Goal: Task Accomplishment & Management: Use online tool/utility

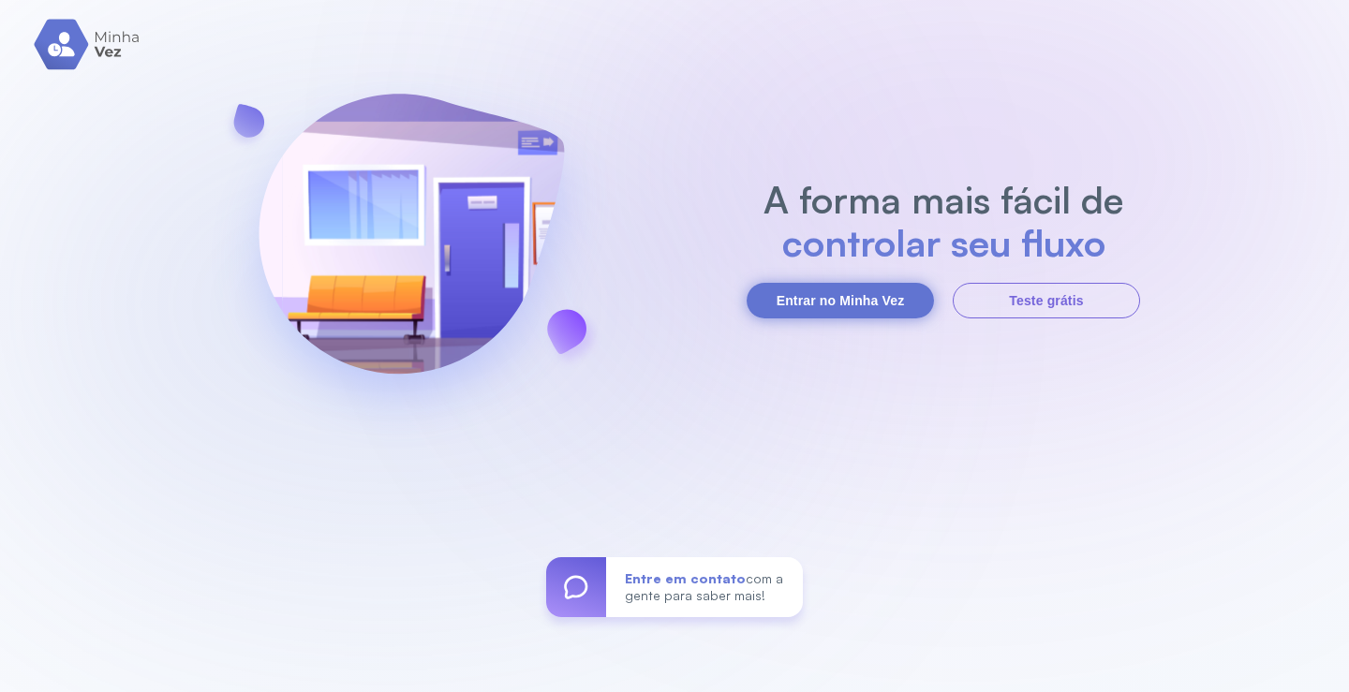
click at [849, 304] on button "Entrar no Minha Vez" at bounding box center [839, 301] width 187 height 36
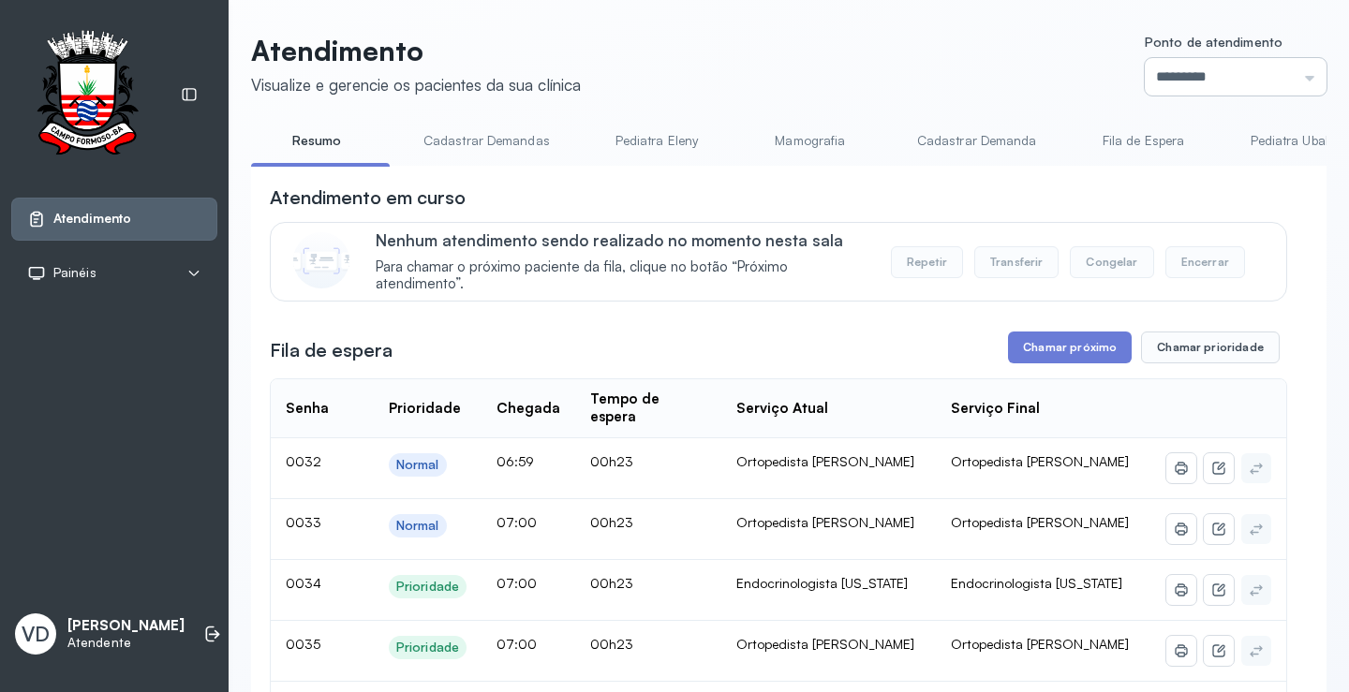
click at [1295, 78] on input "*********" at bounding box center [1235, 76] width 182 height 37
type input "*********"
click at [1069, 343] on button "Chamar próximo" at bounding box center [1070, 348] width 124 height 32
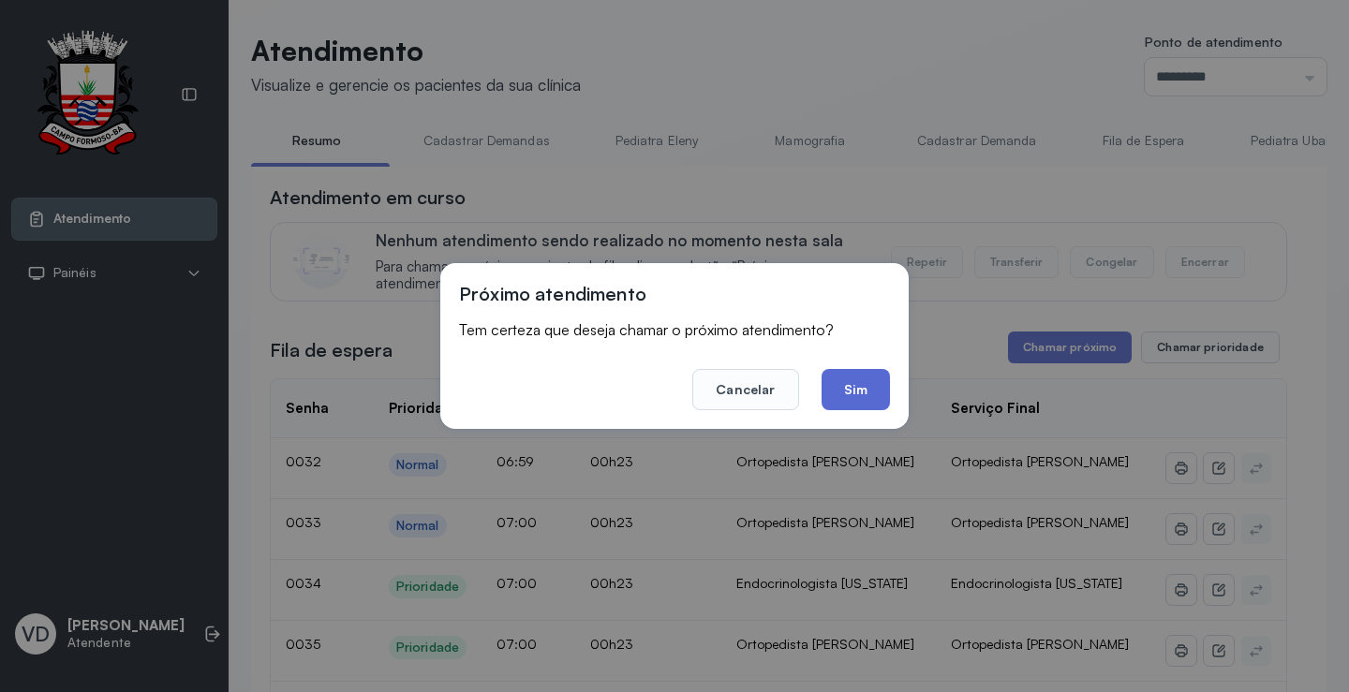
click at [869, 382] on button "Sim" at bounding box center [855, 389] width 68 height 41
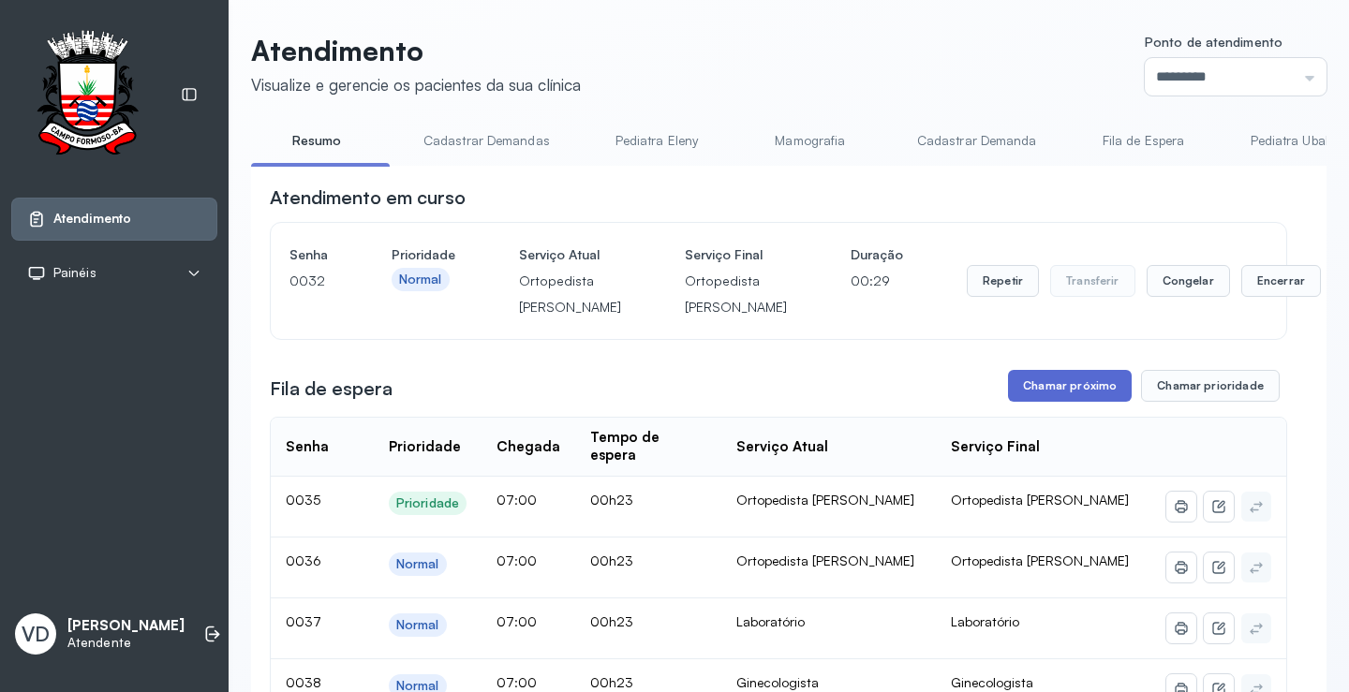
click at [1042, 402] on button "Chamar próximo" at bounding box center [1070, 386] width 124 height 32
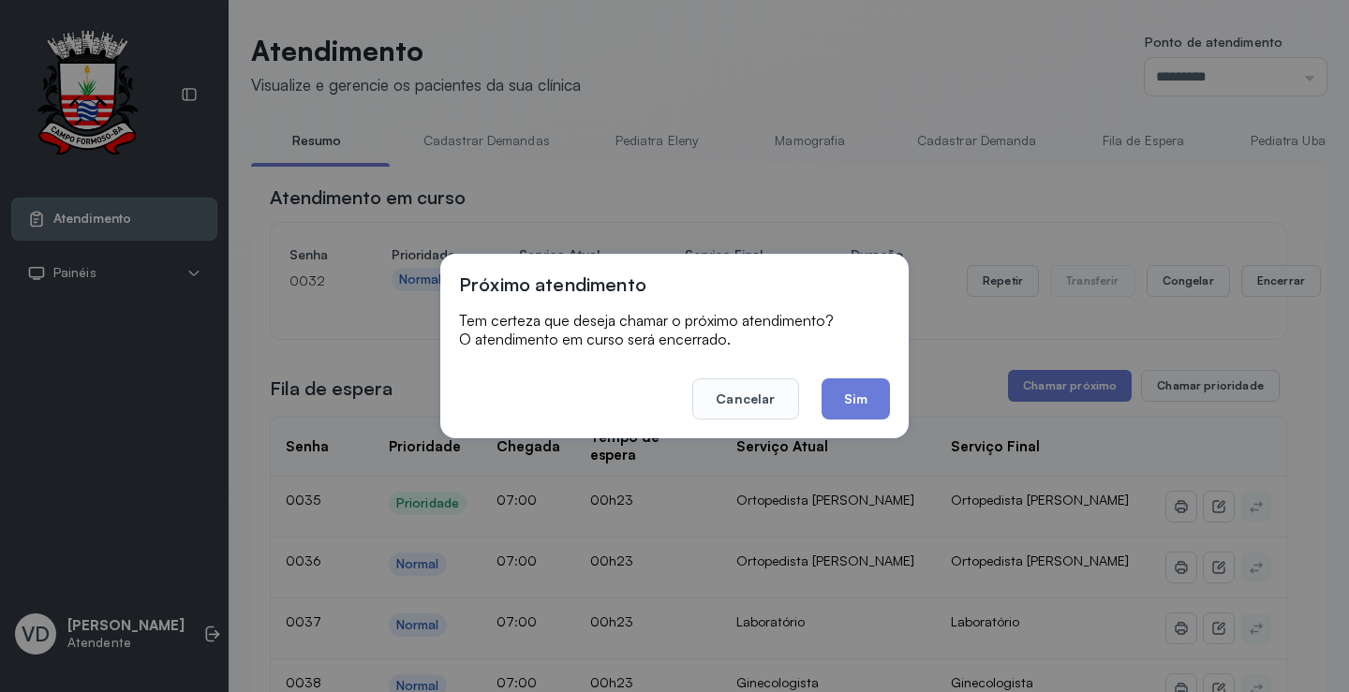
click at [859, 402] on button "Sim" at bounding box center [855, 398] width 68 height 41
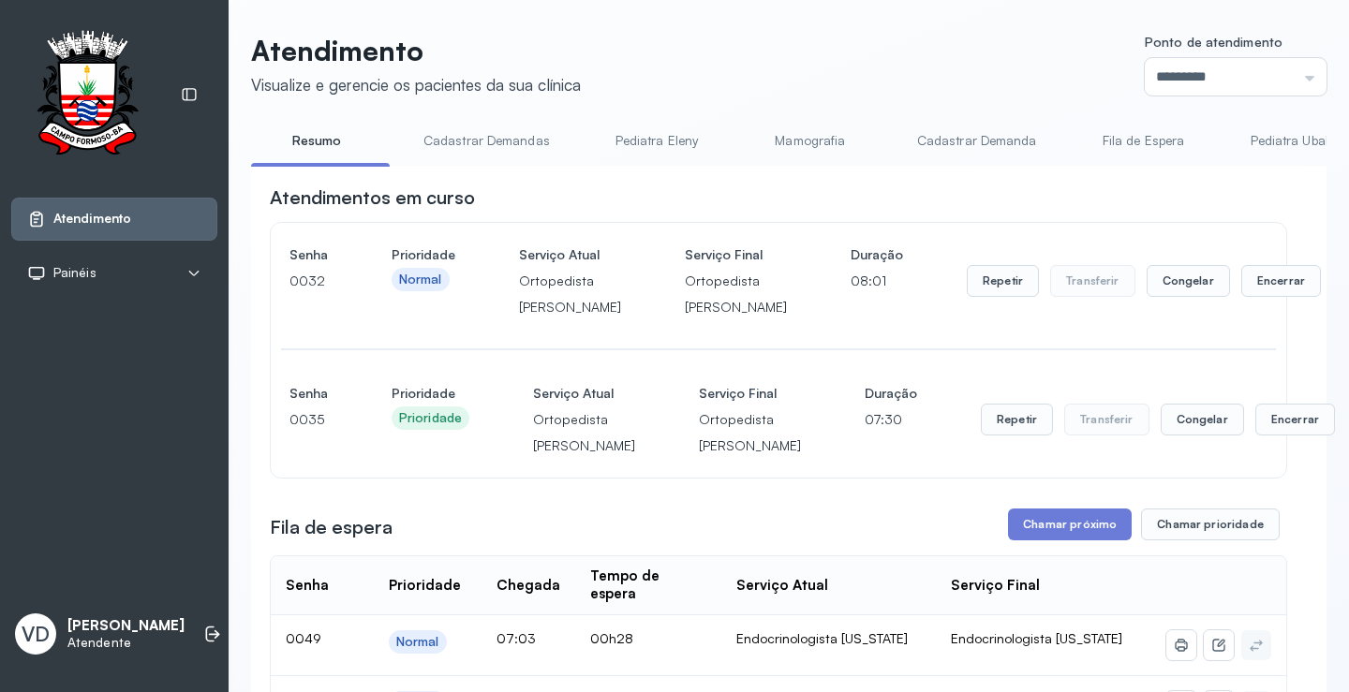
click at [1081, 540] on button "Chamar próximo" at bounding box center [1070, 525] width 124 height 32
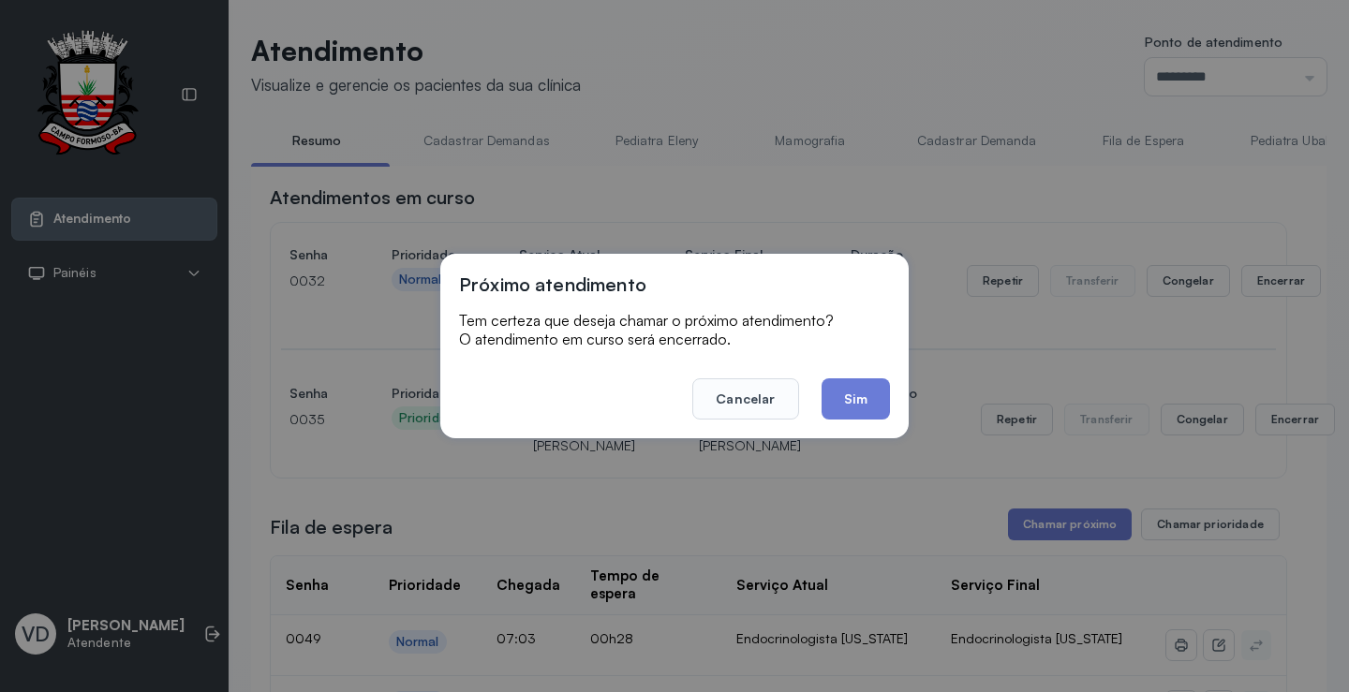
click at [845, 401] on button "Sim" at bounding box center [855, 398] width 68 height 41
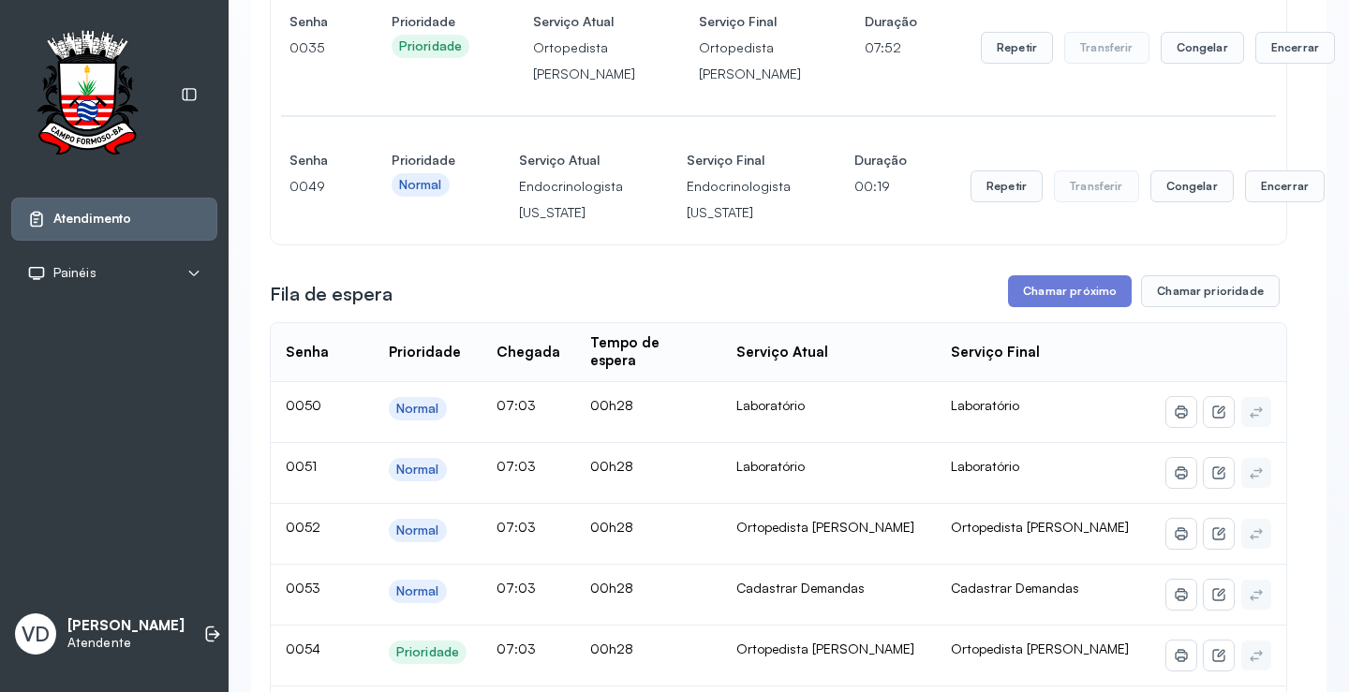
scroll to position [375, 0]
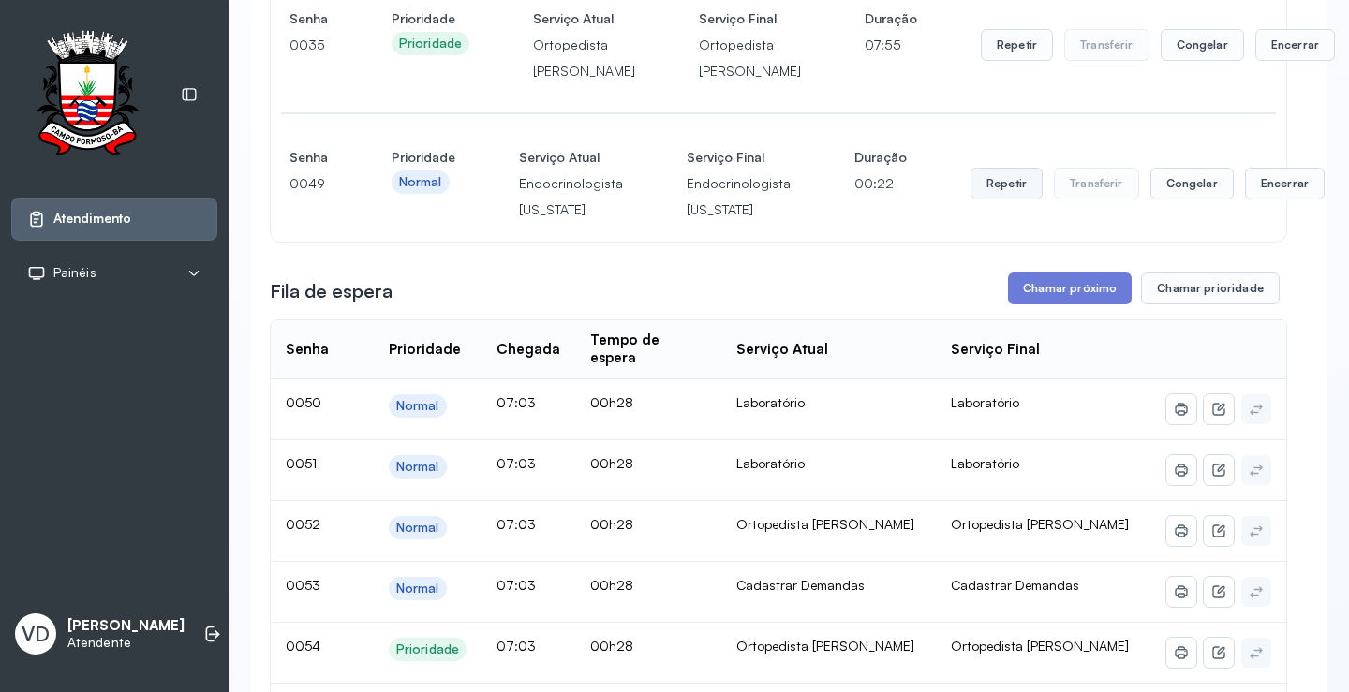
click at [976, 199] on button "Repetir" at bounding box center [1006, 184] width 72 height 32
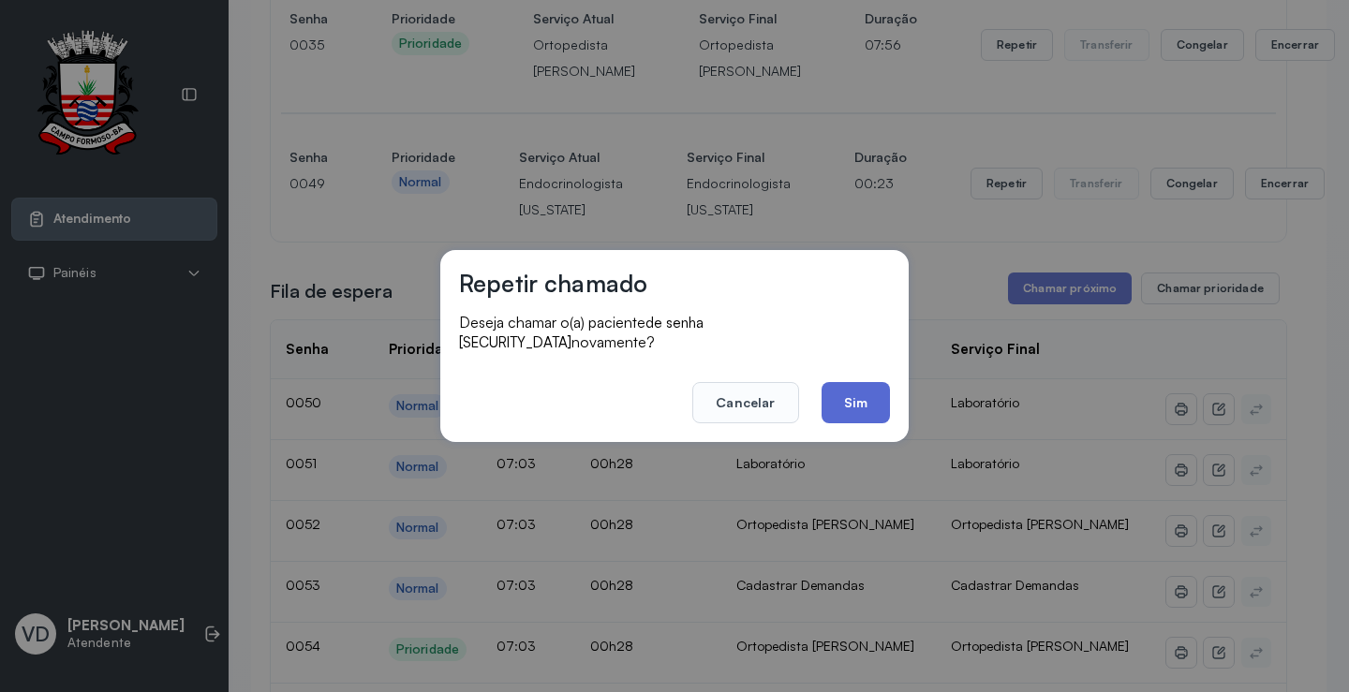
click at [858, 382] on button "Sim" at bounding box center [855, 402] width 68 height 41
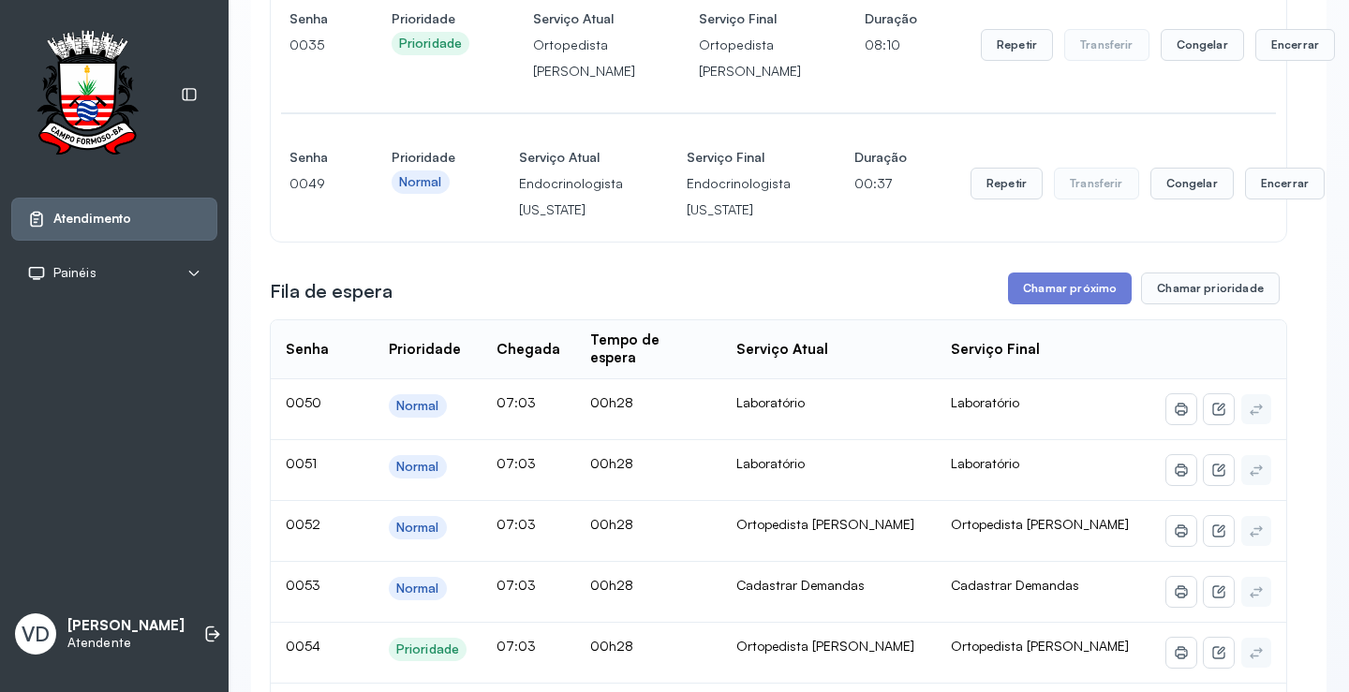
click at [1086, 304] on button "Chamar próximo" at bounding box center [1070, 289] width 124 height 32
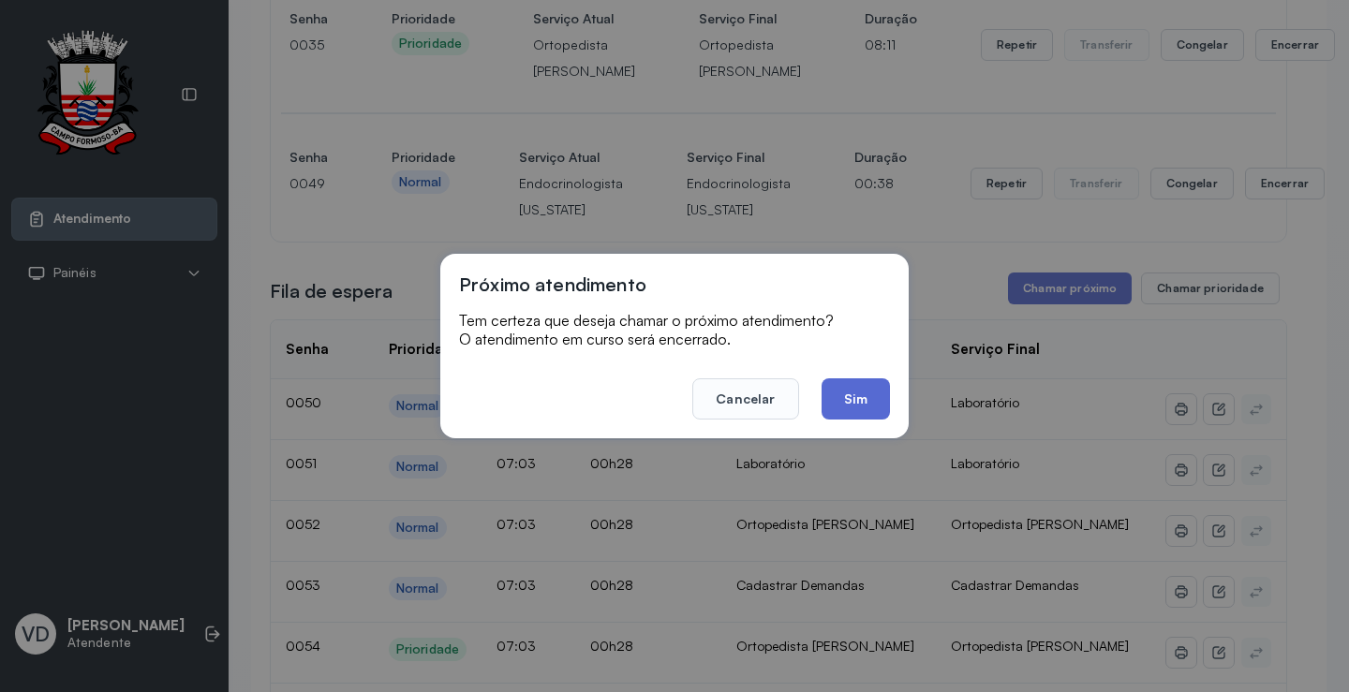
click at [861, 382] on button "Sim" at bounding box center [855, 398] width 68 height 41
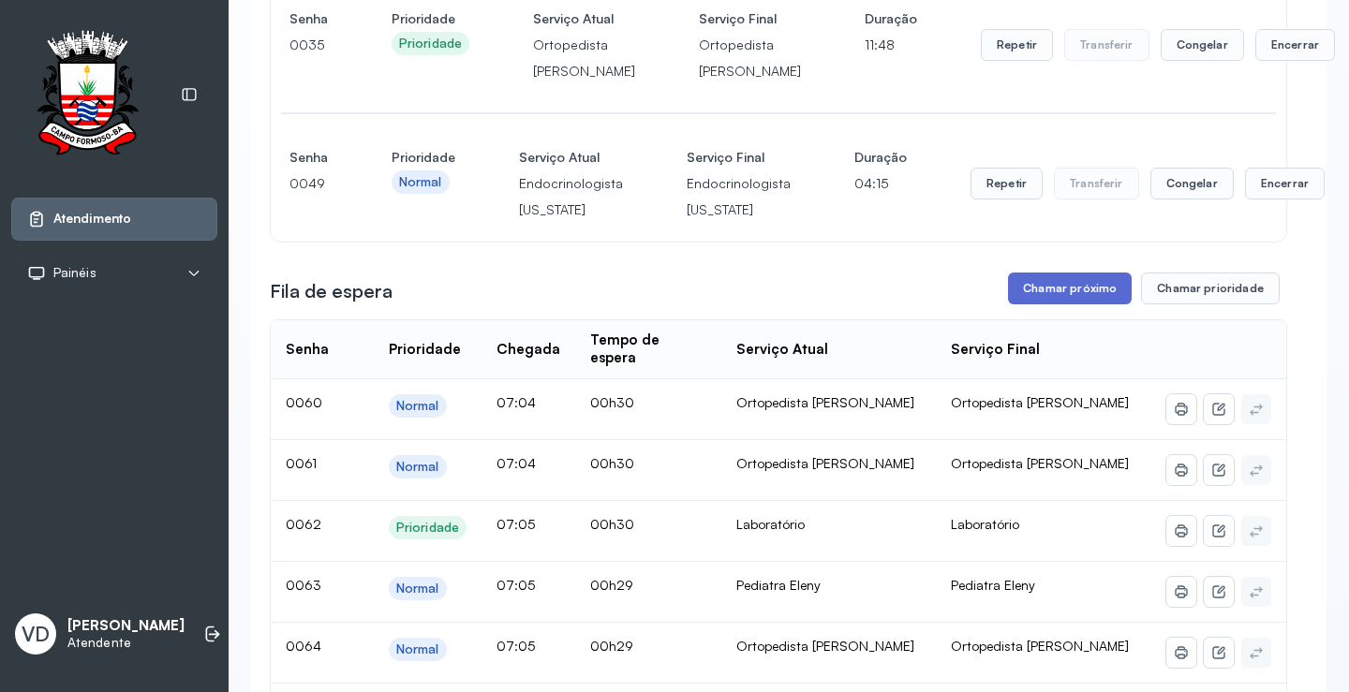
click at [1039, 304] on button "Chamar próximo" at bounding box center [1070, 289] width 124 height 32
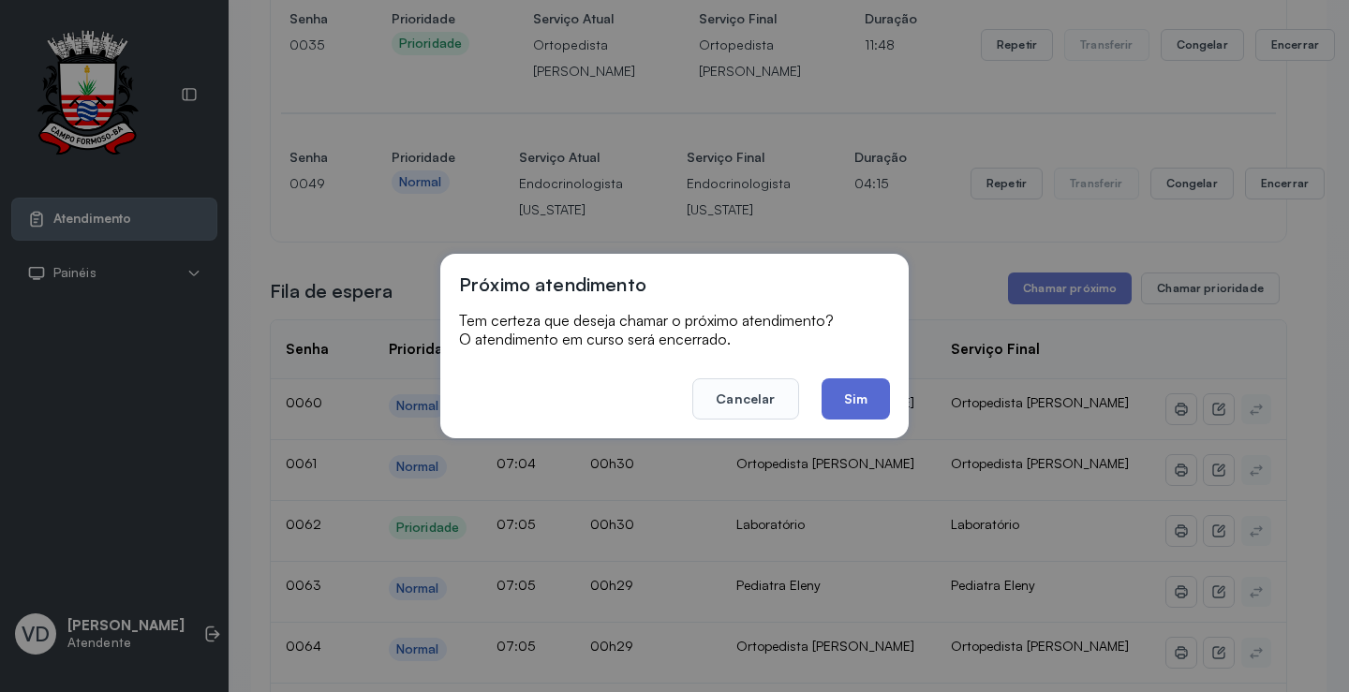
click at [872, 405] on button "Sim" at bounding box center [855, 398] width 68 height 41
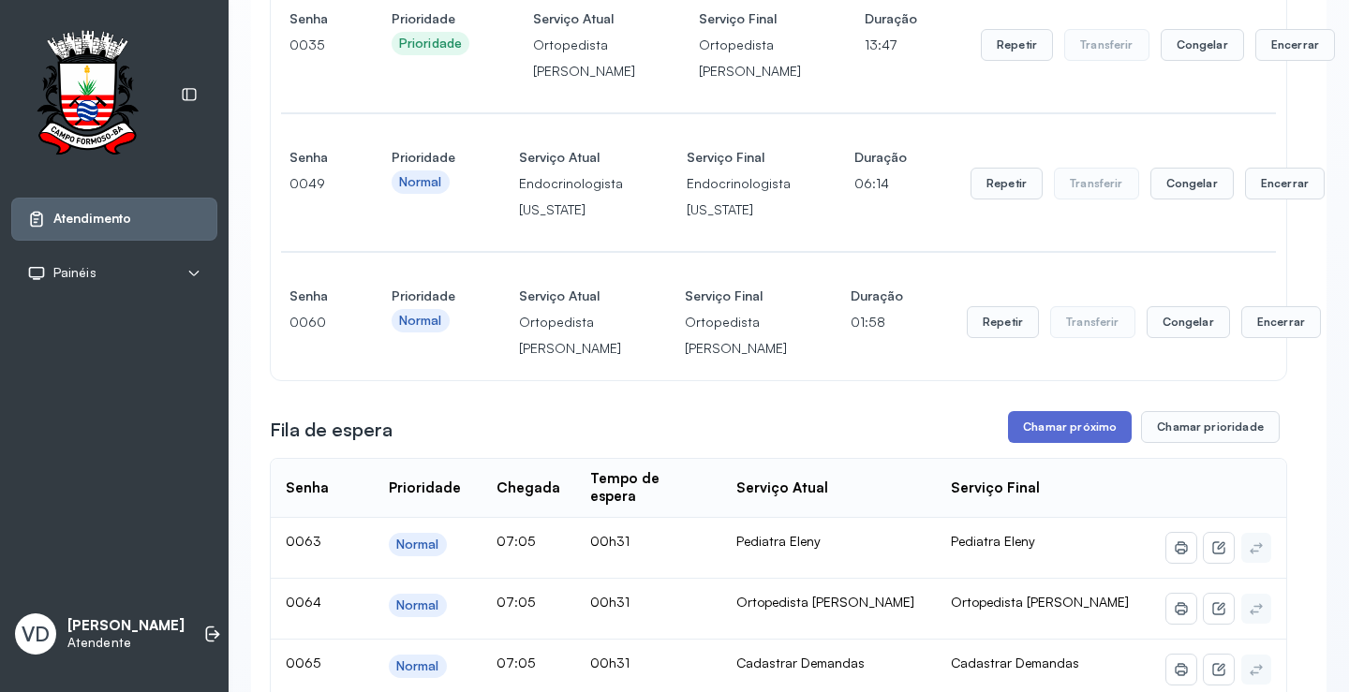
click at [1030, 443] on button "Chamar próximo" at bounding box center [1070, 427] width 124 height 32
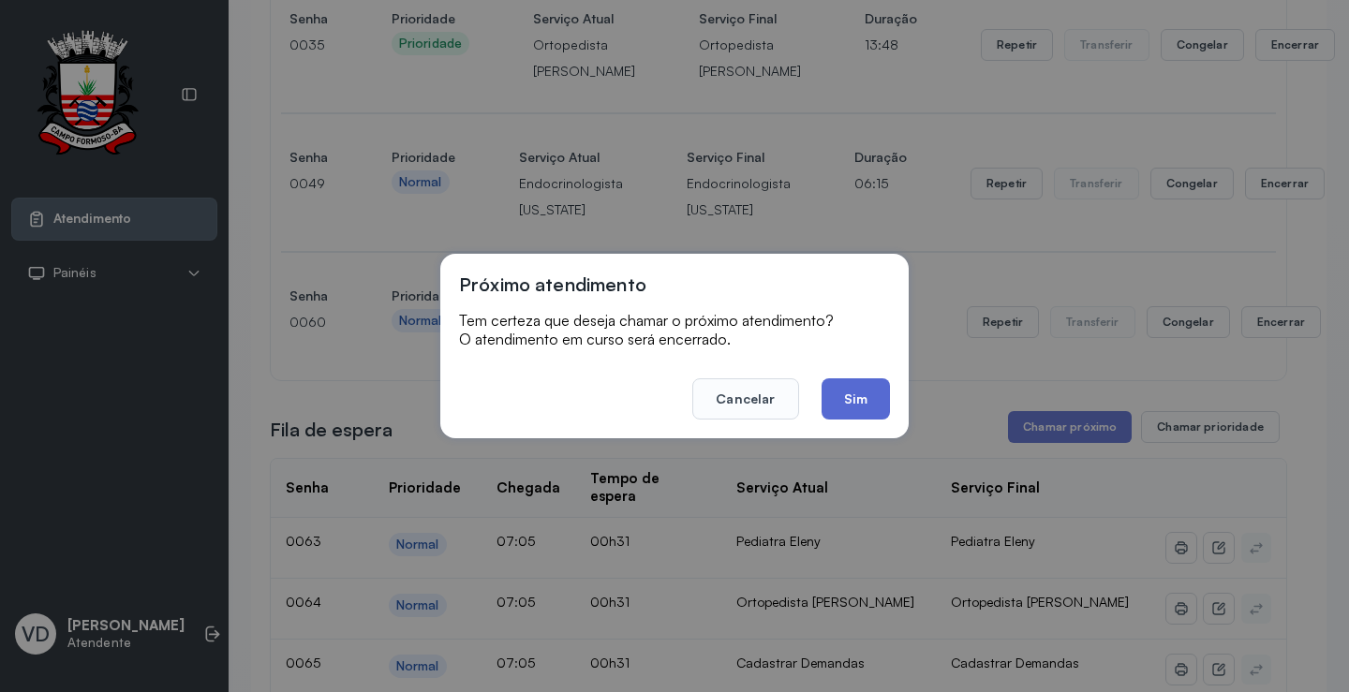
click at [859, 406] on button "Sim" at bounding box center [855, 398] width 68 height 41
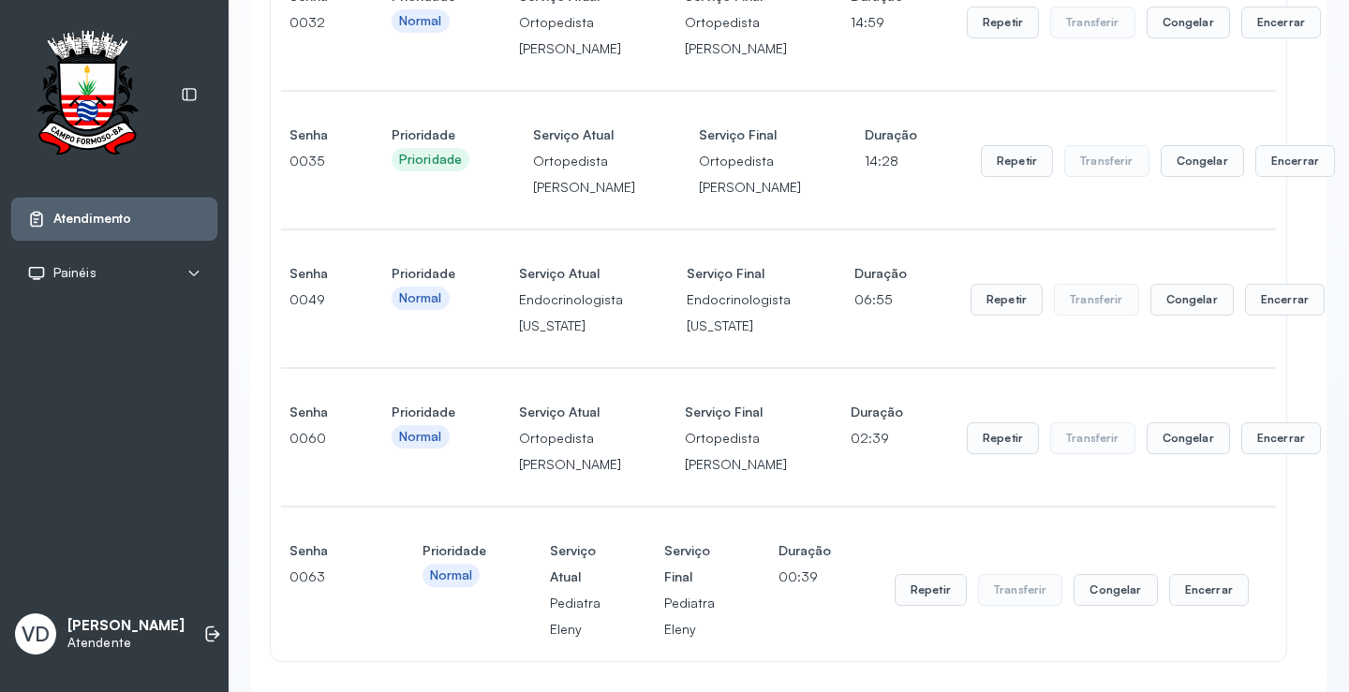
scroll to position [187, 0]
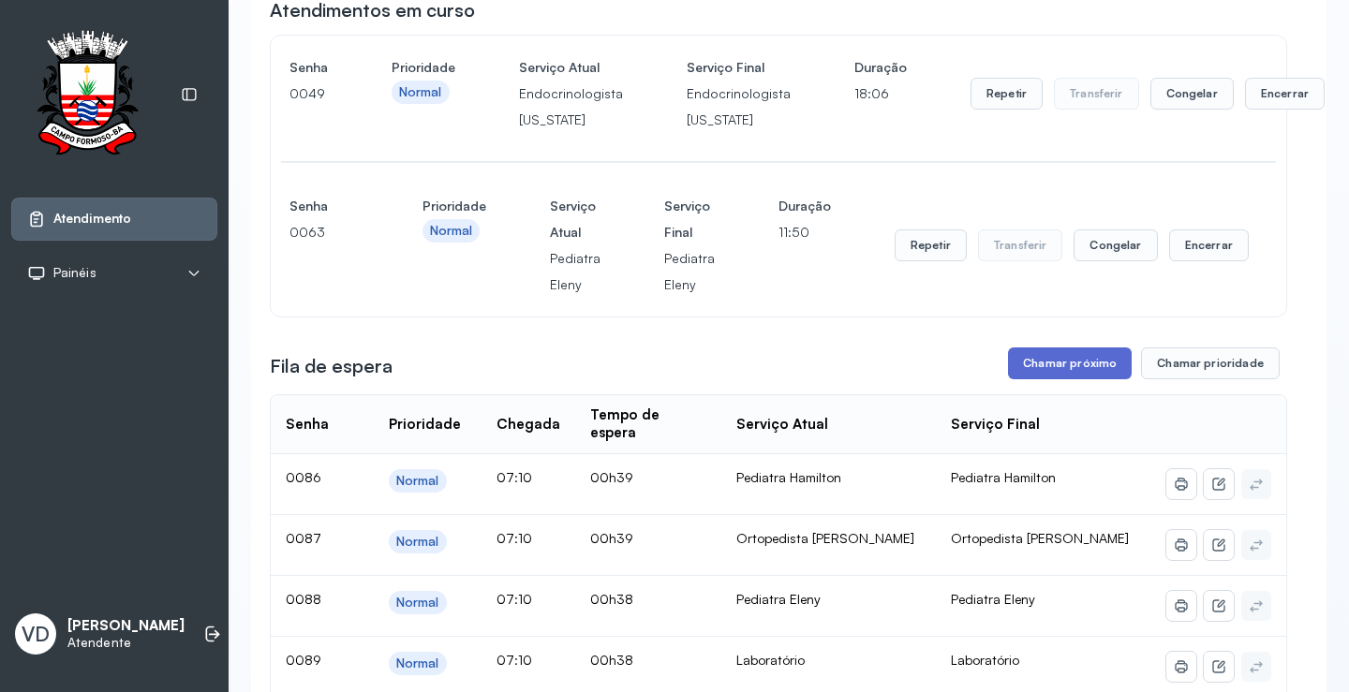
click at [1075, 369] on button "Chamar próximo" at bounding box center [1070, 363] width 124 height 32
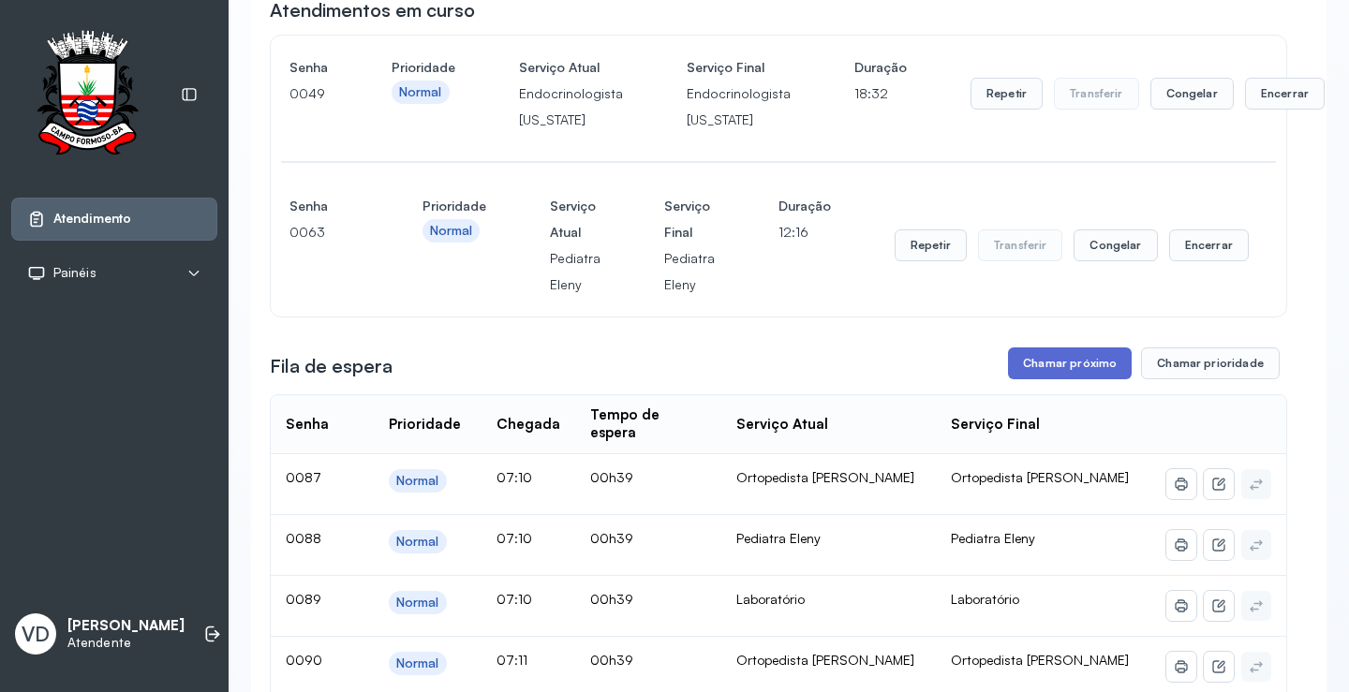
click at [1061, 354] on button "Chamar próximo" at bounding box center [1070, 363] width 124 height 32
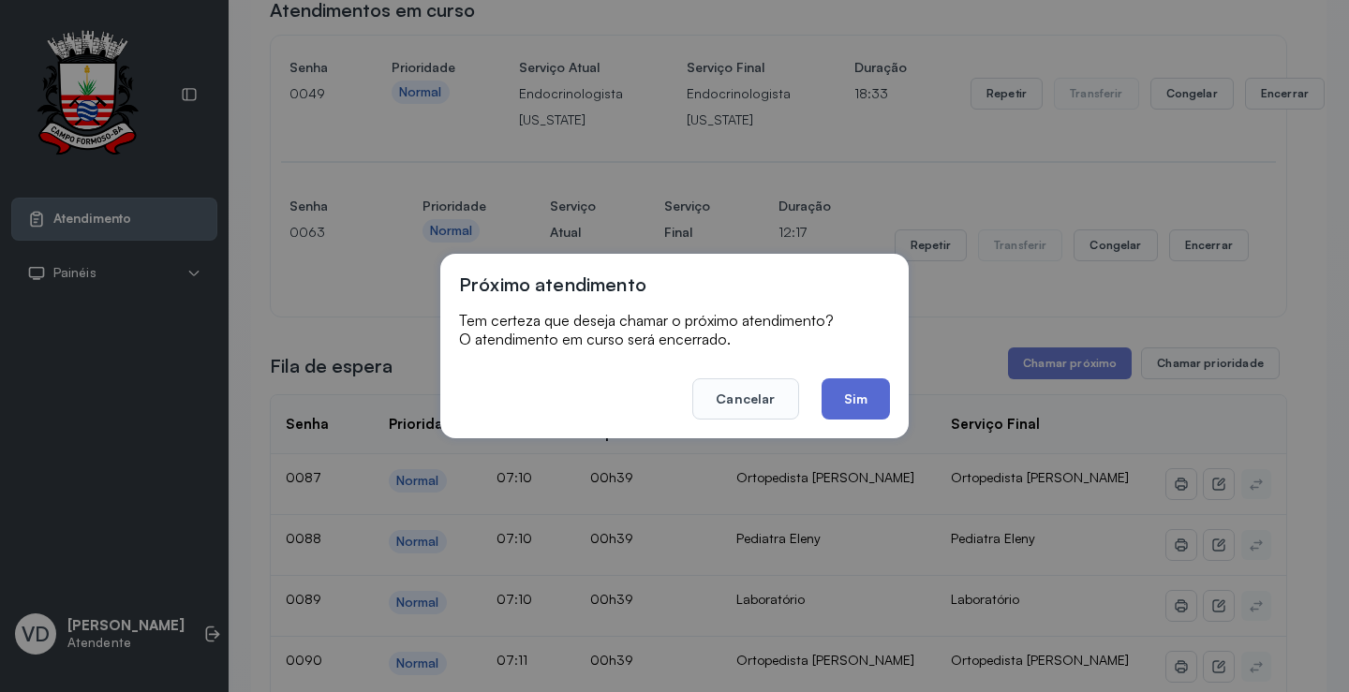
click at [834, 392] on button "Sim" at bounding box center [855, 398] width 68 height 41
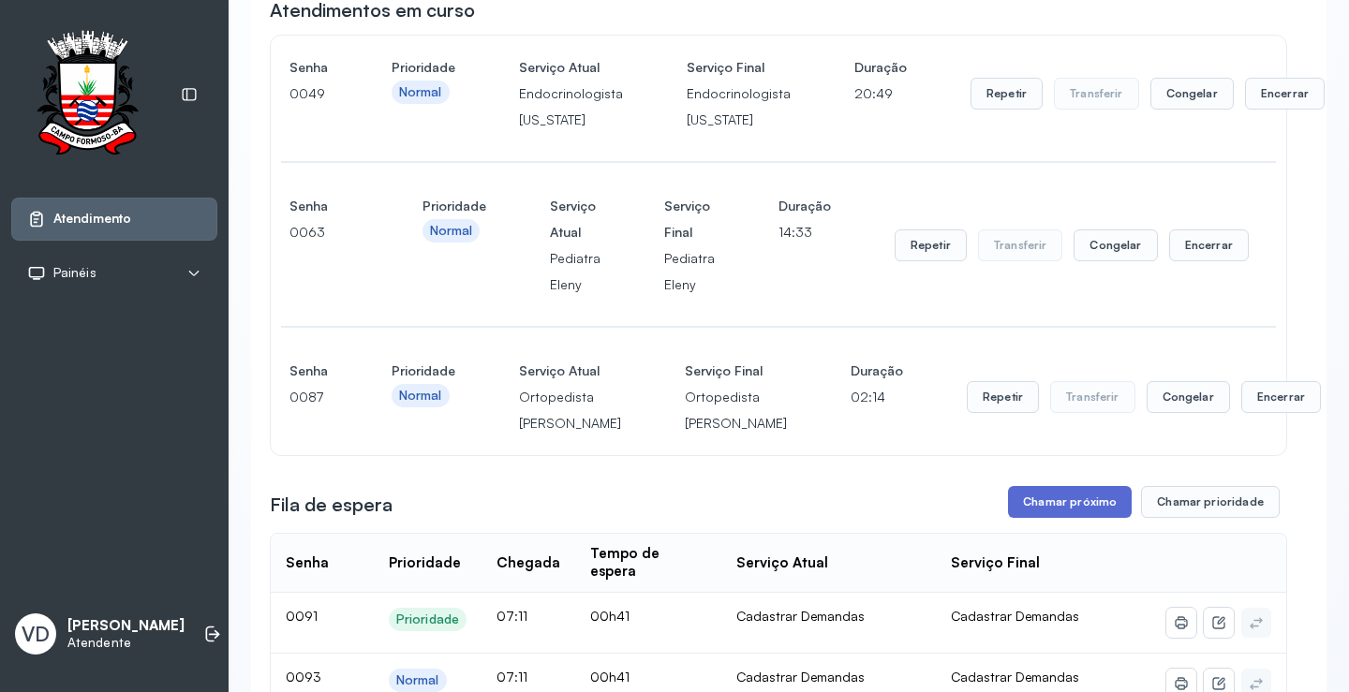
click at [1047, 518] on button "Chamar próximo" at bounding box center [1070, 502] width 124 height 32
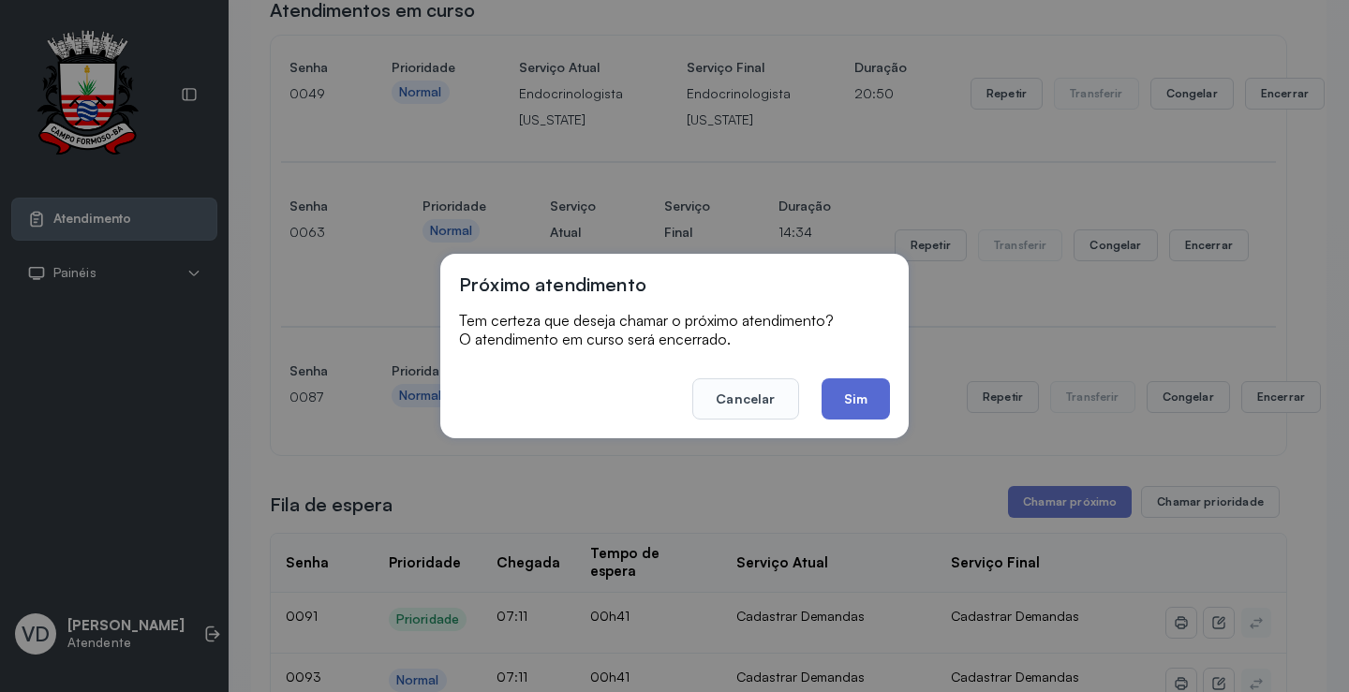
click at [868, 386] on button "Sim" at bounding box center [855, 398] width 68 height 41
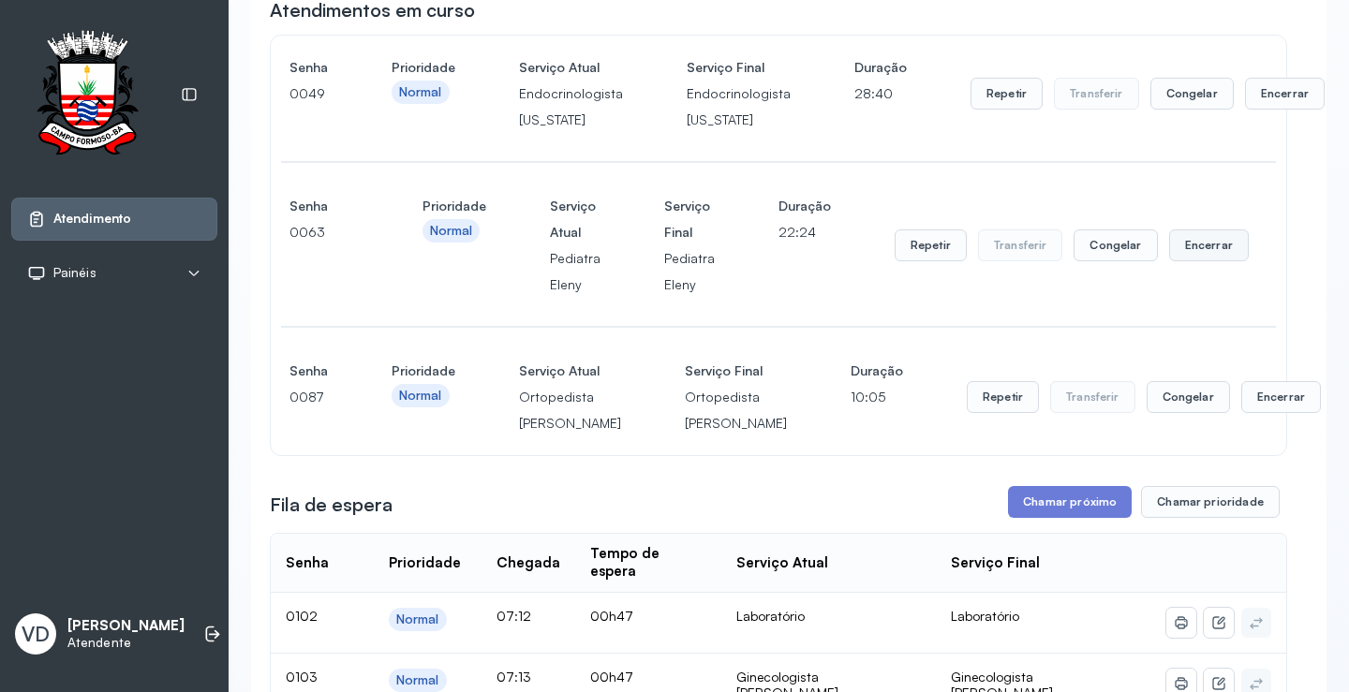
click at [1187, 254] on button "Encerrar" at bounding box center [1209, 245] width 80 height 32
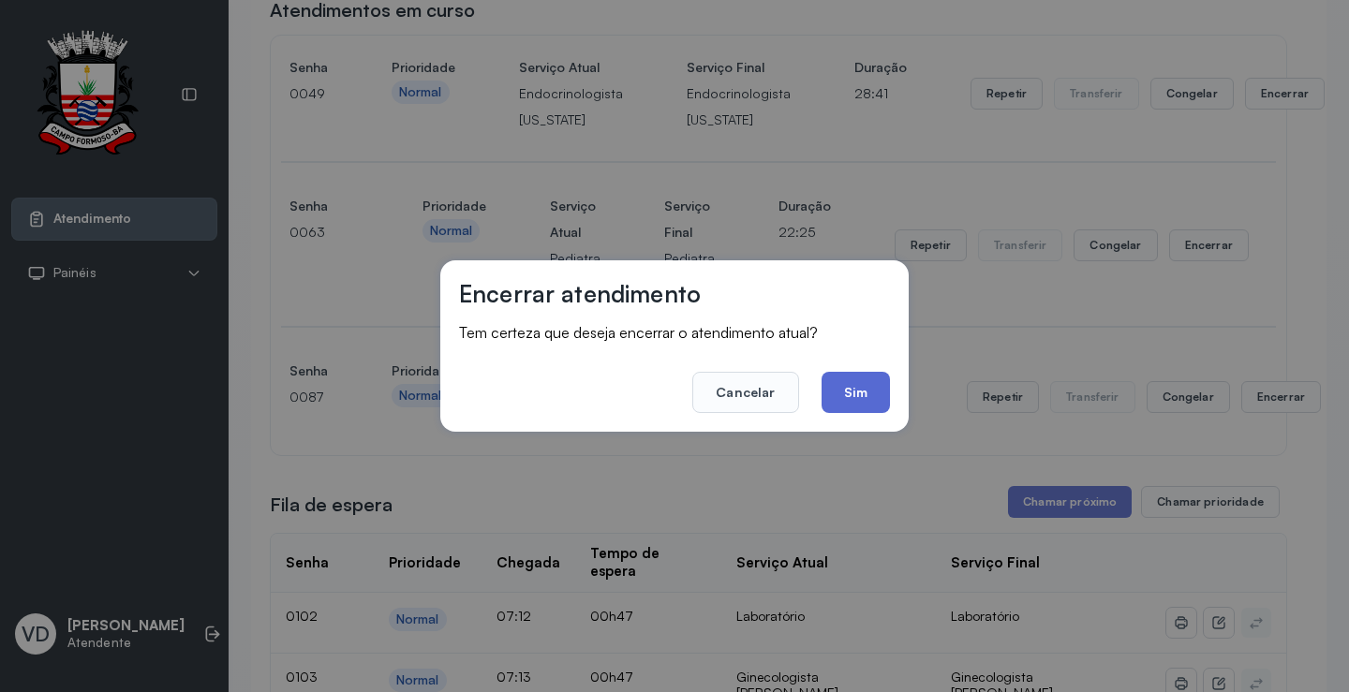
click at [862, 398] on button "Sim" at bounding box center [855, 392] width 68 height 41
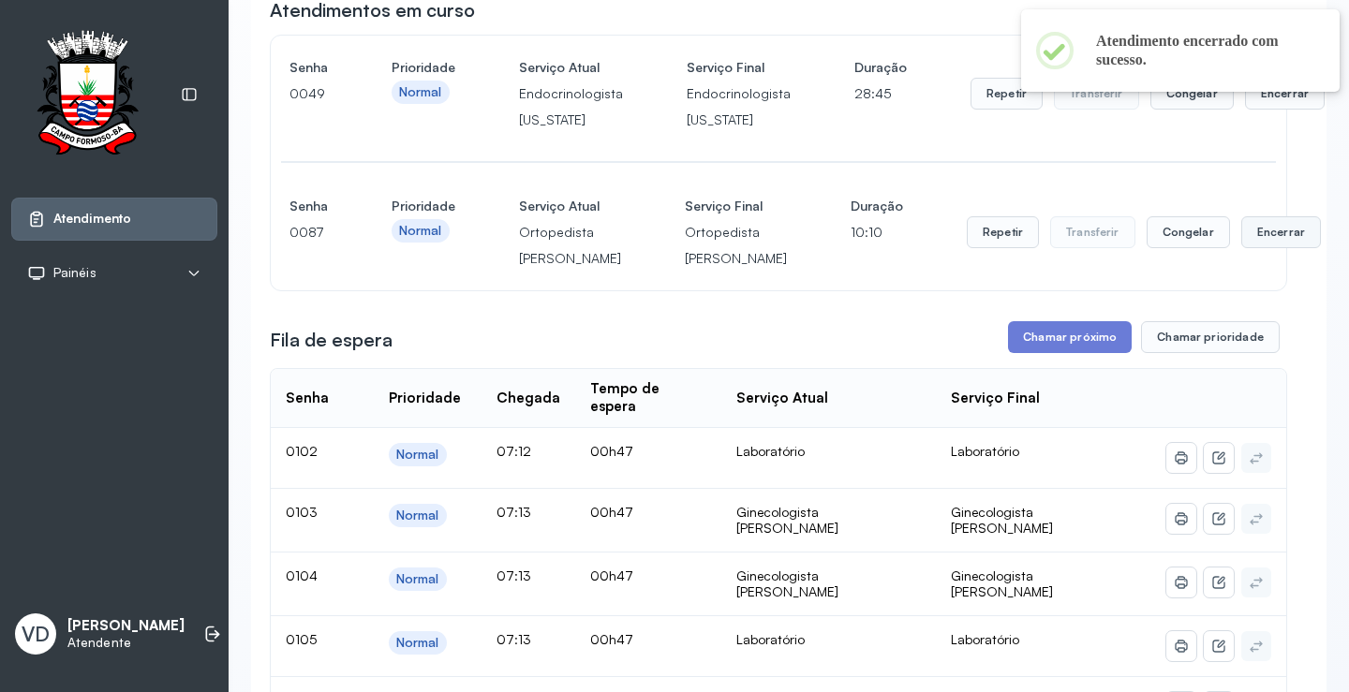
click at [1241, 248] on button "Encerrar" at bounding box center [1281, 232] width 80 height 32
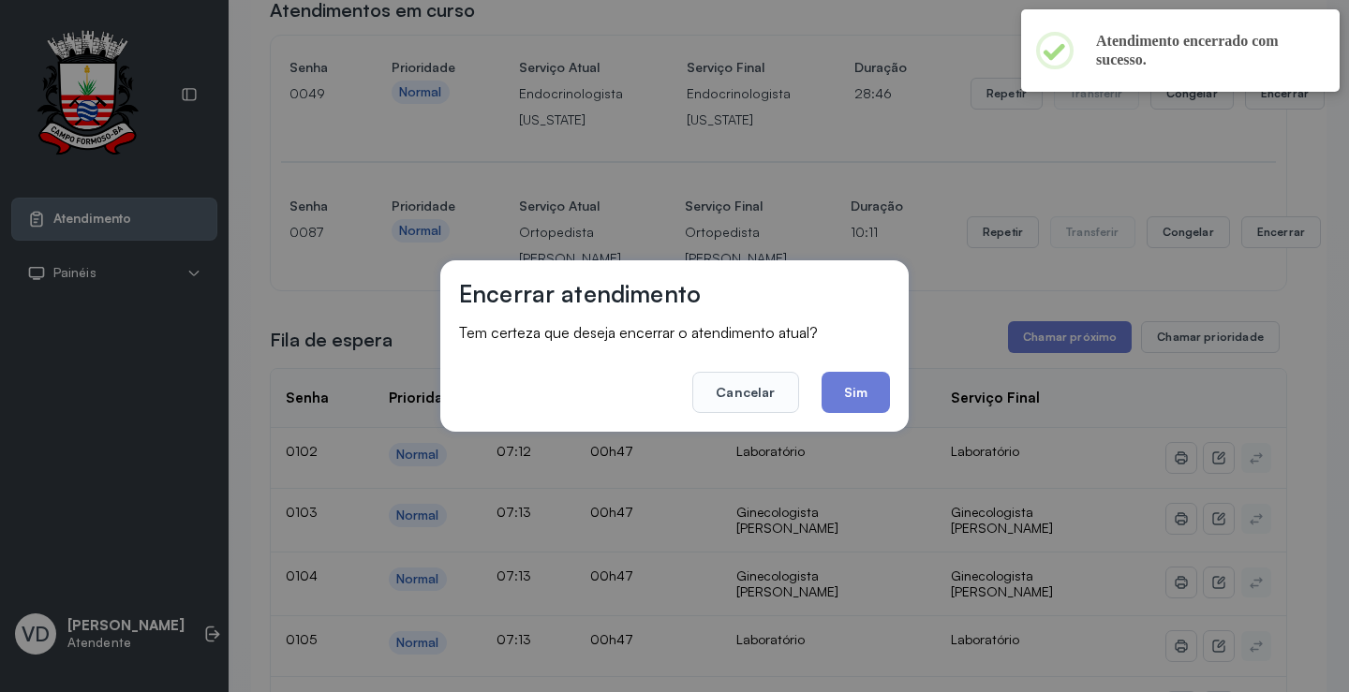
click at [849, 382] on button "Sim" at bounding box center [855, 392] width 68 height 41
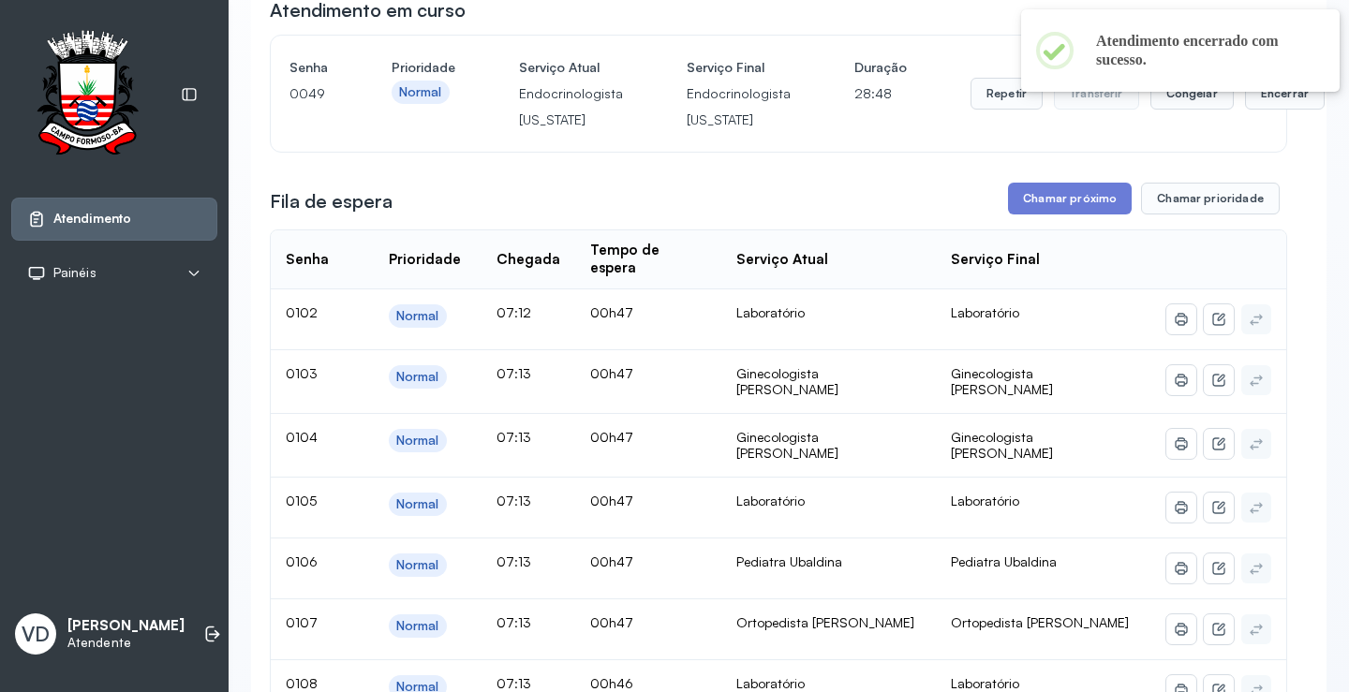
scroll to position [0, 0]
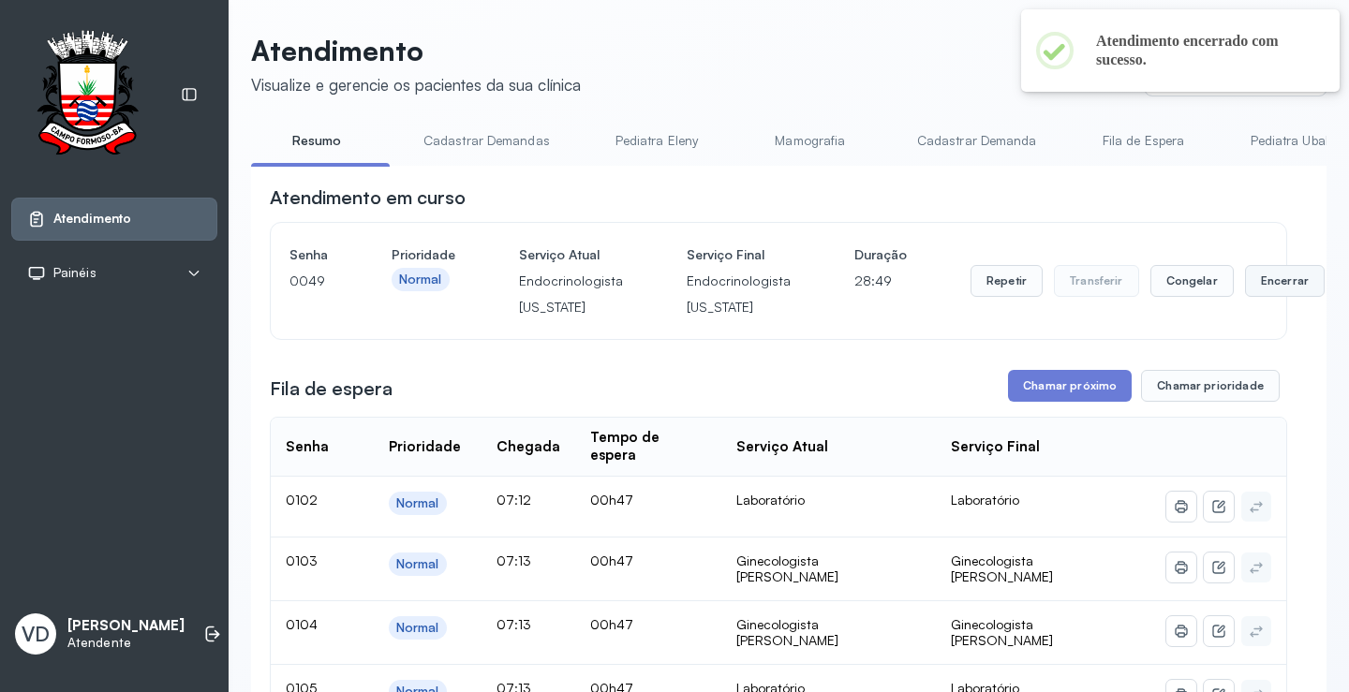
click at [1262, 280] on button "Encerrar" at bounding box center [1285, 281] width 80 height 32
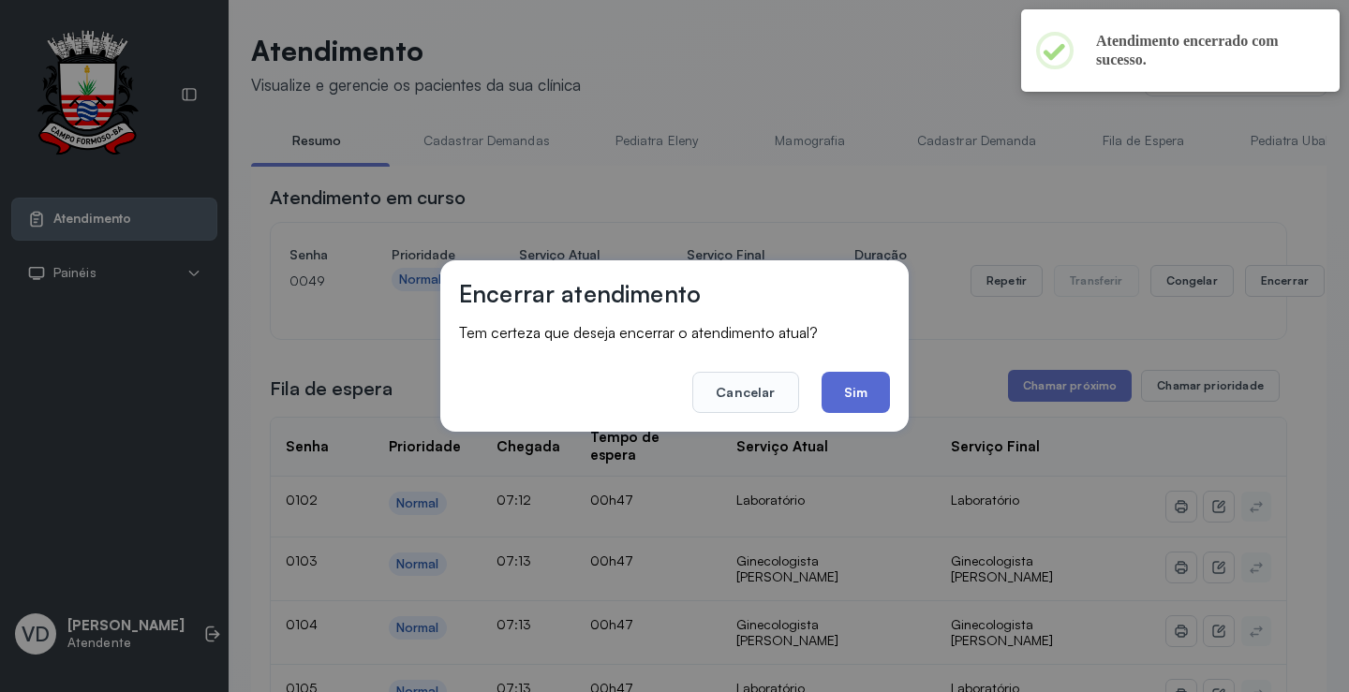
click at [866, 385] on button "Sim" at bounding box center [855, 392] width 68 height 41
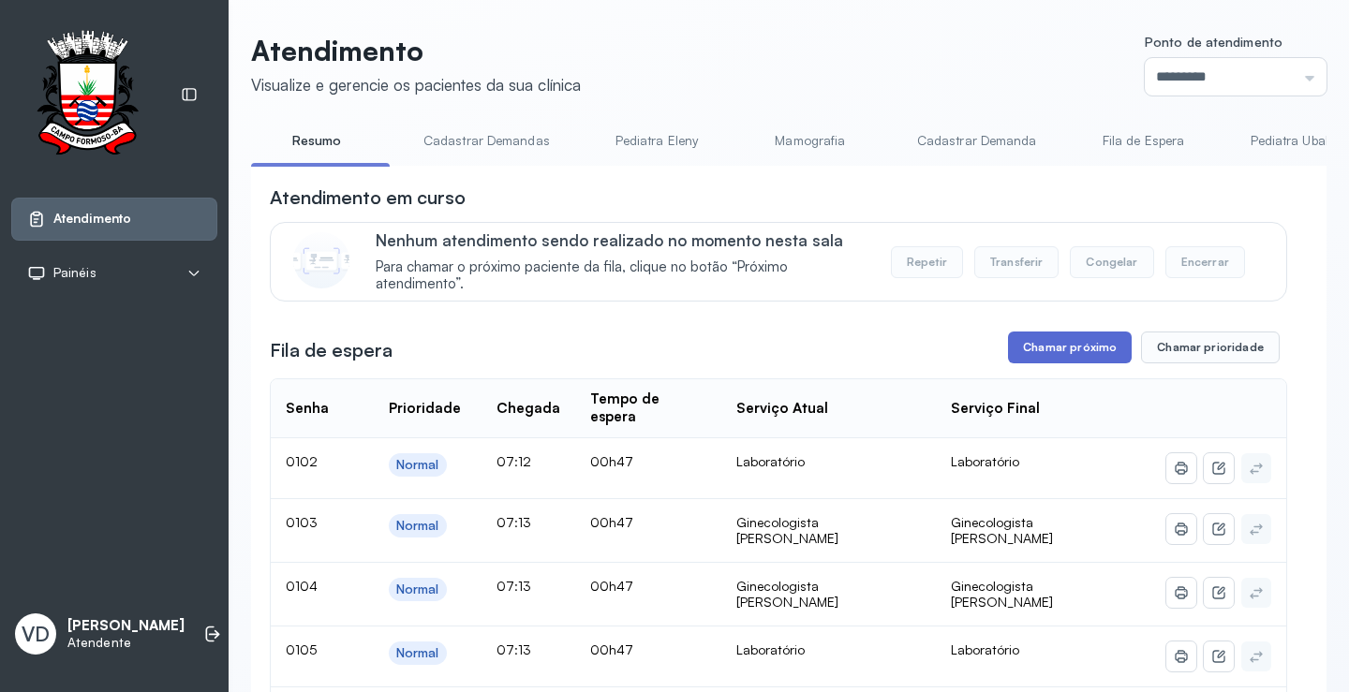
click at [1089, 347] on button "Chamar próximo" at bounding box center [1070, 348] width 124 height 32
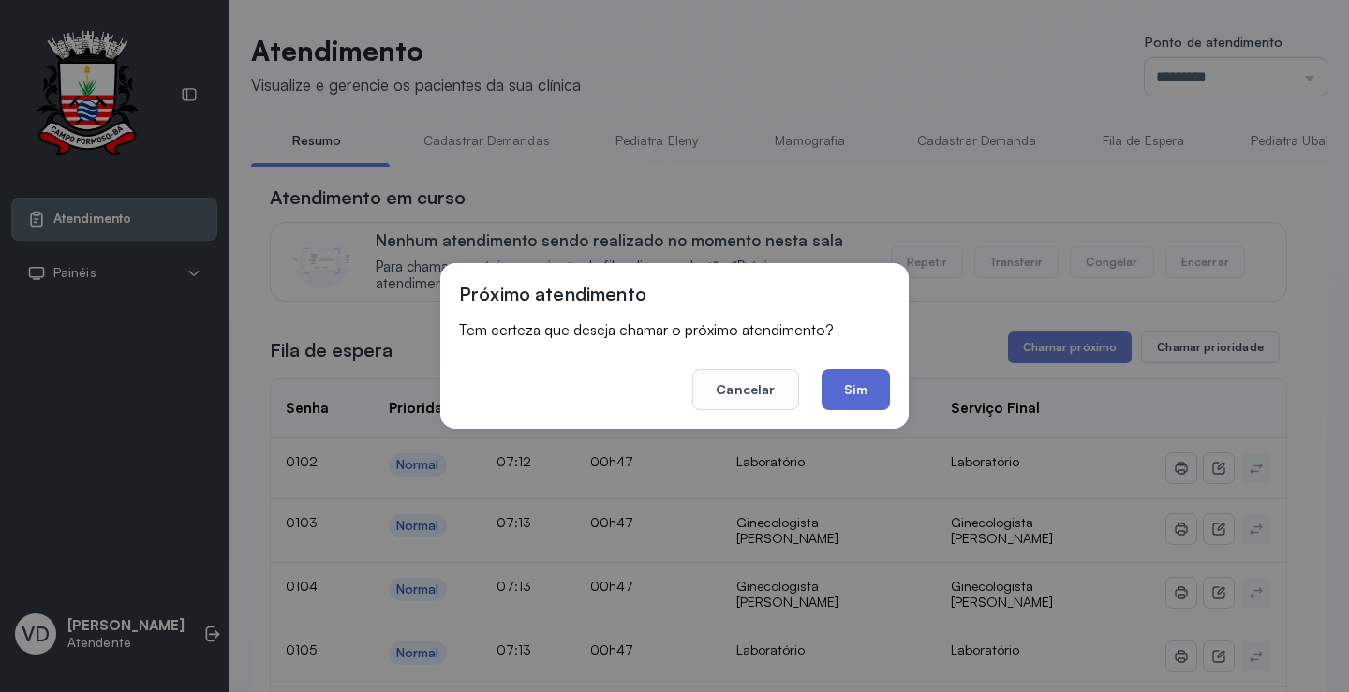
click at [859, 372] on button "Sim" at bounding box center [855, 389] width 68 height 41
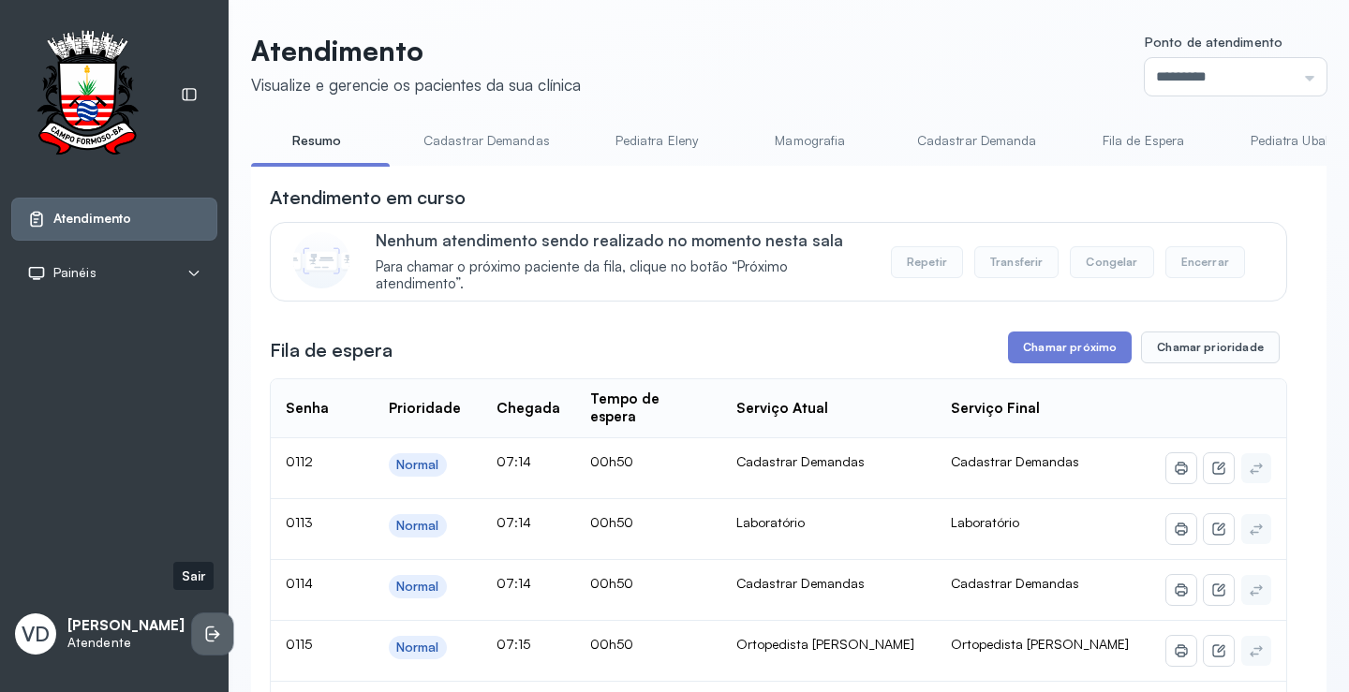
click at [192, 613] on li at bounding box center [212, 633] width 41 height 41
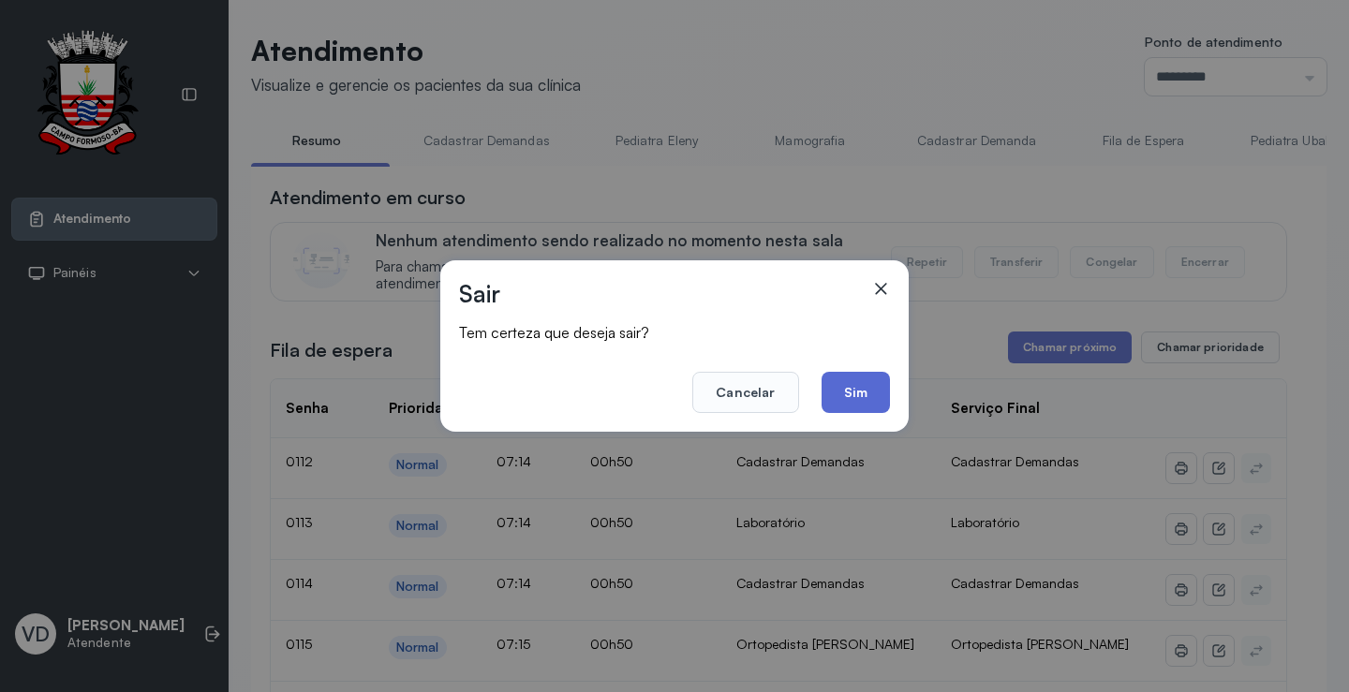
click at [862, 395] on button "Sim" at bounding box center [855, 392] width 68 height 41
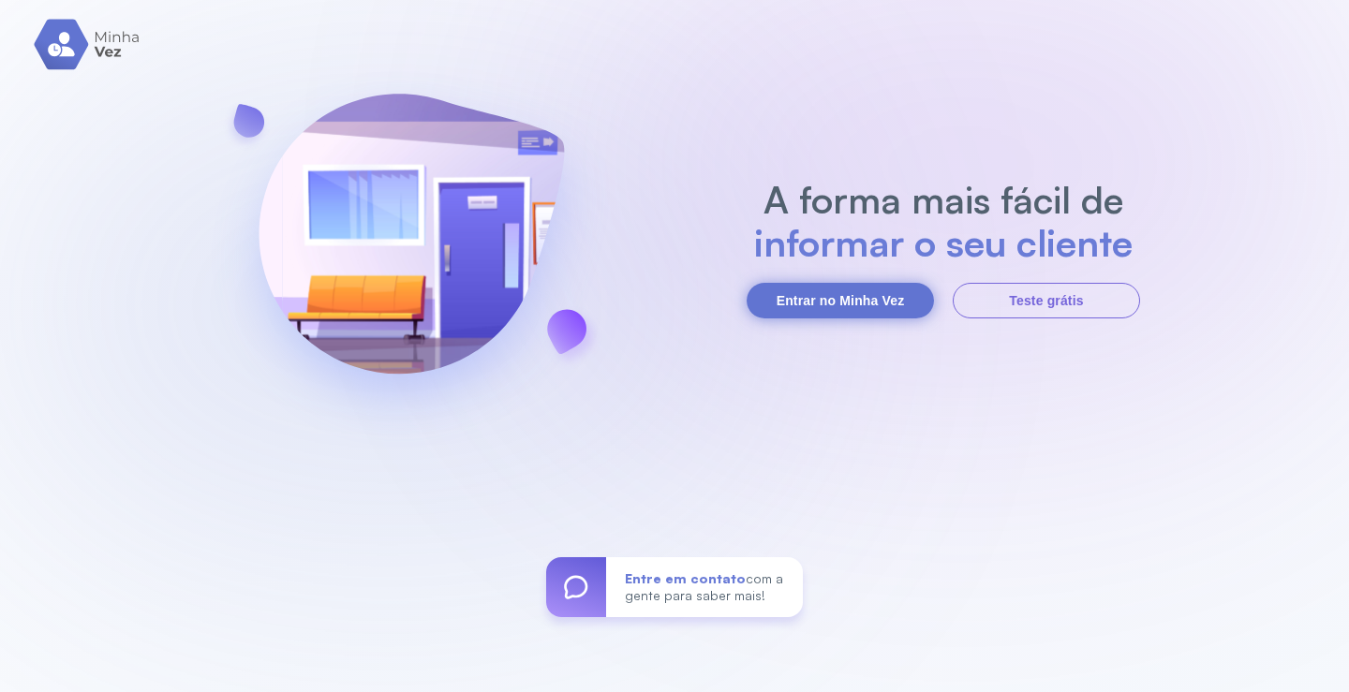
click at [864, 304] on button "Entrar no Minha Vez" at bounding box center [839, 301] width 187 height 36
click at [885, 308] on button "Entrar no Minha Vez" at bounding box center [839, 301] width 187 height 36
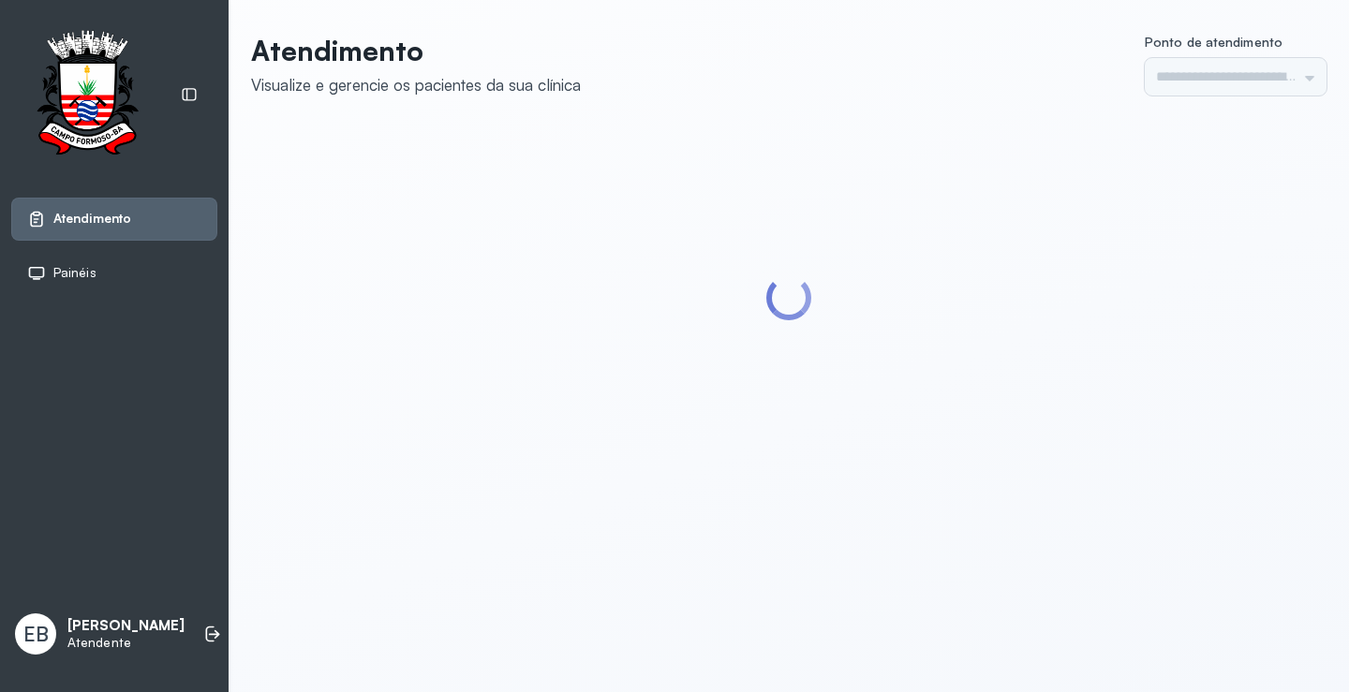
type input "*********"
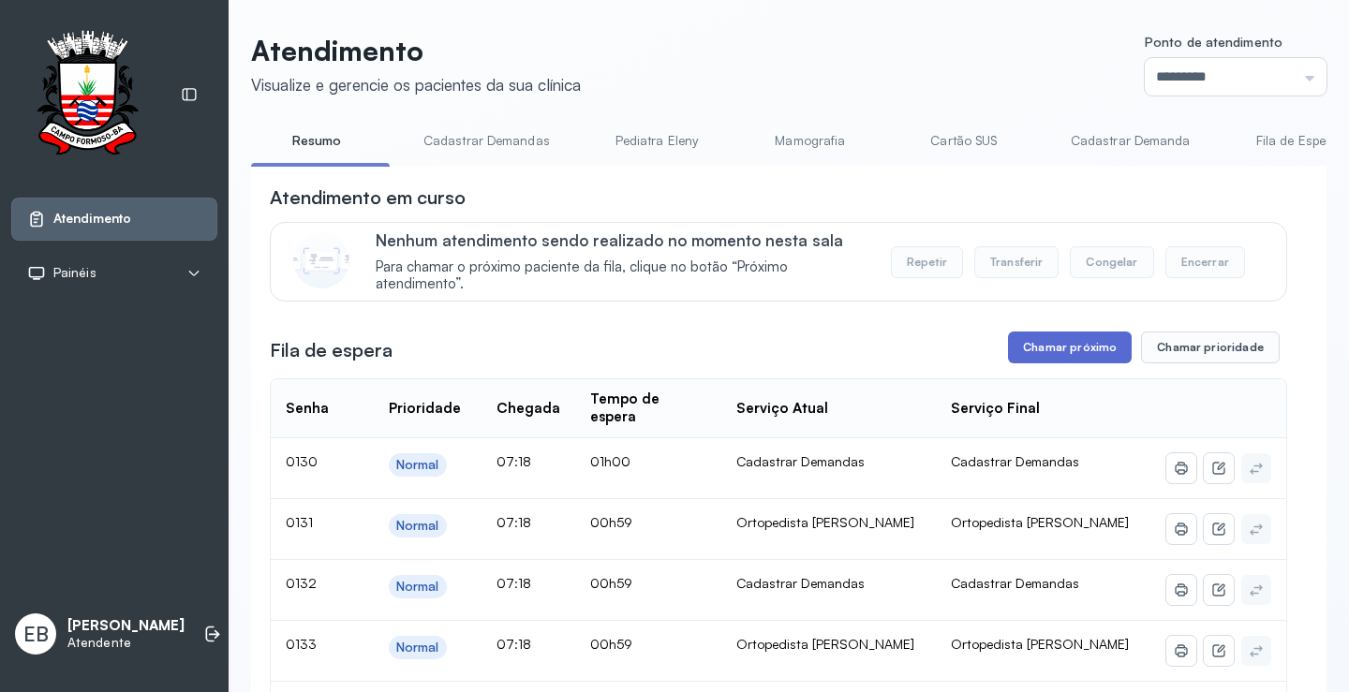
click at [1043, 342] on button "Chamar próximo" at bounding box center [1070, 348] width 124 height 32
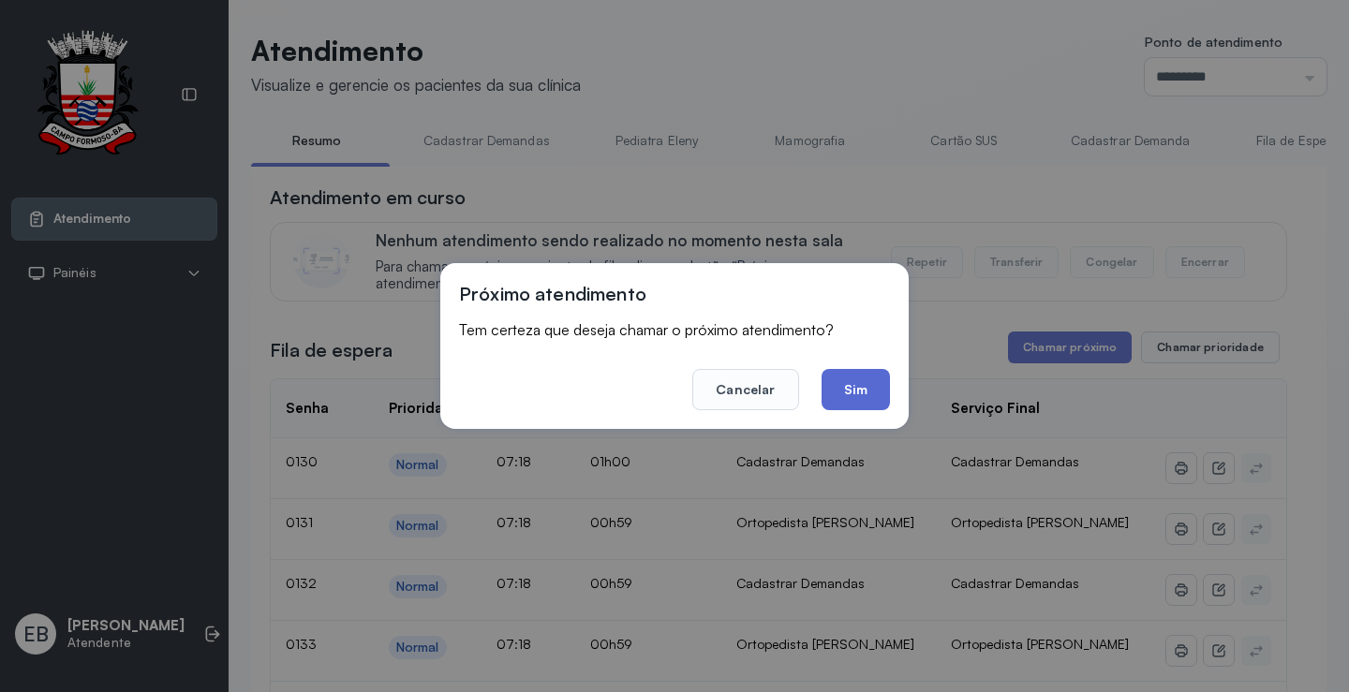
click at [869, 386] on button "Sim" at bounding box center [855, 389] width 68 height 41
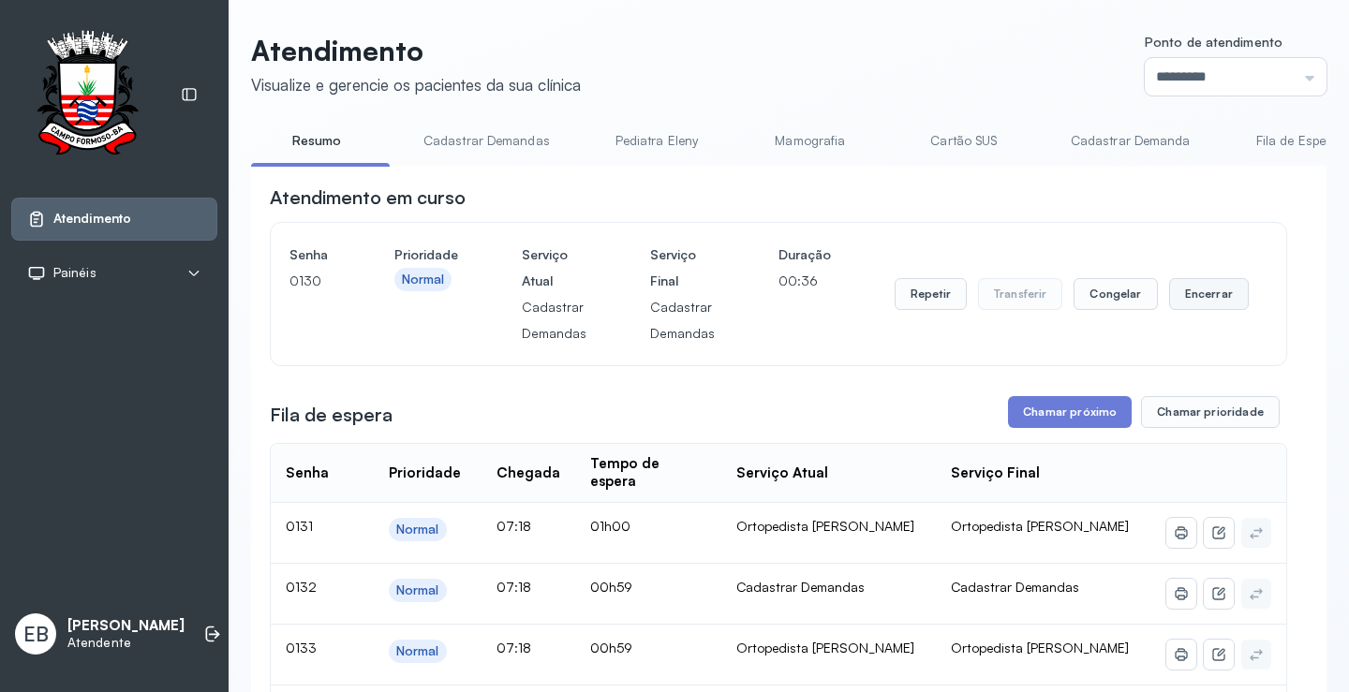
click at [1169, 295] on button "Encerrar" at bounding box center [1209, 294] width 80 height 32
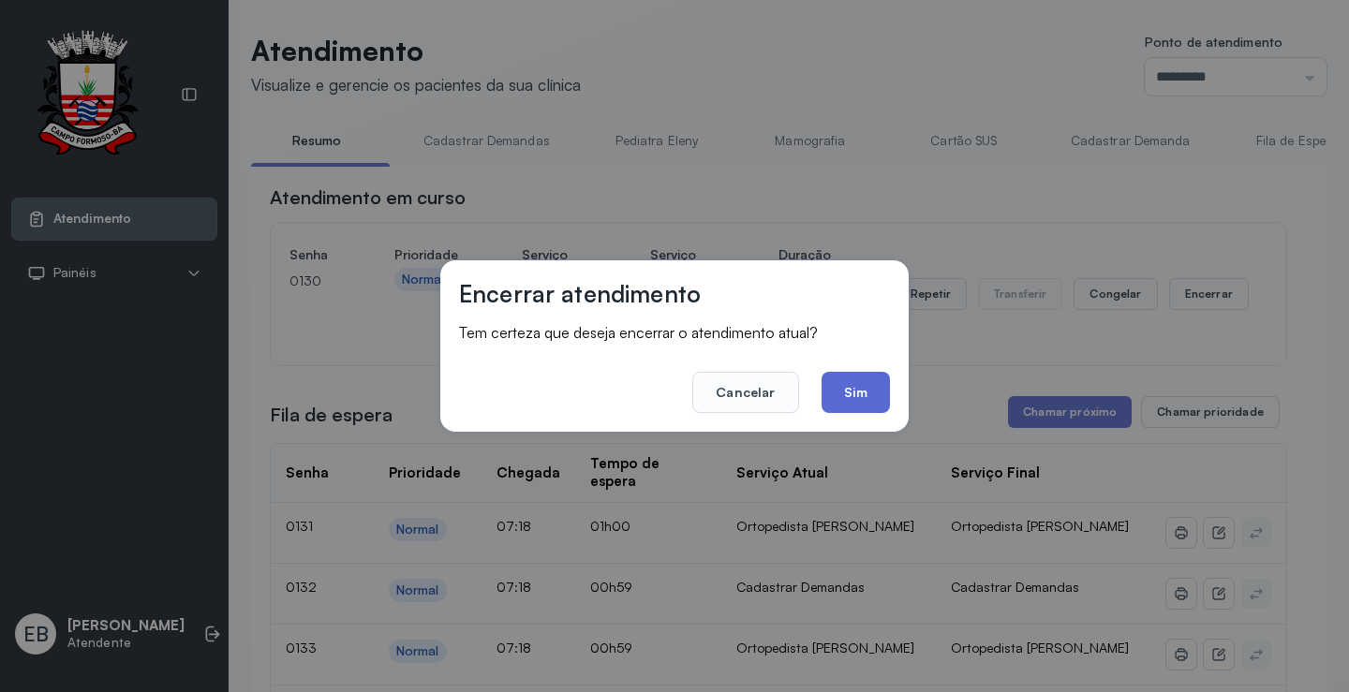
click at [858, 393] on button "Sim" at bounding box center [855, 392] width 68 height 41
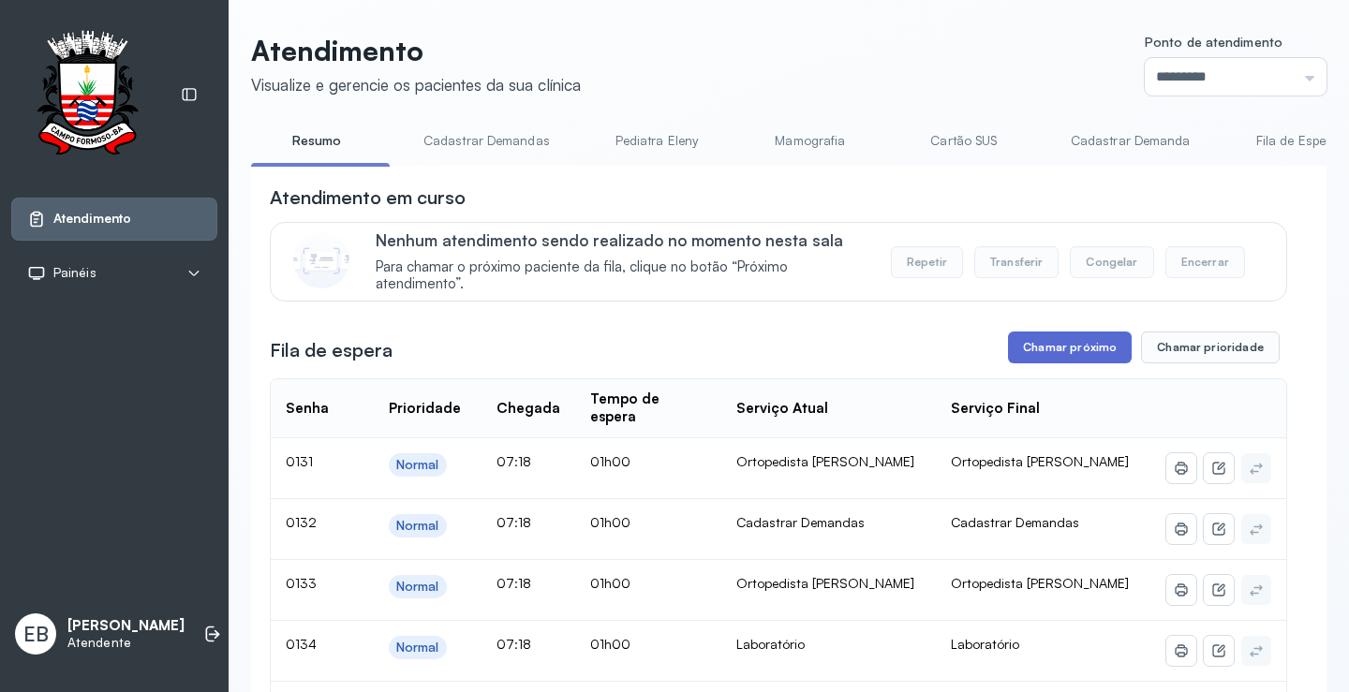
click at [1064, 344] on button "Chamar próximo" at bounding box center [1070, 348] width 124 height 32
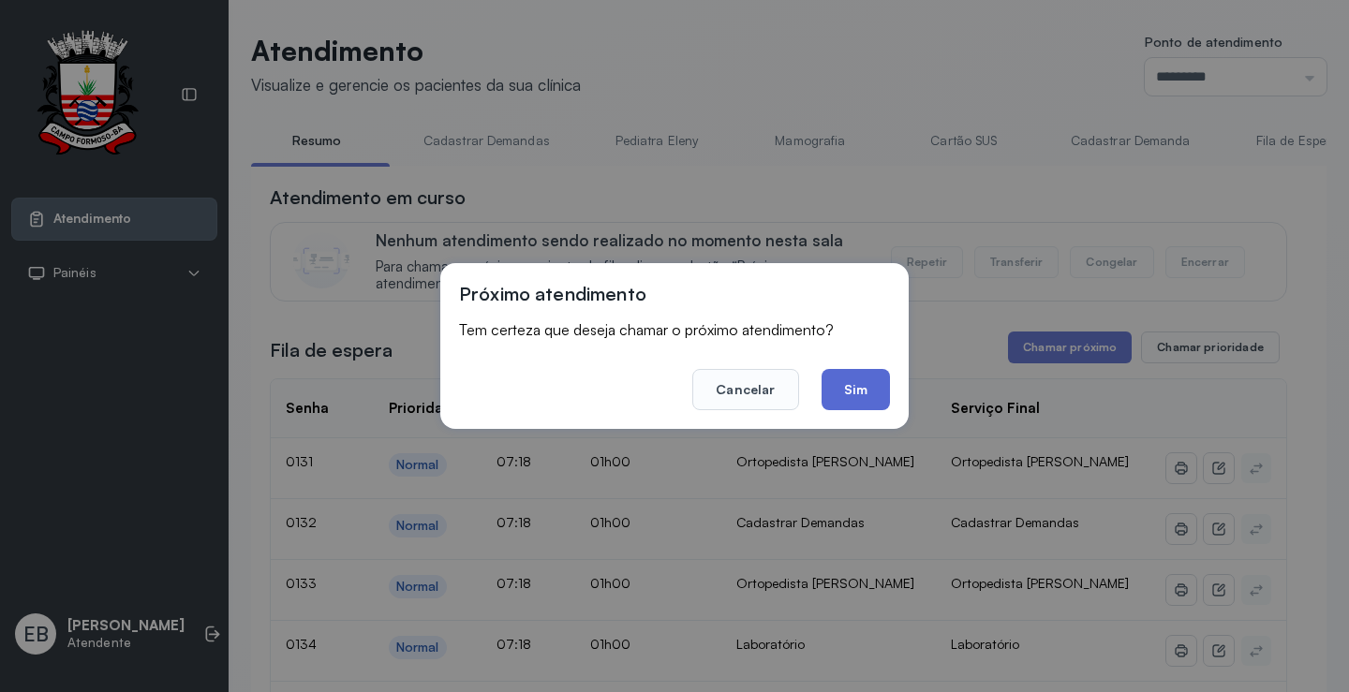
click at [875, 386] on button "Sim" at bounding box center [855, 389] width 68 height 41
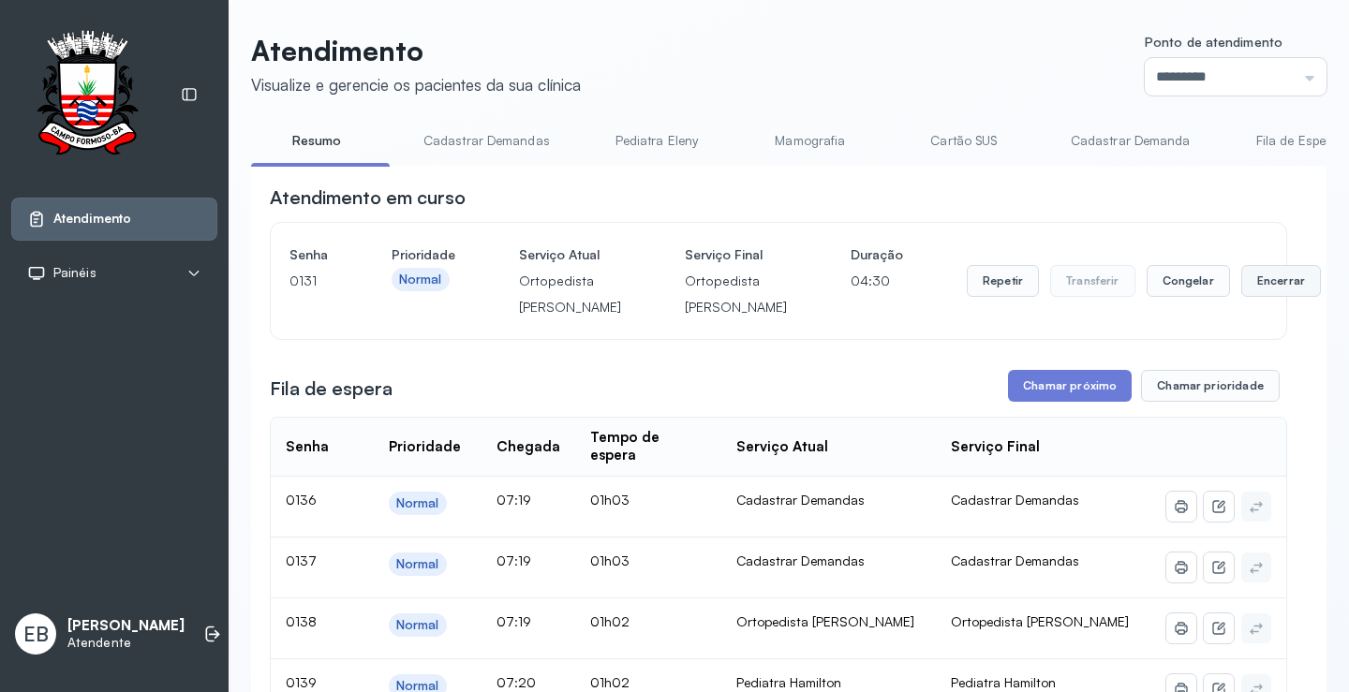
click at [1241, 297] on button "Encerrar" at bounding box center [1281, 281] width 80 height 32
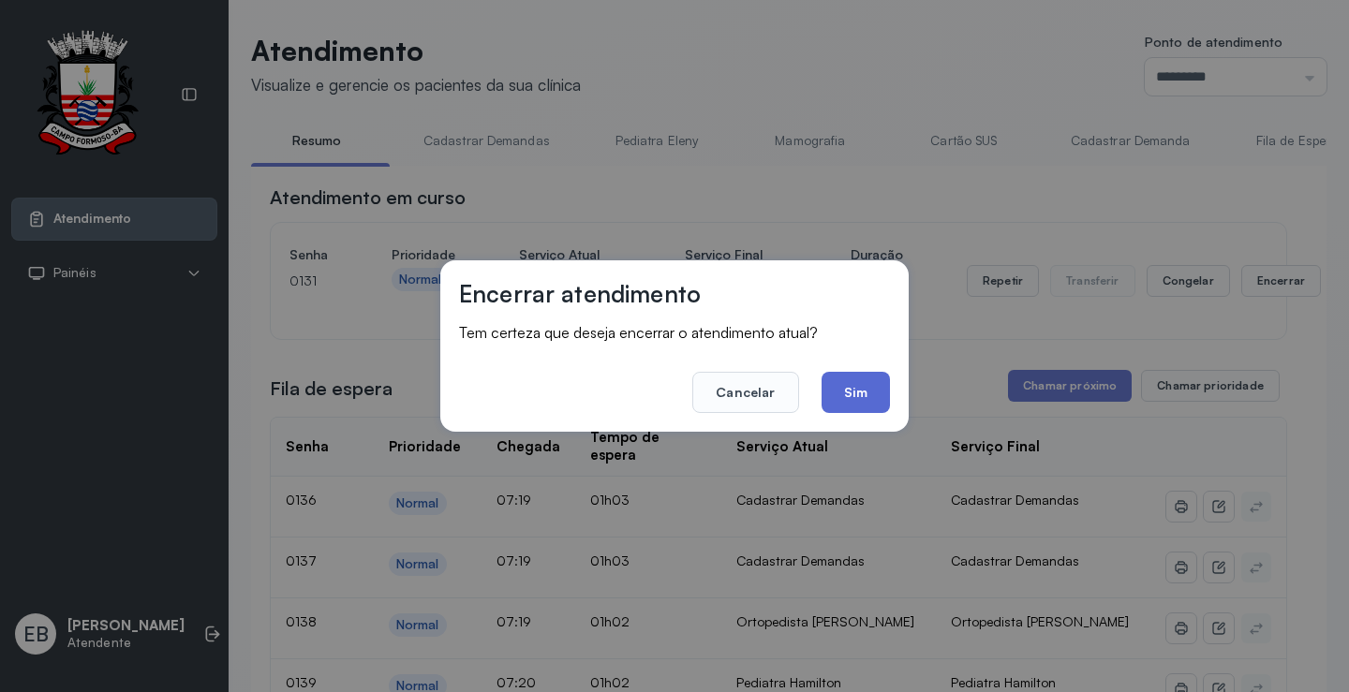
click at [853, 389] on button "Sim" at bounding box center [855, 392] width 68 height 41
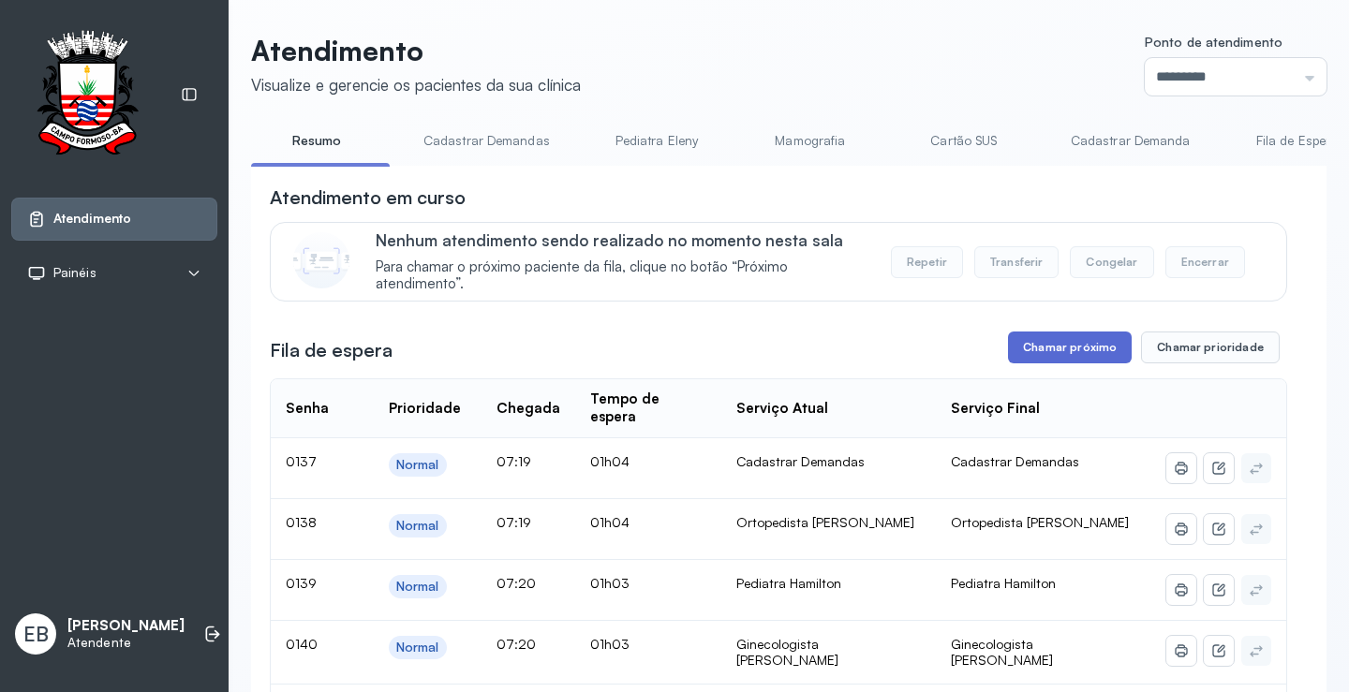
click at [1053, 341] on button "Chamar próximo" at bounding box center [1070, 348] width 124 height 32
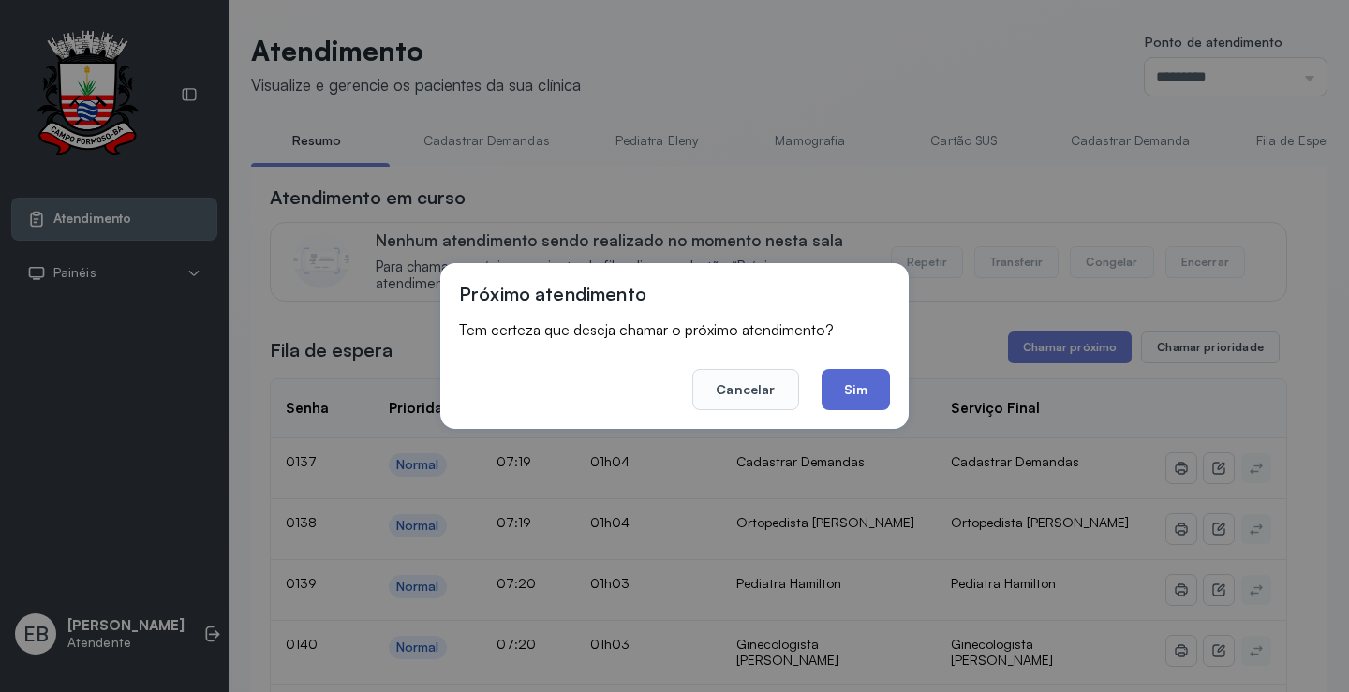
click at [867, 388] on button "Sim" at bounding box center [855, 389] width 68 height 41
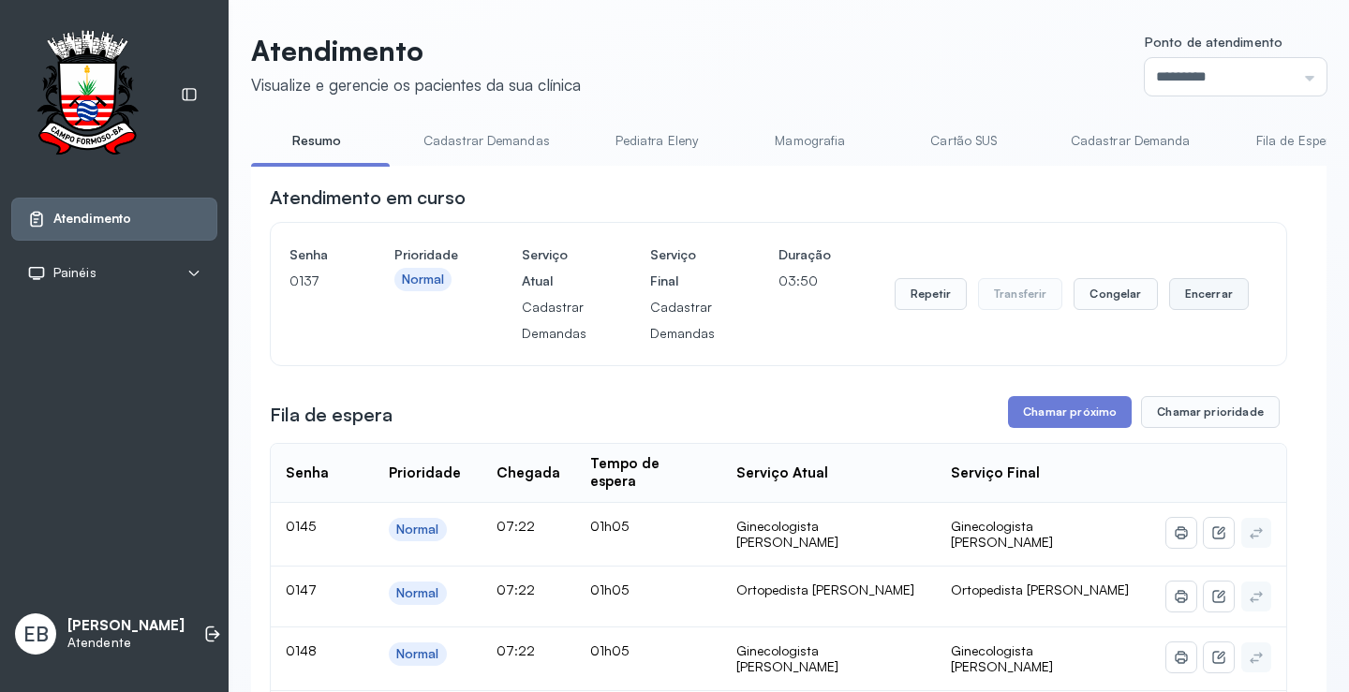
click at [1188, 299] on button "Encerrar" at bounding box center [1209, 294] width 80 height 32
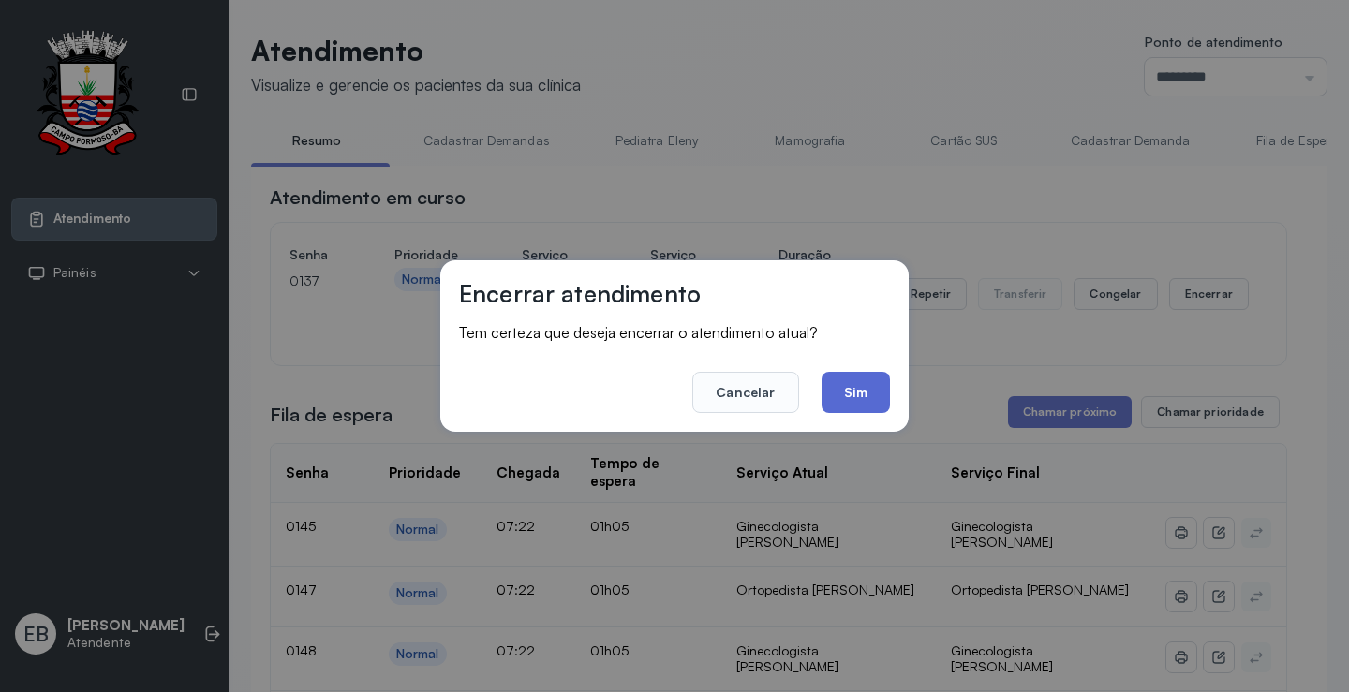
click at [868, 383] on button "Sim" at bounding box center [855, 392] width 68 height 41
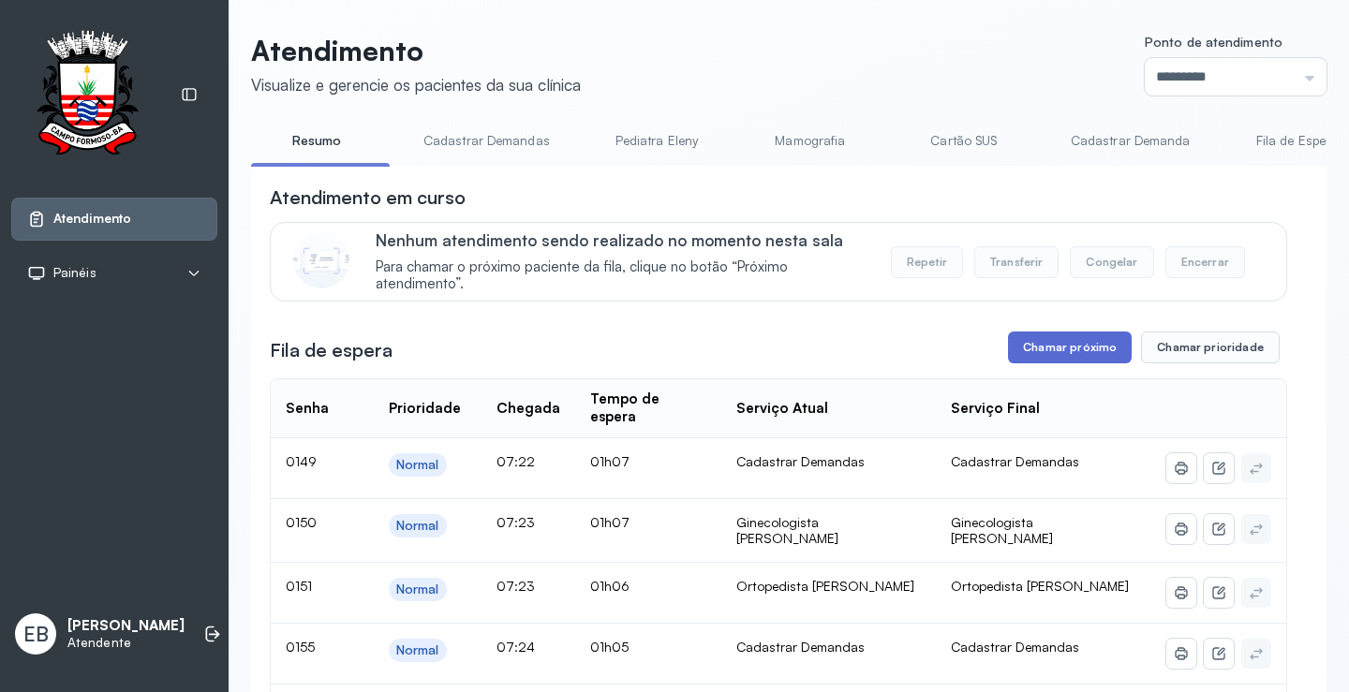
click at [1091, 347] on button "Chamar próximo" at bounding box center [1070, 348] width 124 height 32
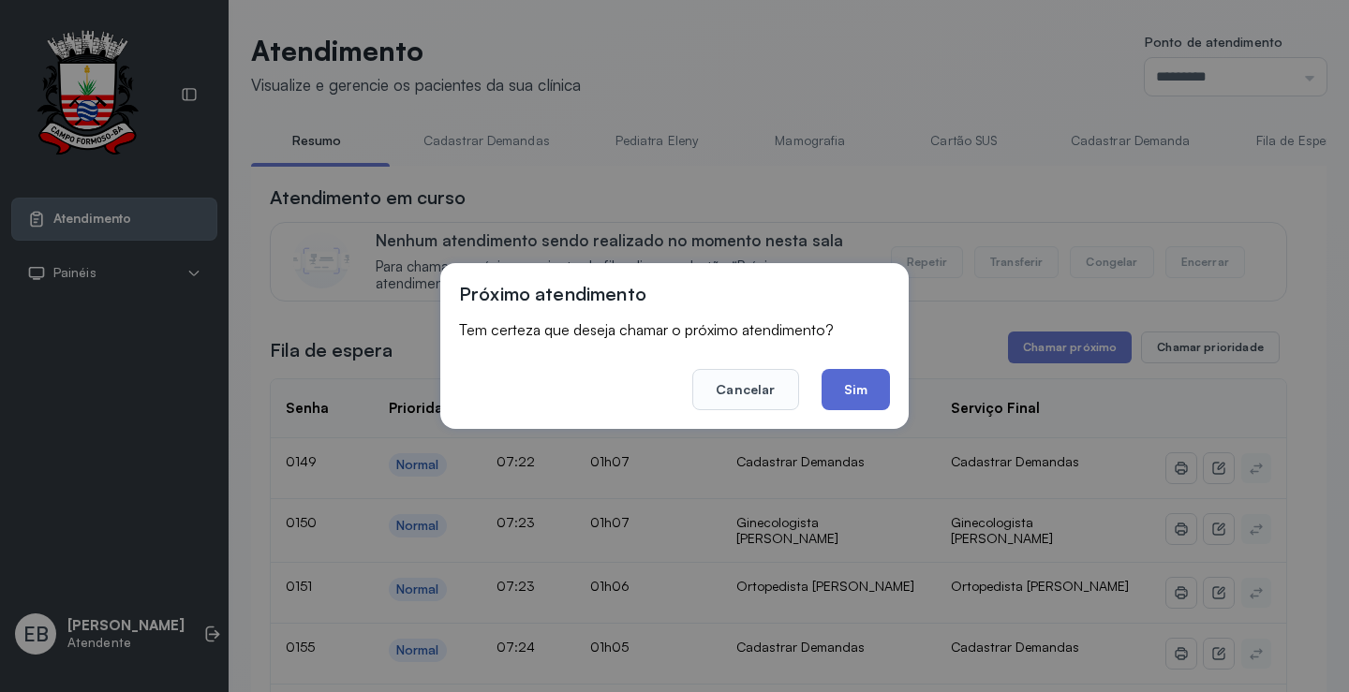
click at [855, 400] on button "Sim" at bounding box center [855, 389] width 68 height 41
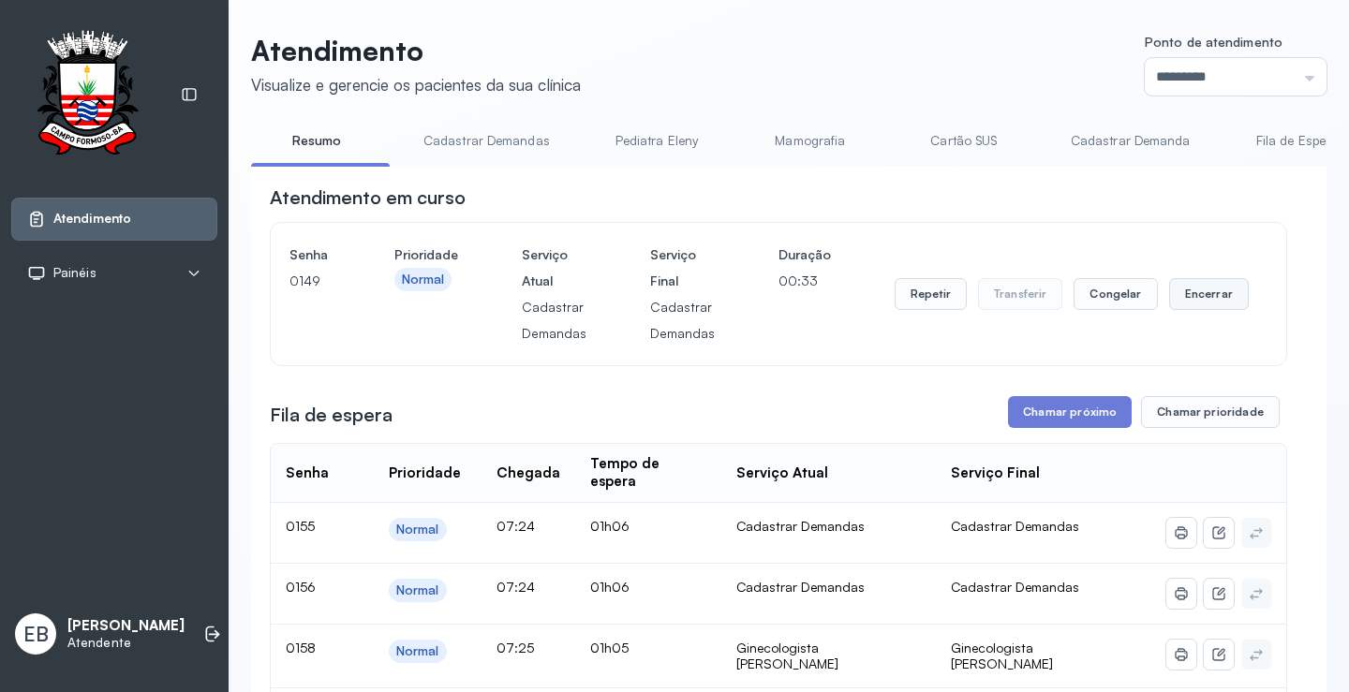
click at [1183, 297] on button "Encerrar" at bounding box center [1209, 294] width 80 height 32
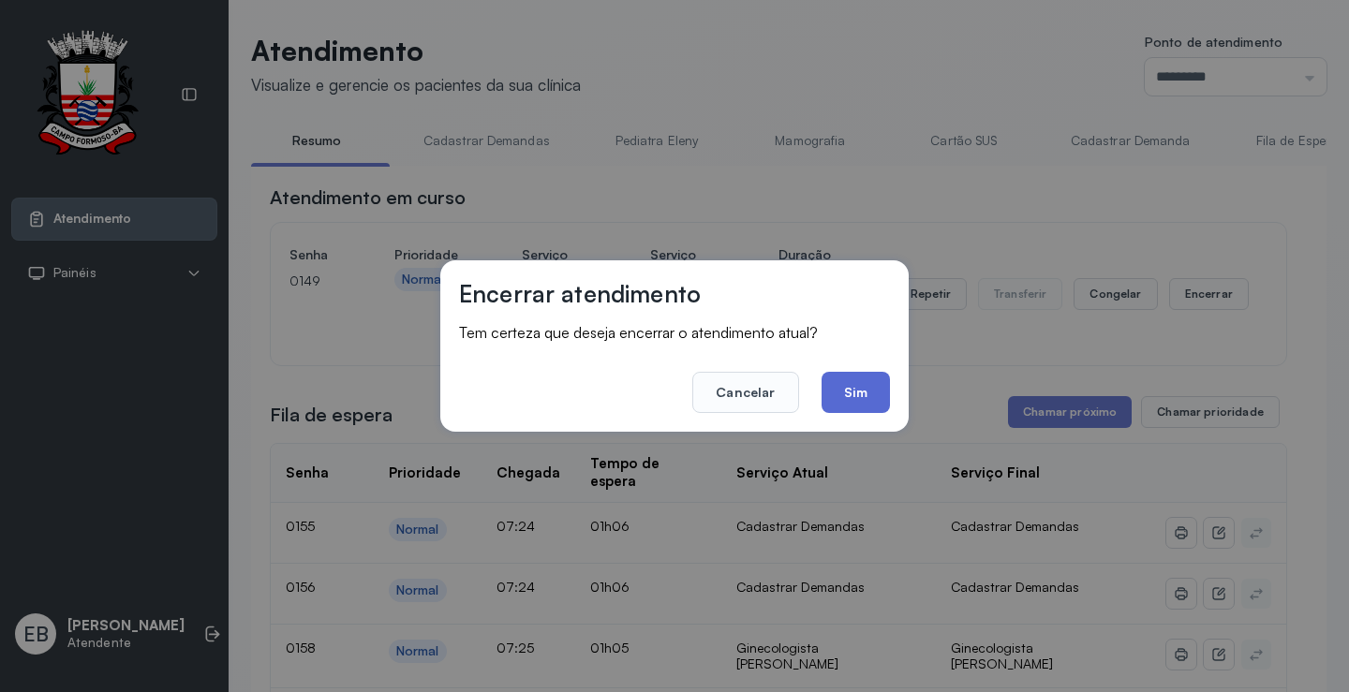
click at [877, 390] on button "Sim" at bounding box center [855, 392] width 68 height 41
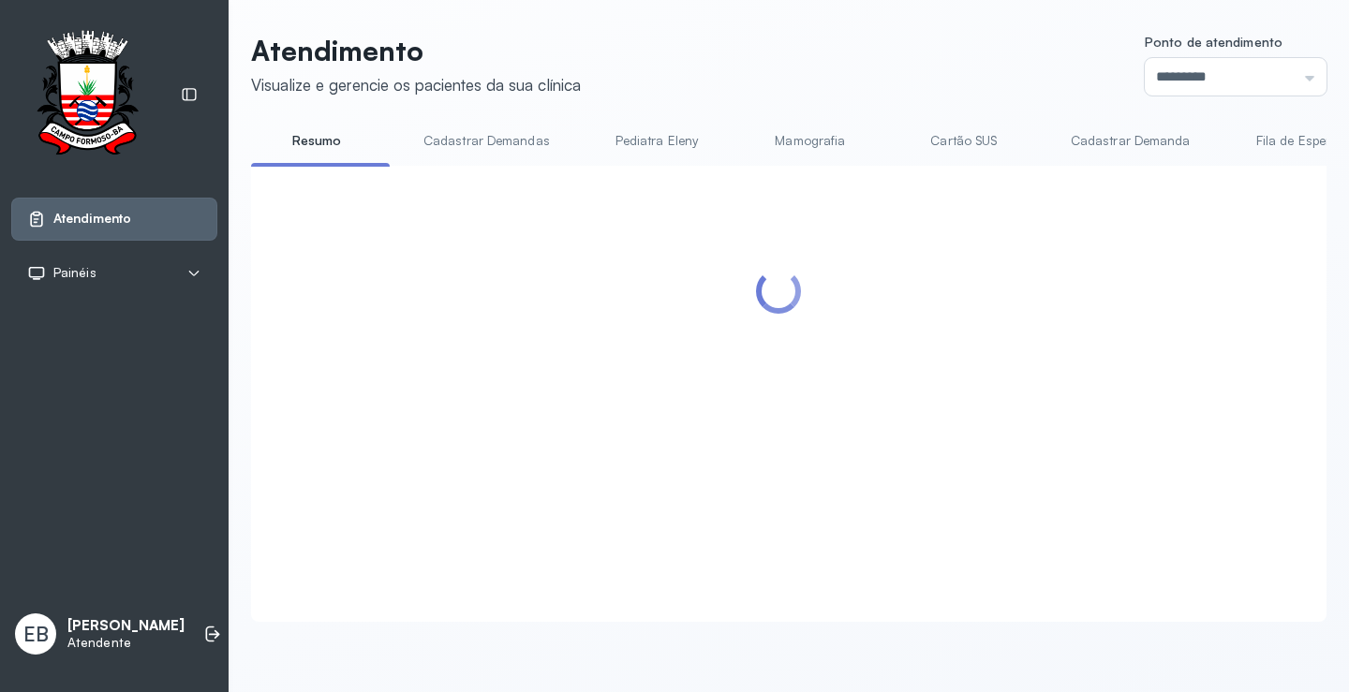
click at [1055, 421] on div at bounding box center [778, 371] width 1017 height 374
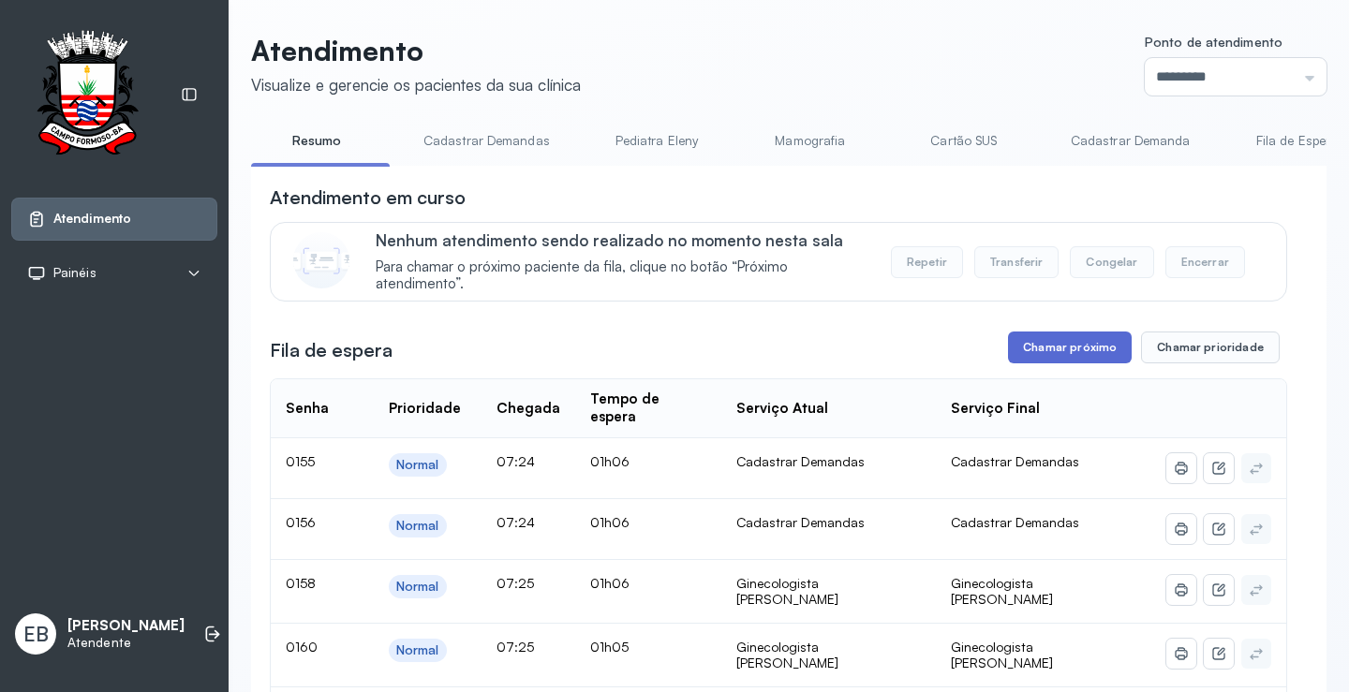
click at [1074, 348] on button "Chamar próximo" at bounding box center [1070, 348] width 124 height 32
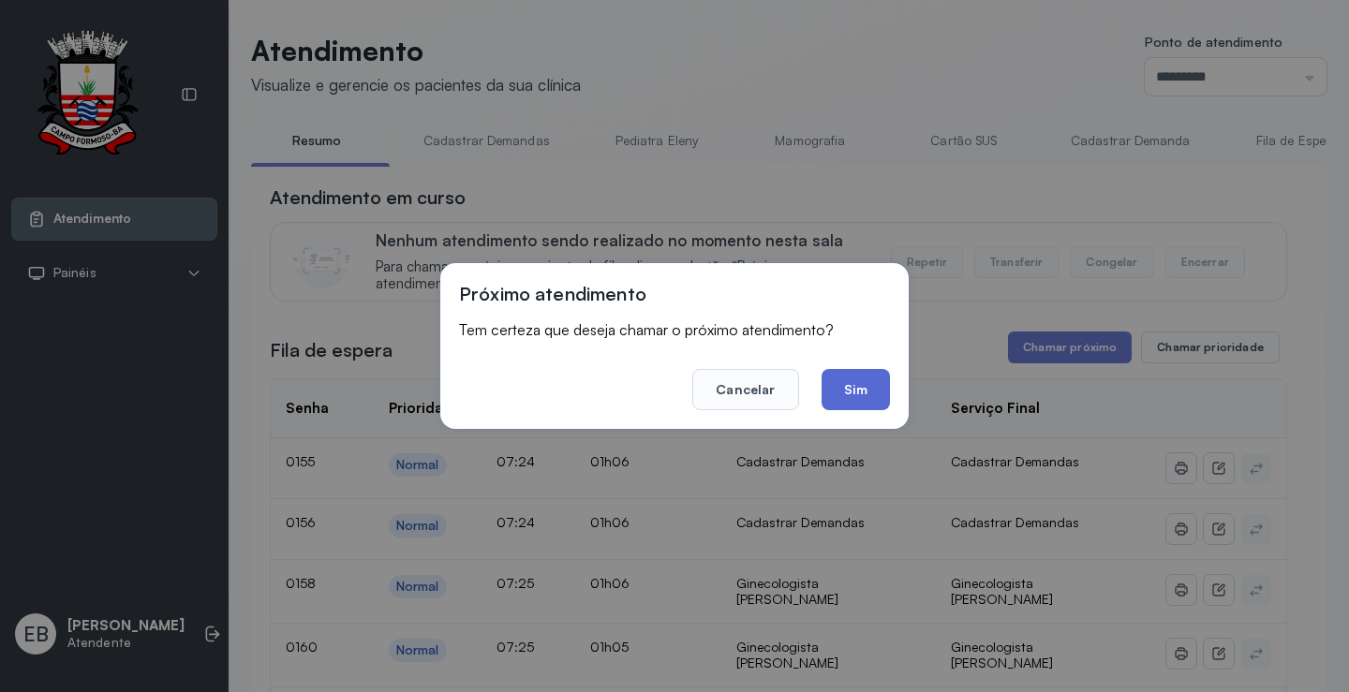
click at [859, 392] on button "Sim" at bounding box center [855, 389] width 68 height 41
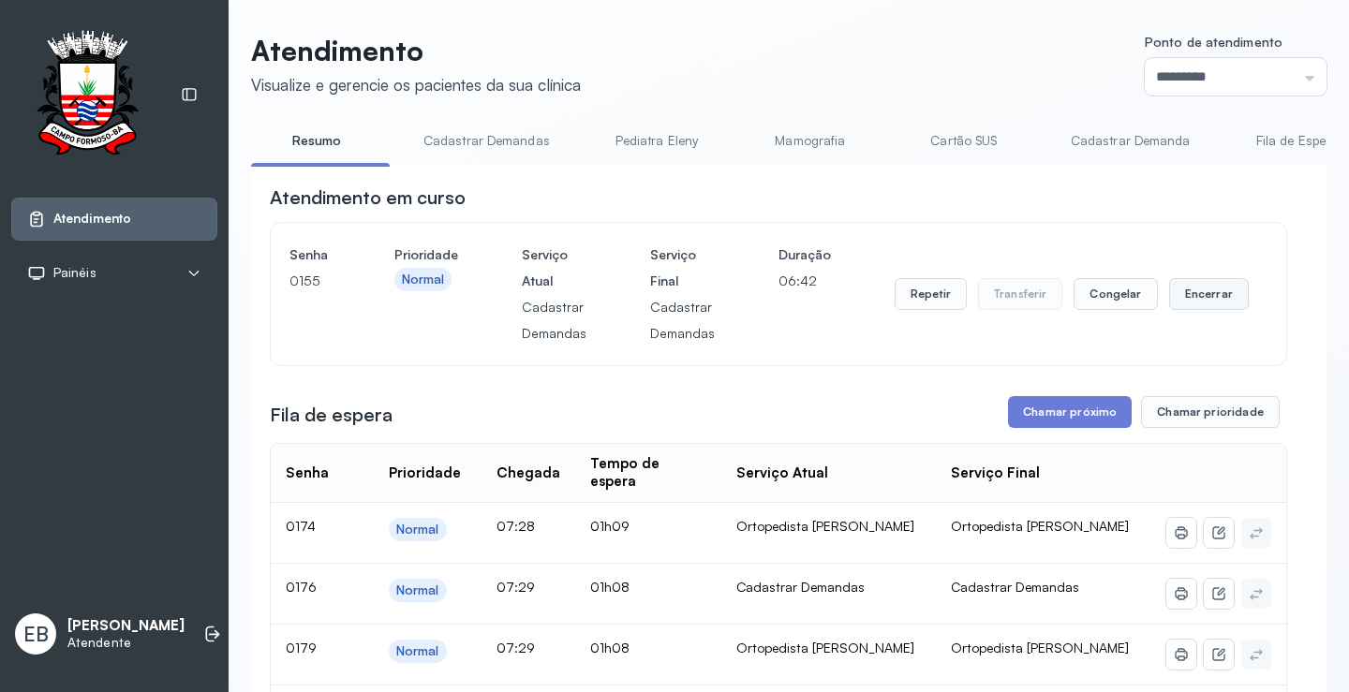
click at [1207, 299] on button "Encerrar" at bounding box center [1209, 294] width 80 height 32
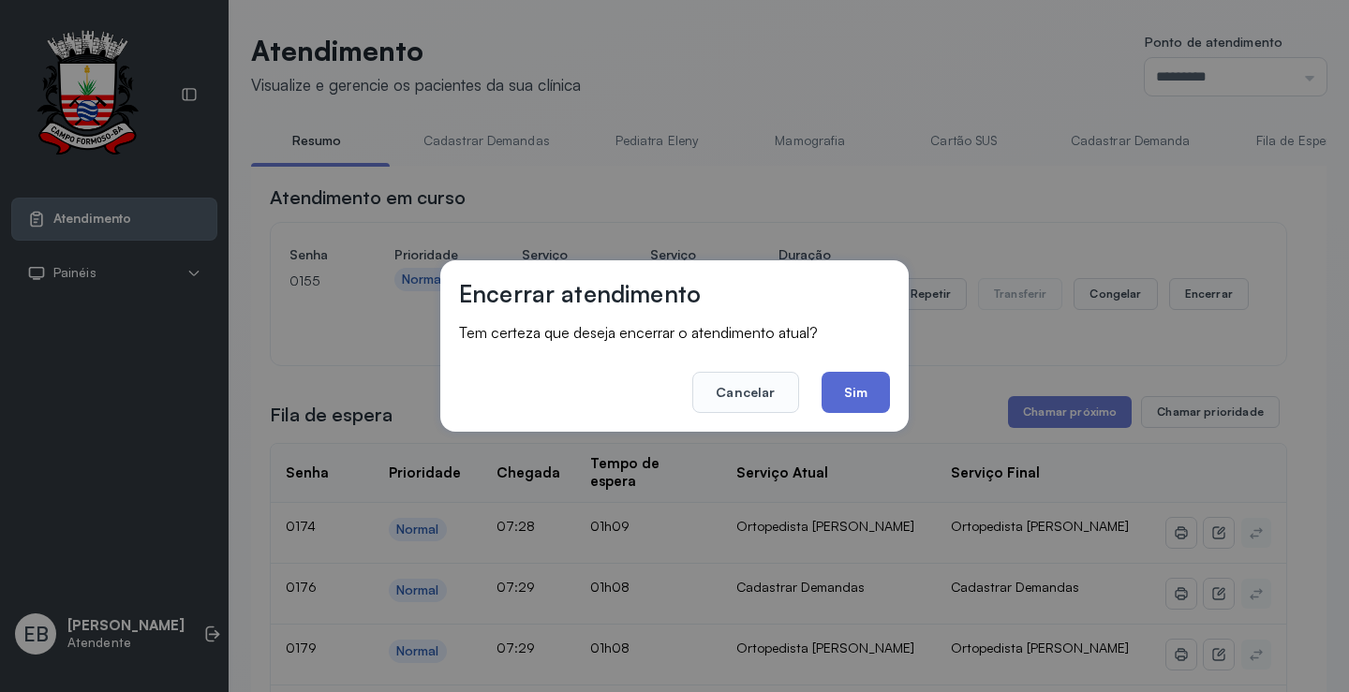
click at [859, 385] on button "Sim" at bounding box center [855, 392] width 68 height 41
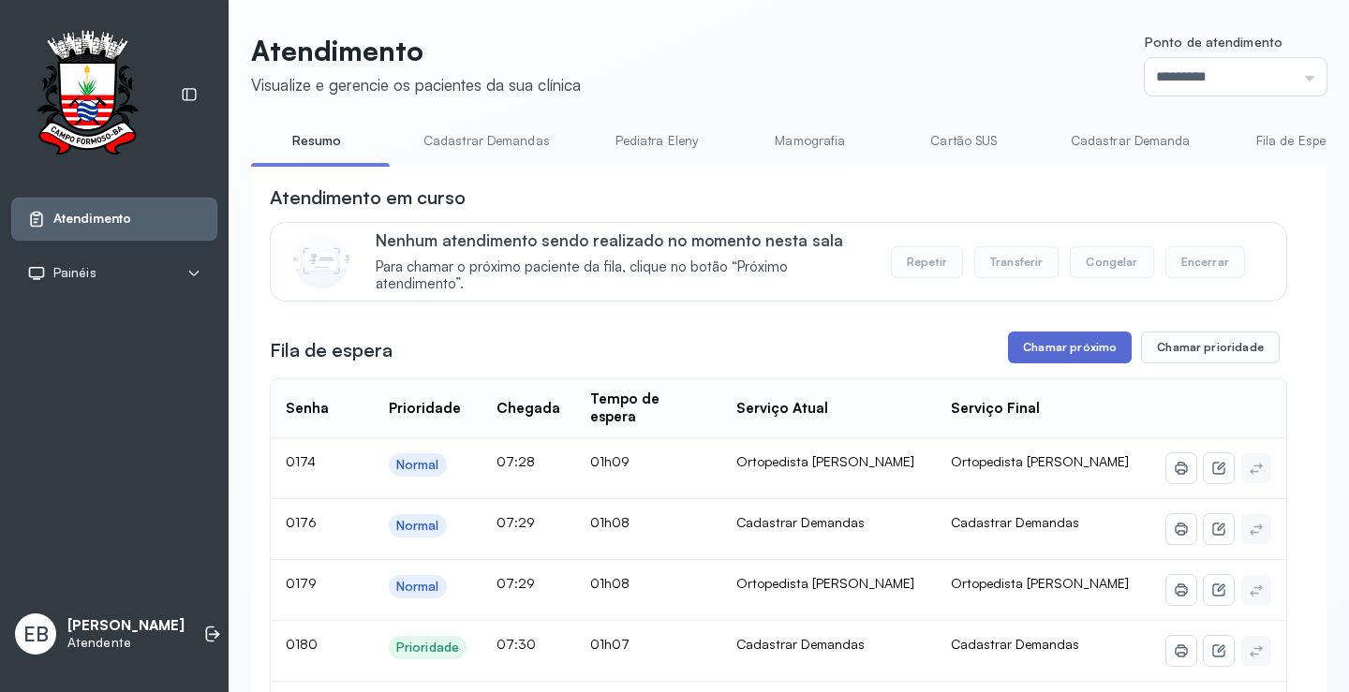
click at [1026, 353] on button "Chamar próximo" at bounding box center [1070, 348] width 124 height 32
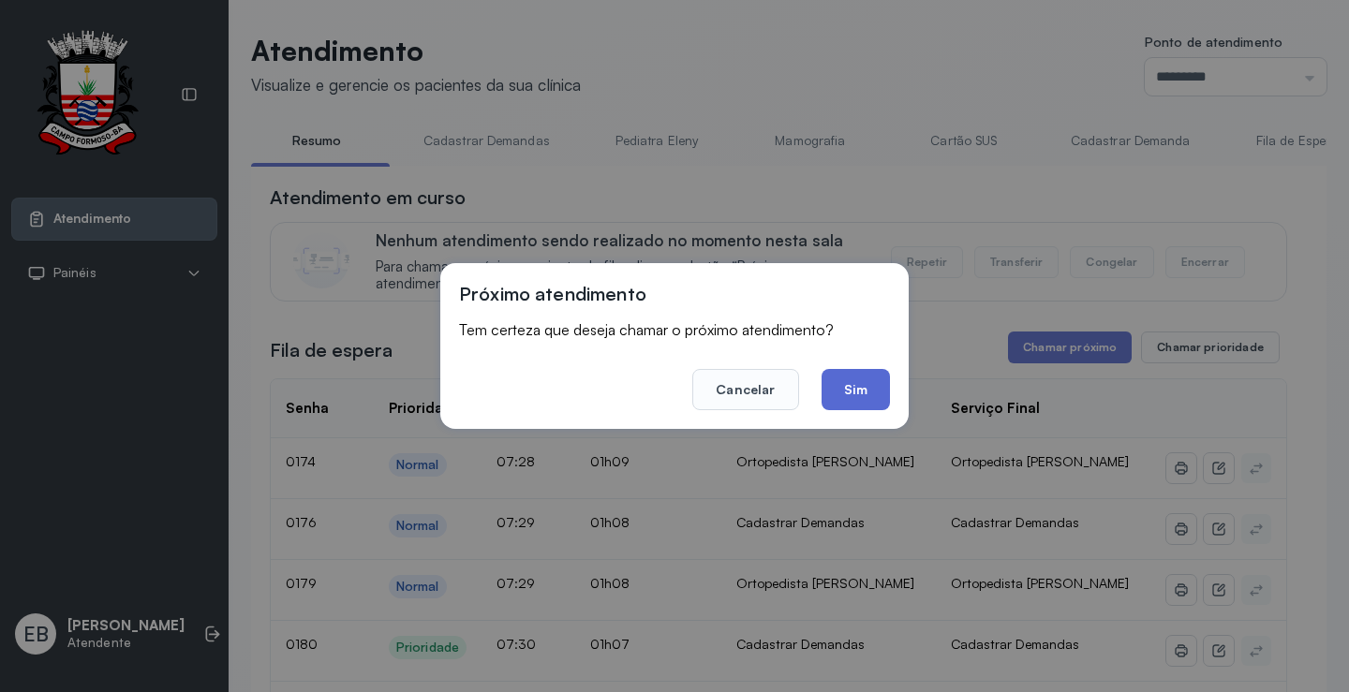
click at [871, 404] on button "Sim" at bounding box center [855, 389] width 68 height 41
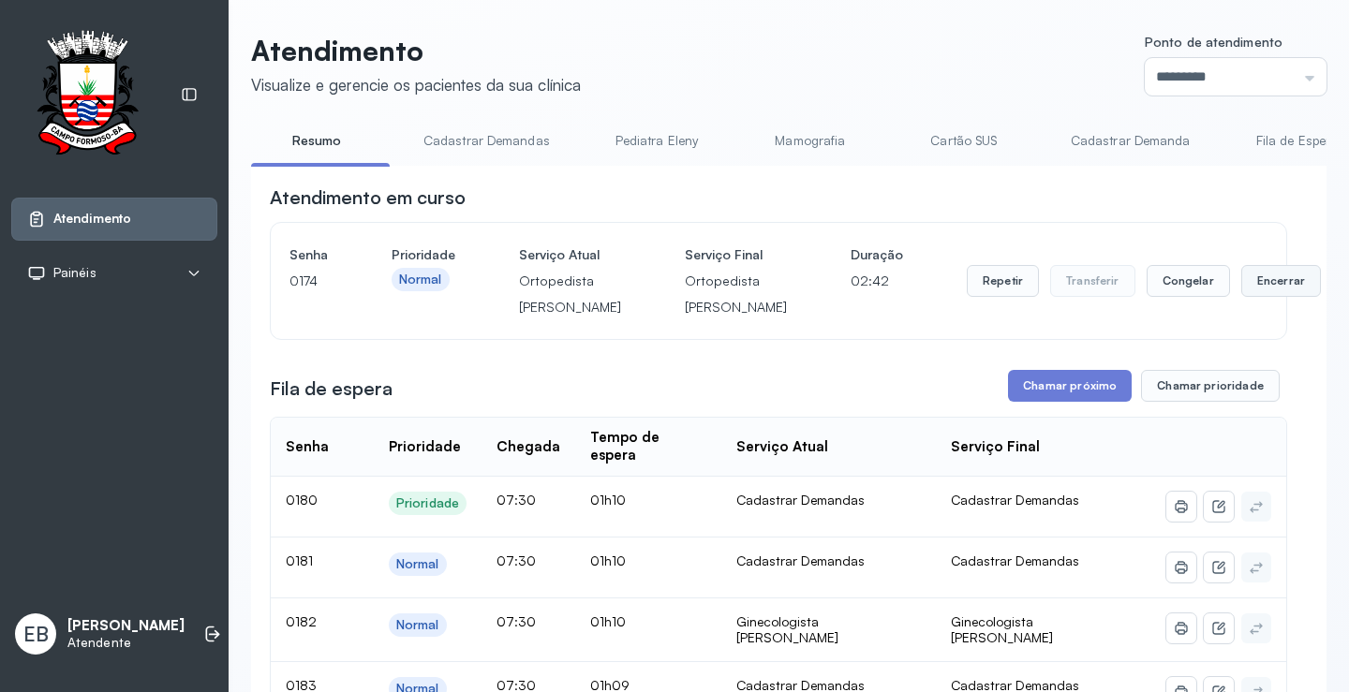
click at [1241, 297] on button "Encerrar" at bounding box center [1281, 281] width 80 height 32
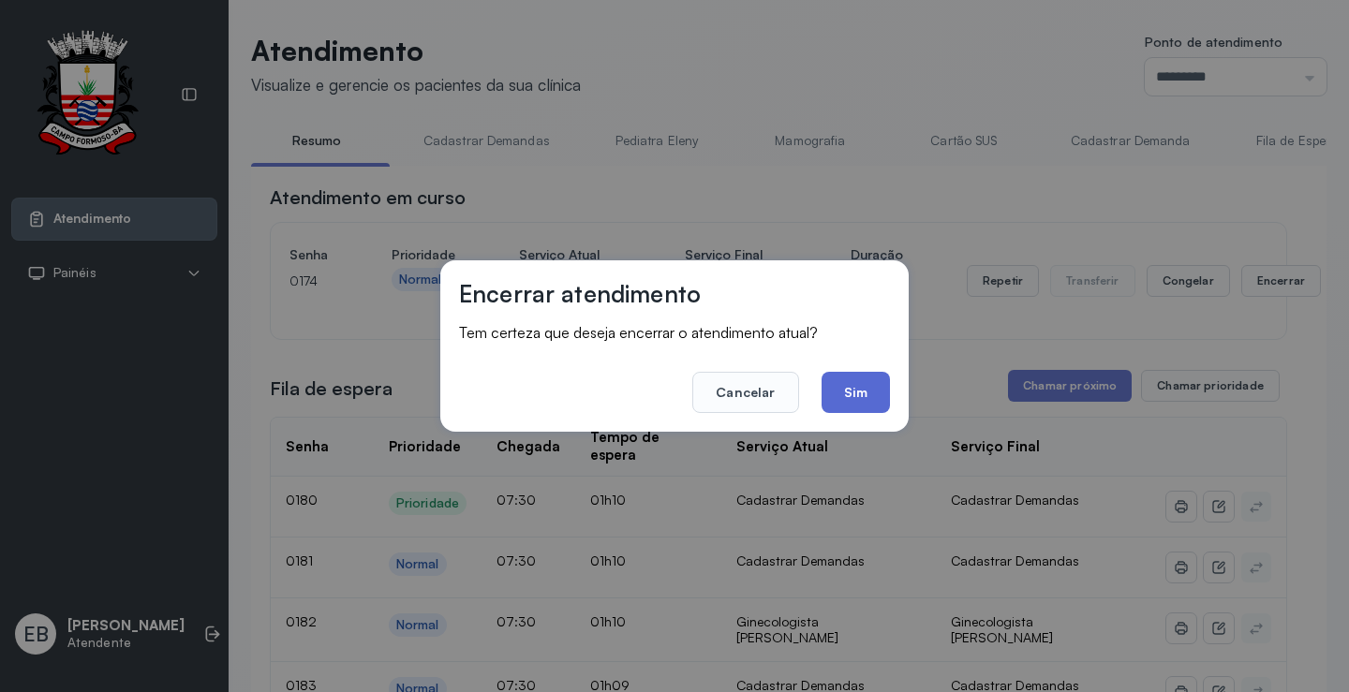
click at [863, 394] on button "Sim" at bounding box center [855, 392] width 68 height 41
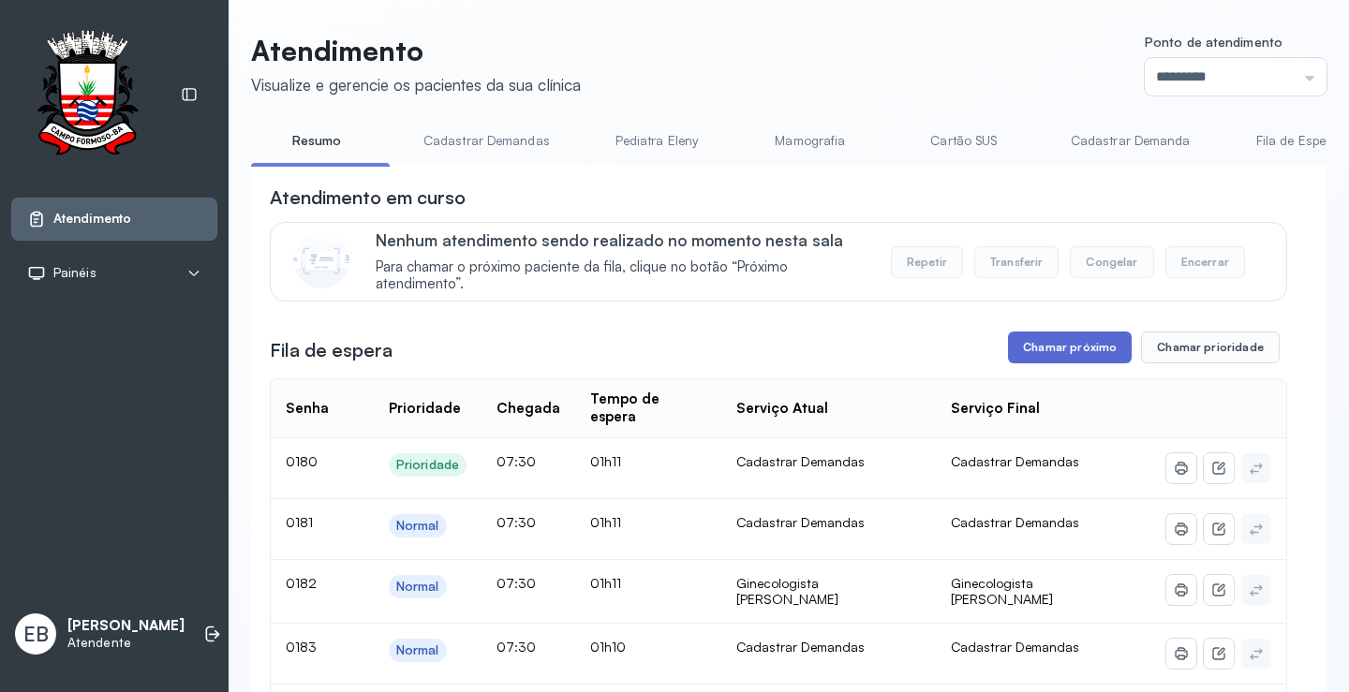
click at [1077, 343] on button "Chamar próximo" at bounding box center [1070, 348] width 124 height 32
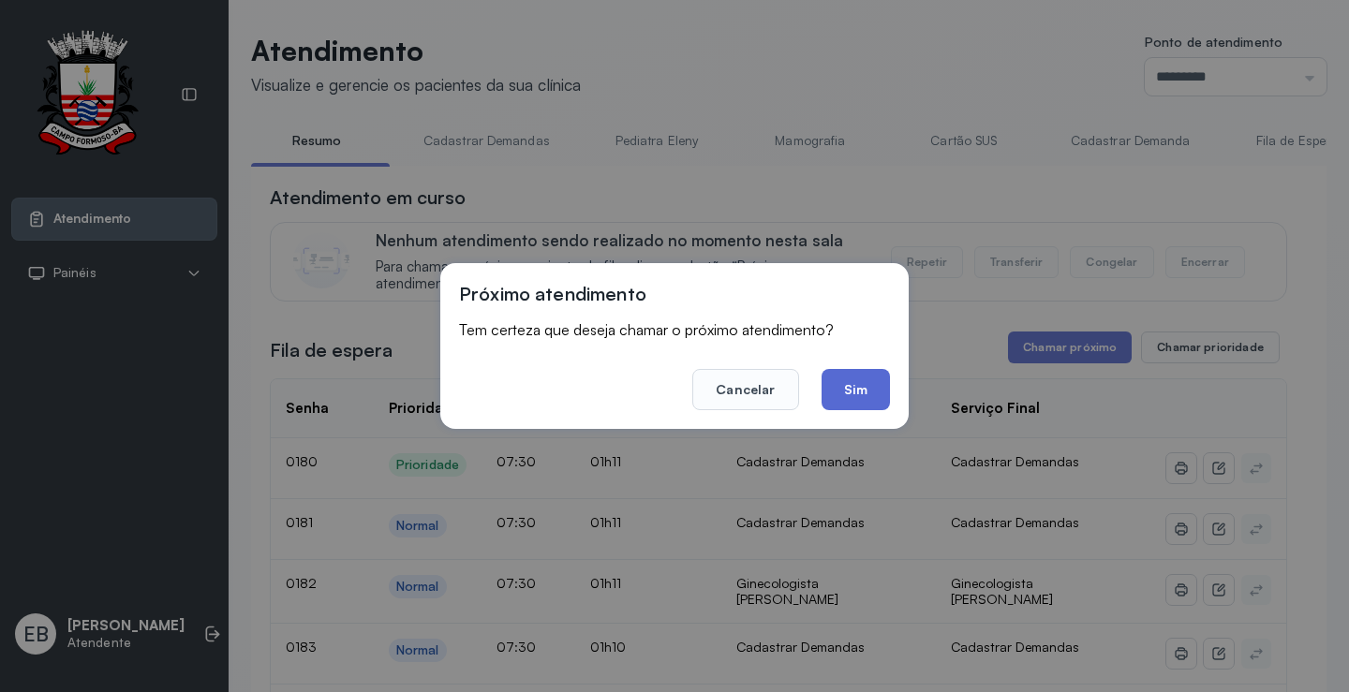
click at [851, 378] on button "Sim" at bounding box center [855, 389] width 68 height 41
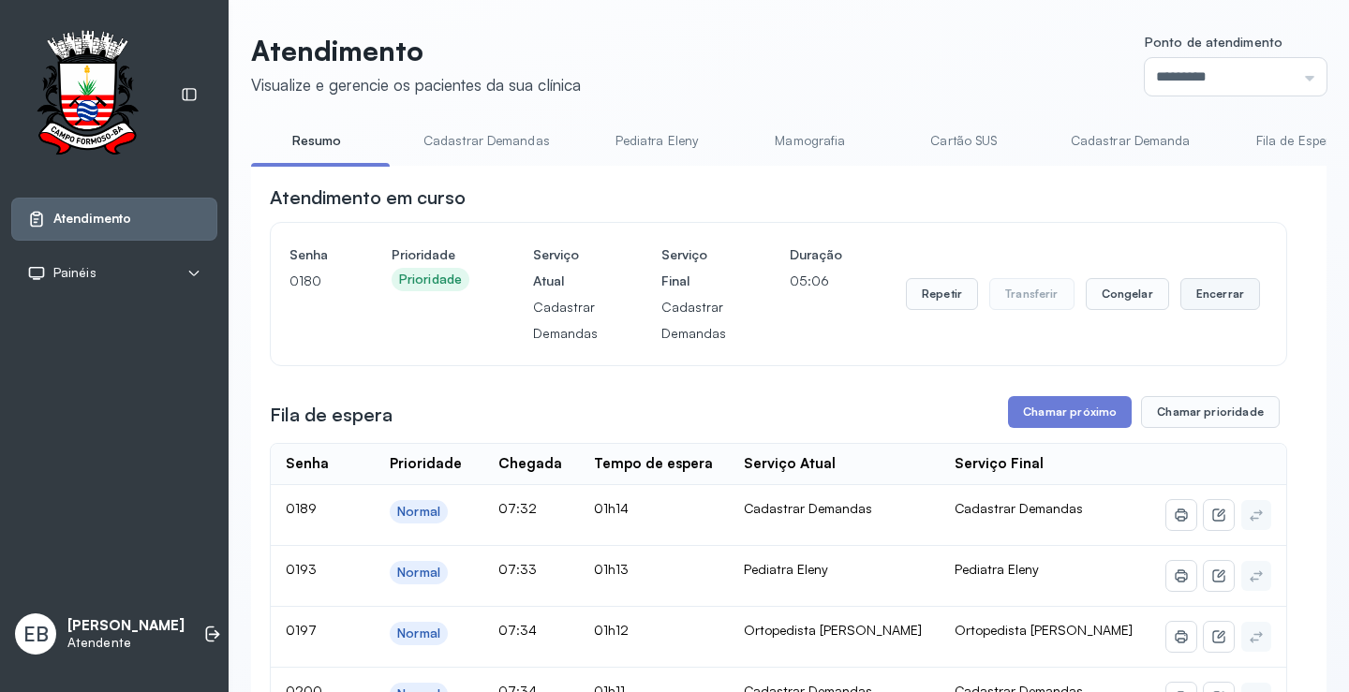
click at [1188, 287] on button "Encerrar" at bounding box center [1220, 294] width 80 height 32
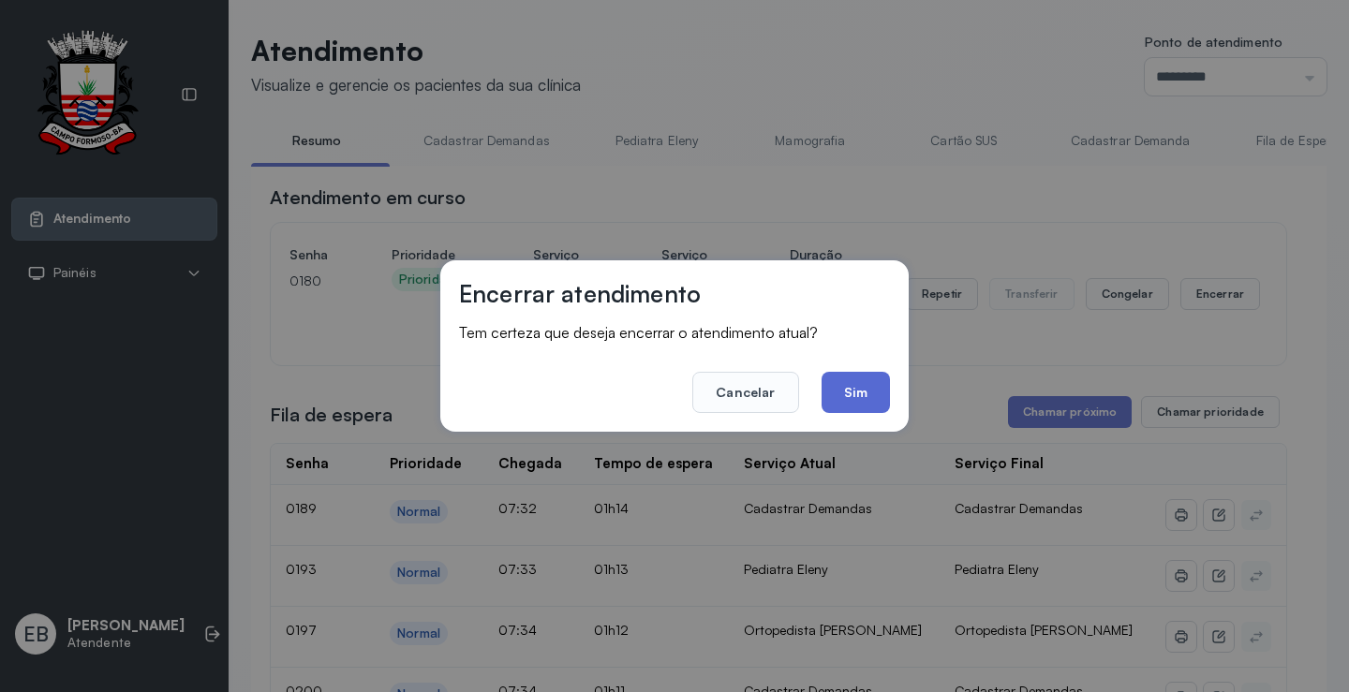
click at [861, 402] on button "Sim" at bounding box center [855, 392] width 68 height 41
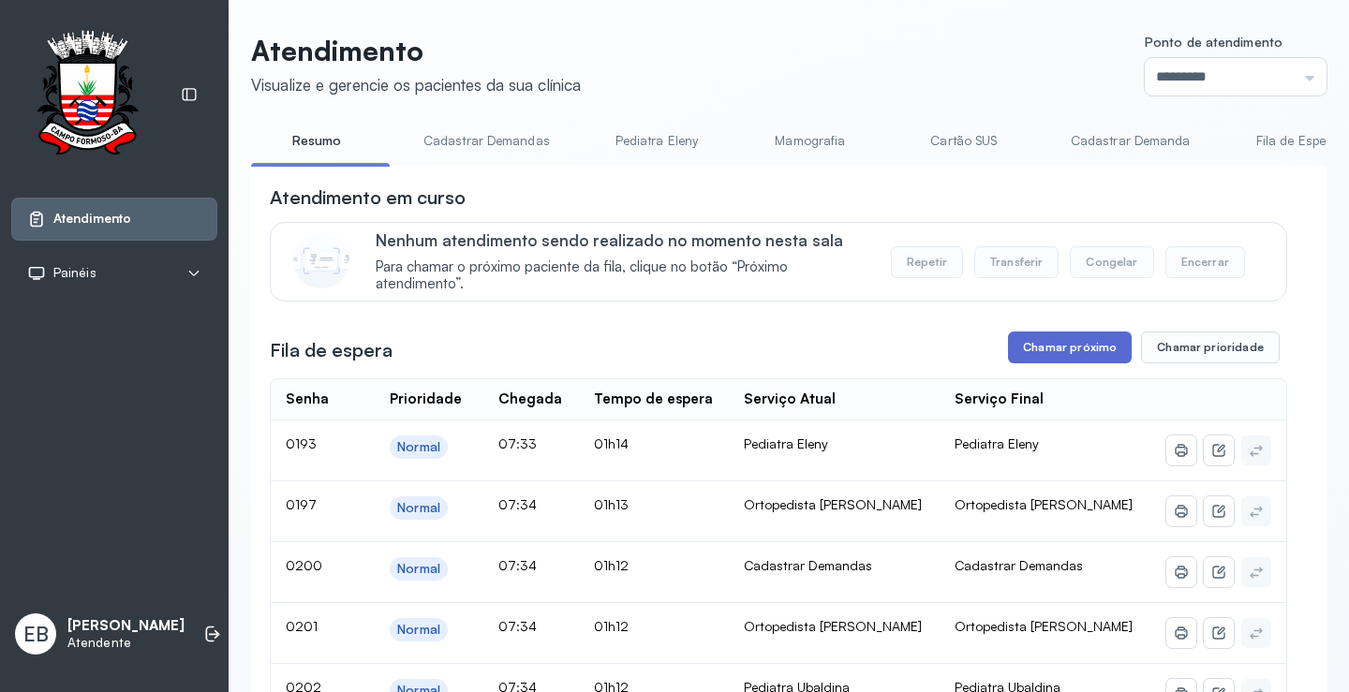
click at [1070, 343] on button "Chamar próximo" at bounding box center [1070, 348] width 124 height 32
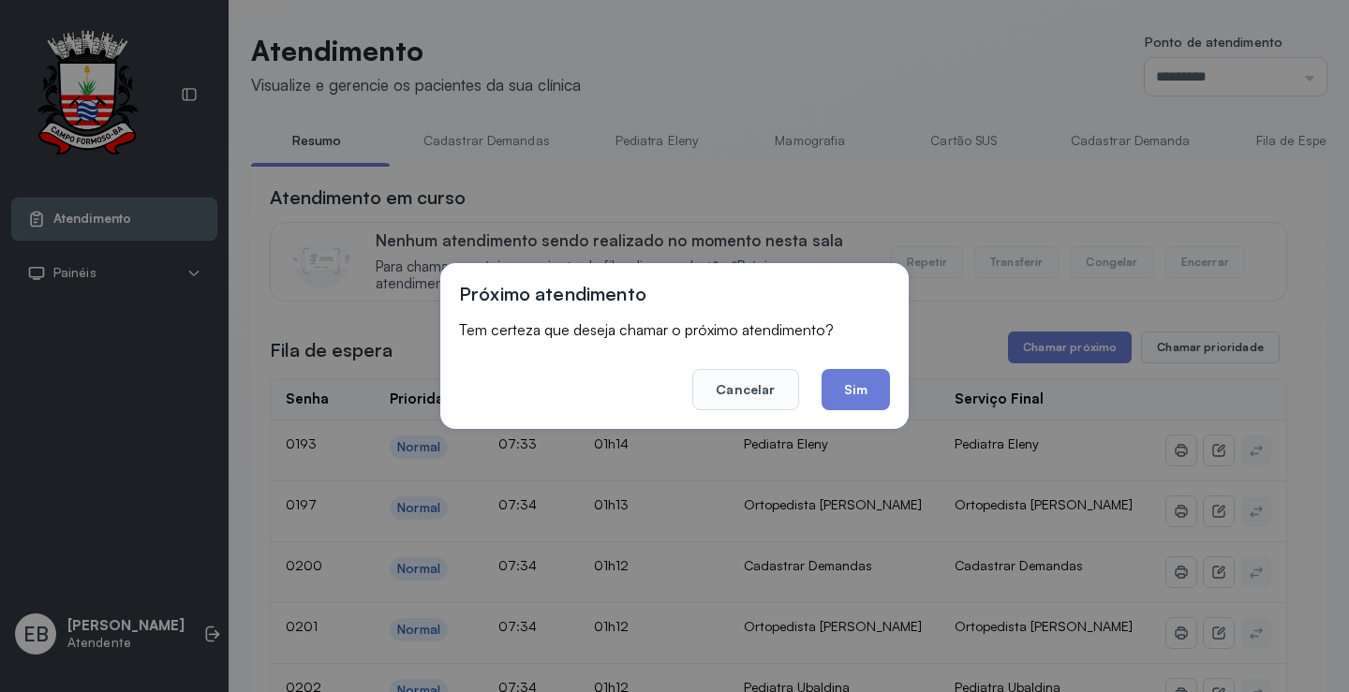
click at [852, 376] on button "Sim" at bounding box center [855, 389] width 68 height 41
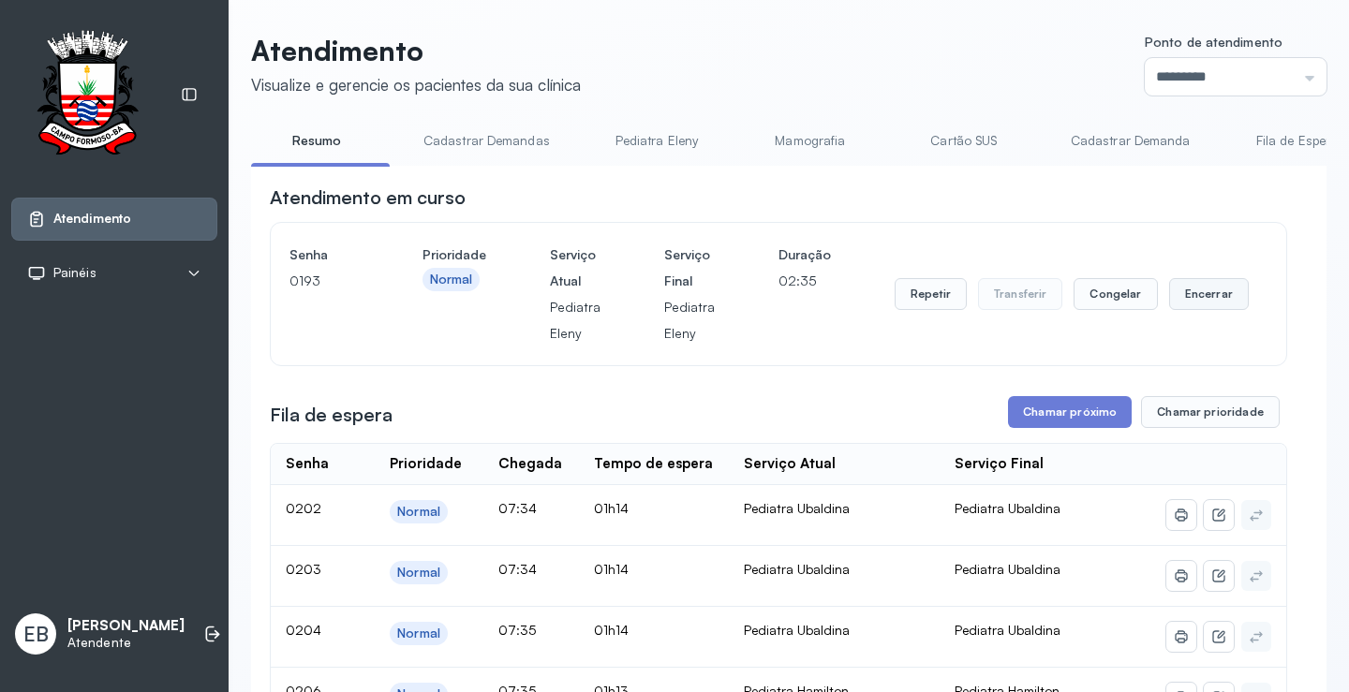
click at [1178, 293] on button "Encerrar" at bounding box center [1209, 294] width 80 height 32
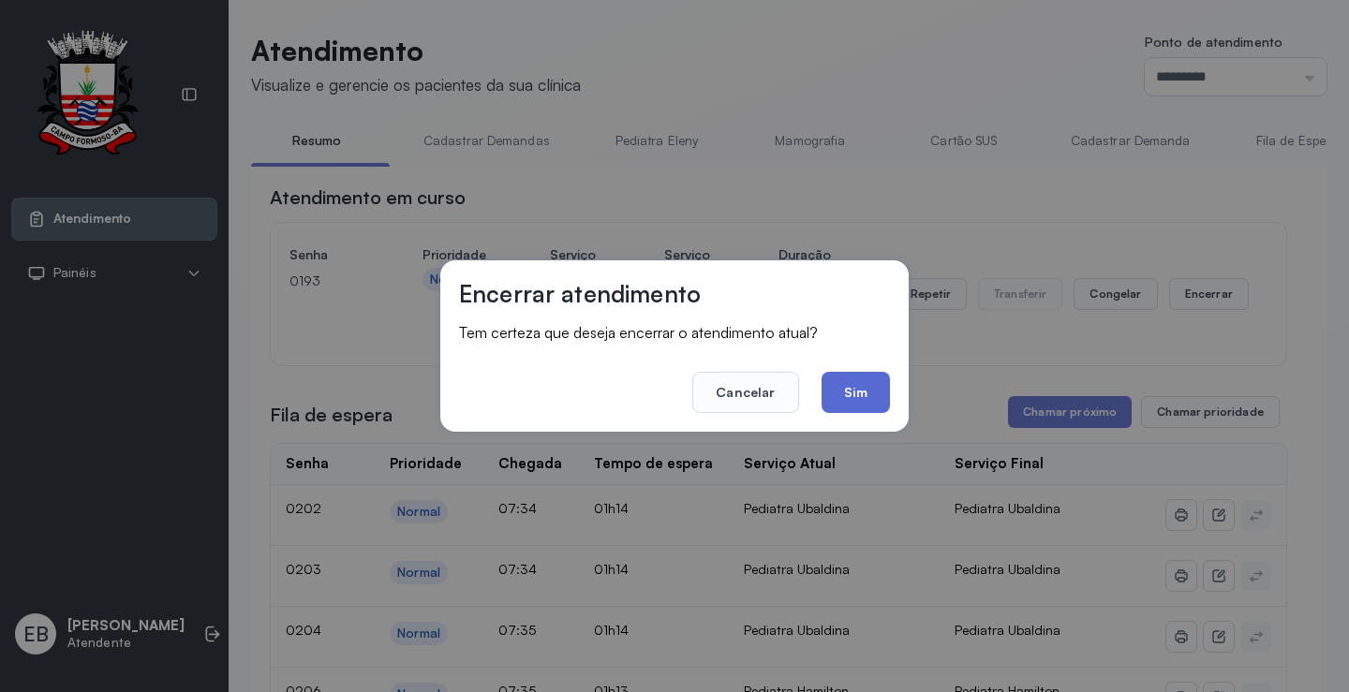
click at [872, 388] on button "Sim" at bounding box center [855, 392] width 68 height 41
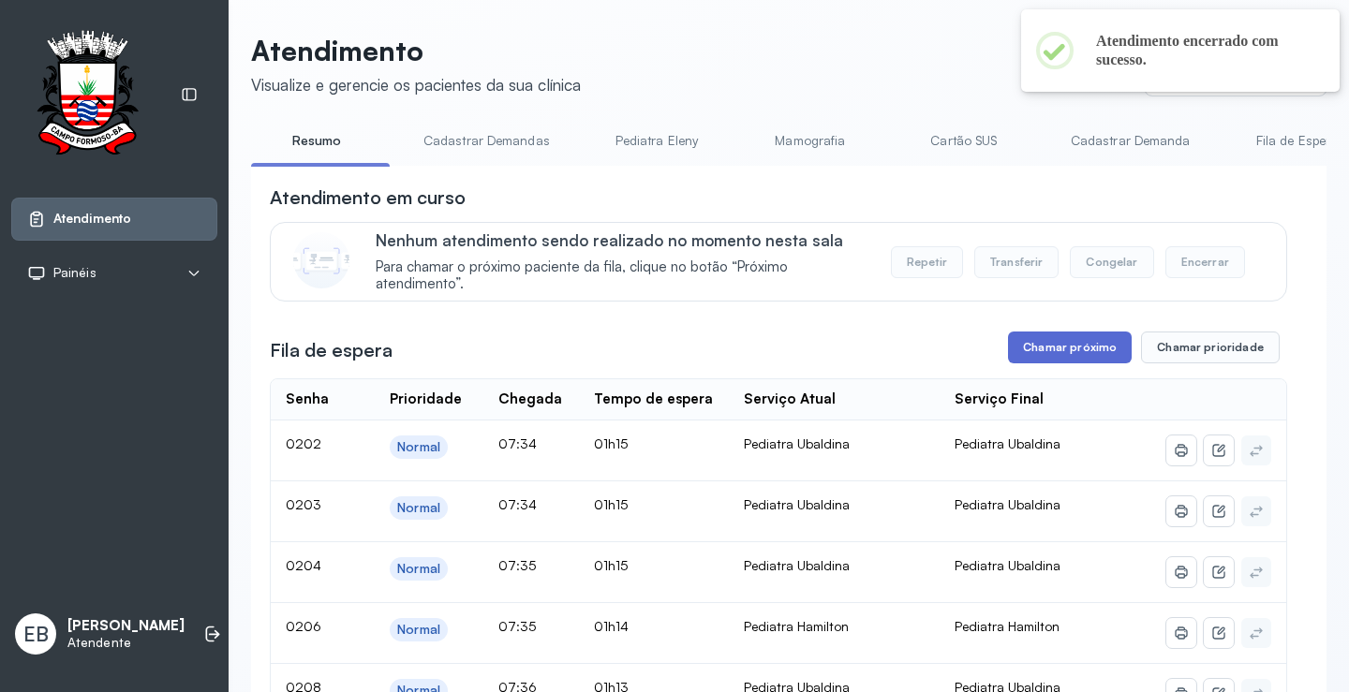
click at [1041, 363] on button "Chamar próximo" at bounding box center [1070, 348] width 124 height 32
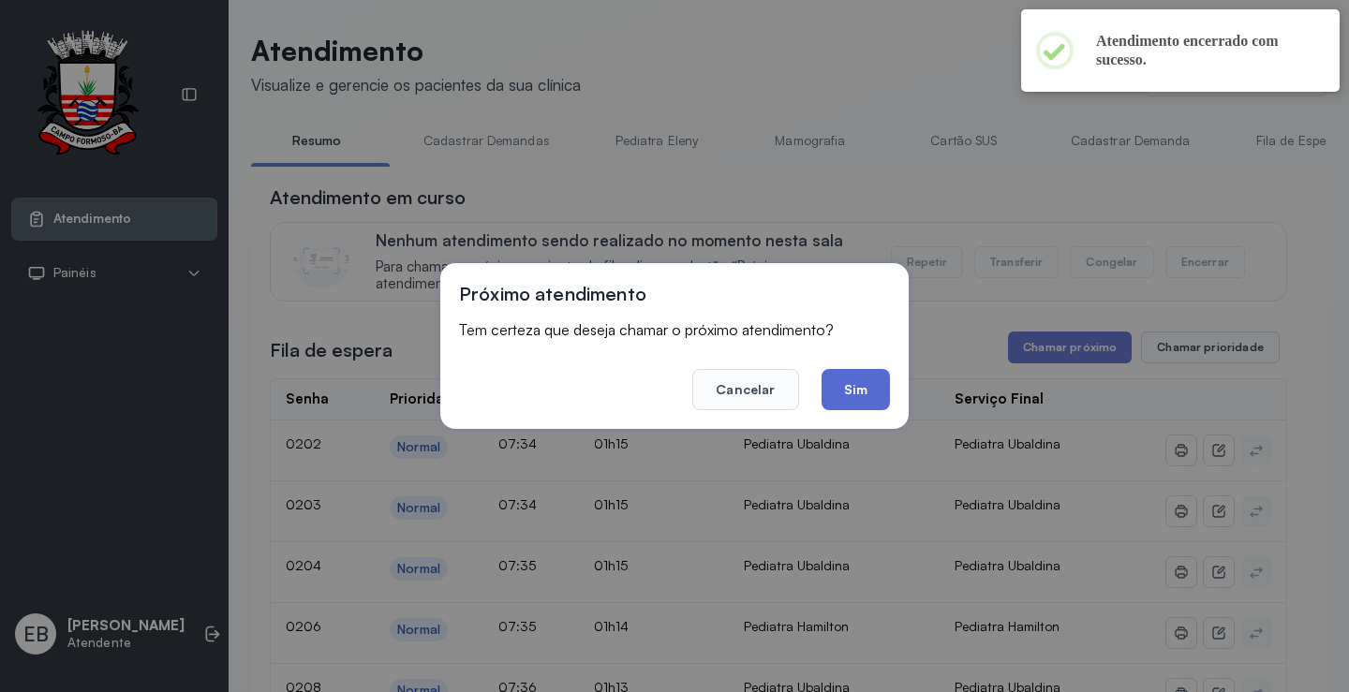
click at [853, 393] on button "Sim" at bounding box center [855, 389] width 68 height 41
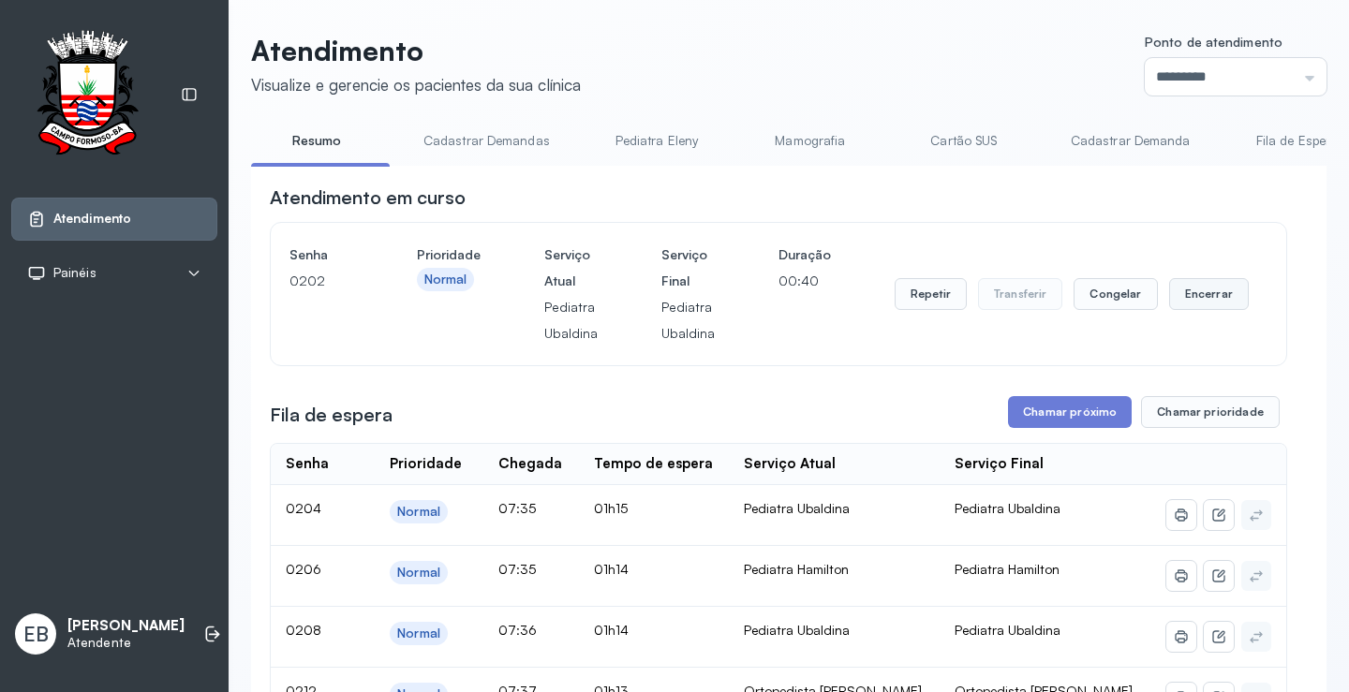
click at [1193, 303] on button "Encerrar" at bounding box center [1209, 294] width 80 height 32
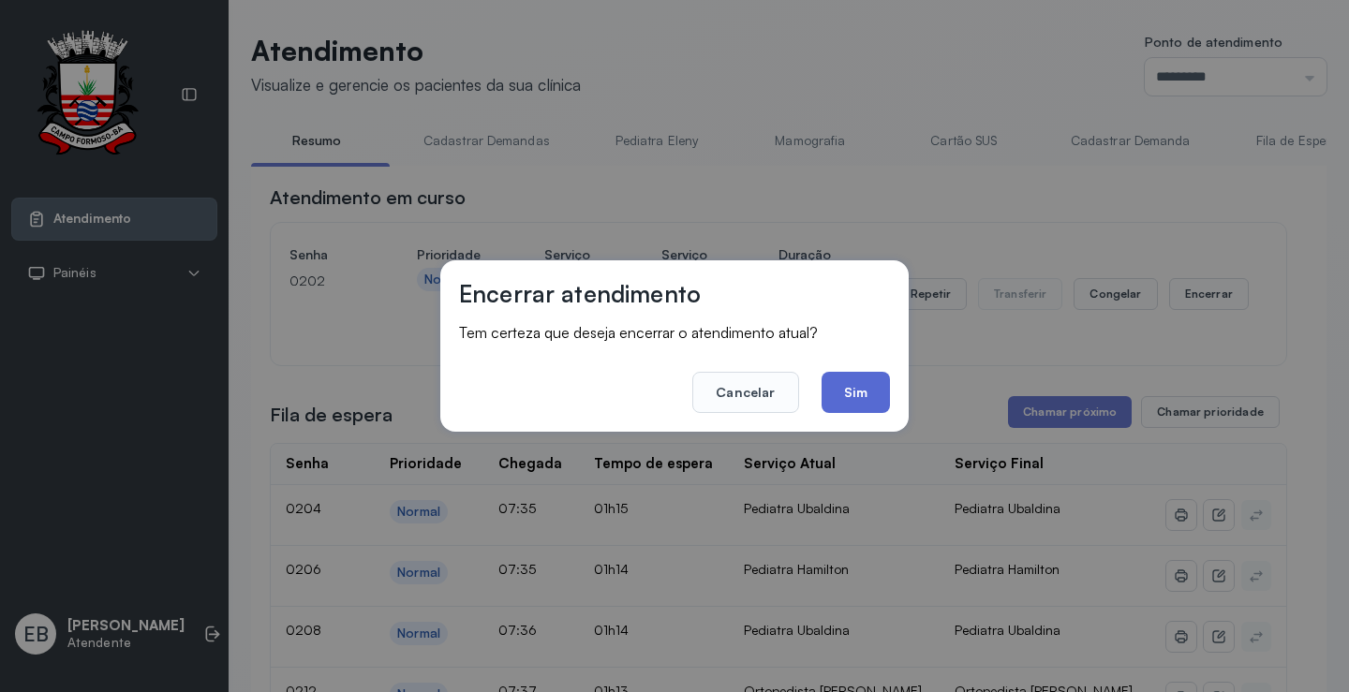
click at [874, 389] on button "Sim" at bounding box center [855, 392] width 68 height 41
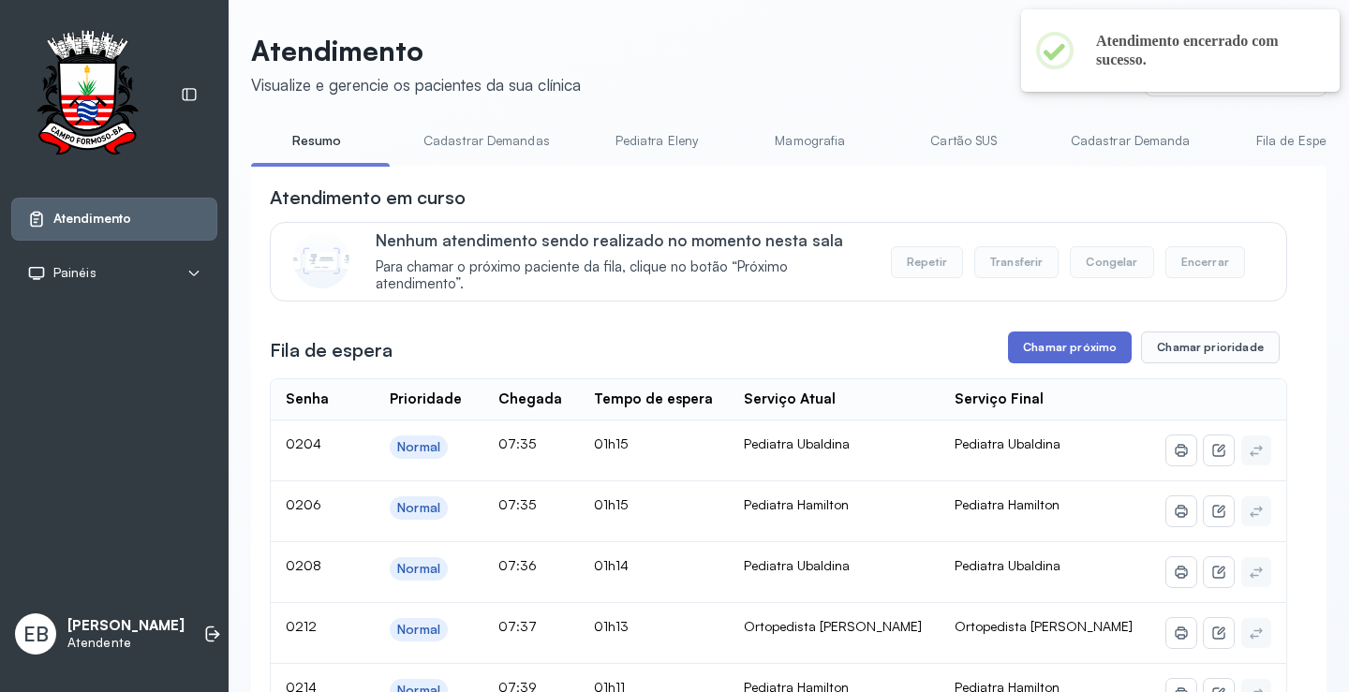
click at [1051, 358] on button "Chamar próximo" at bounding box center [1070, 348] width 124 height 32
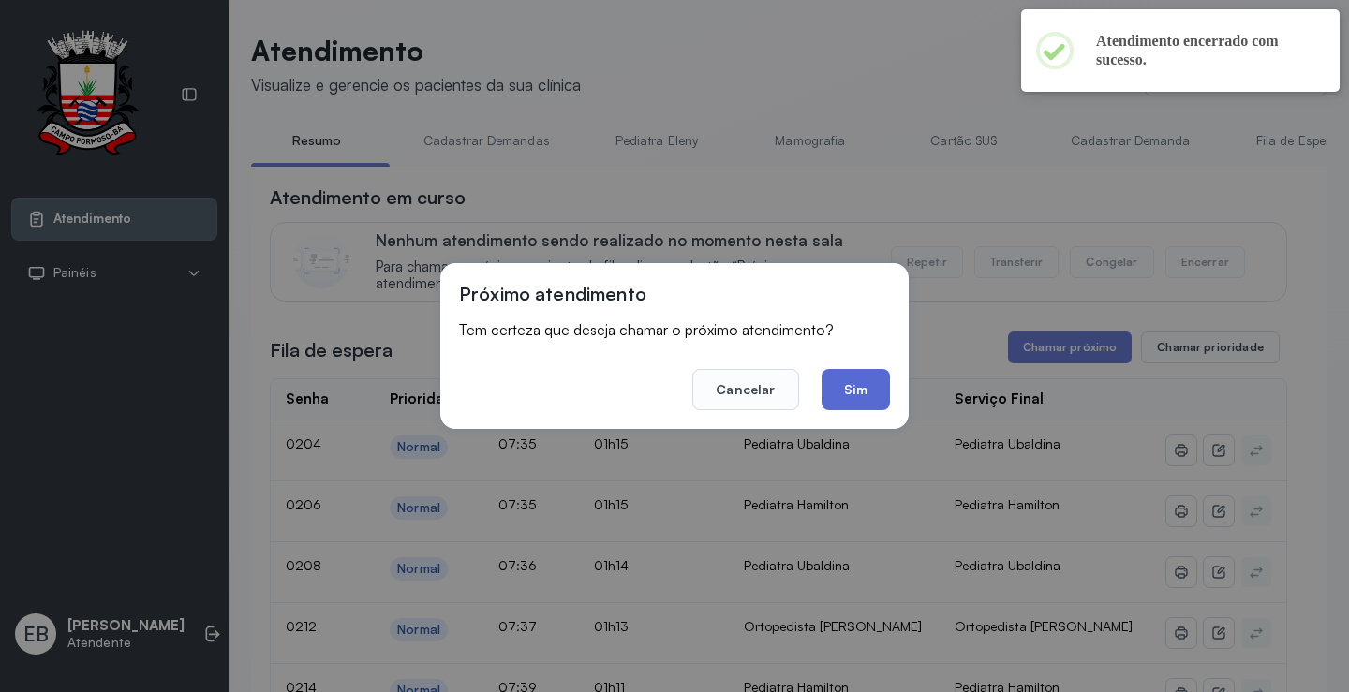
click at [867, 391] on button "Sim" at bounding box center [855, 389] width 68 height 41
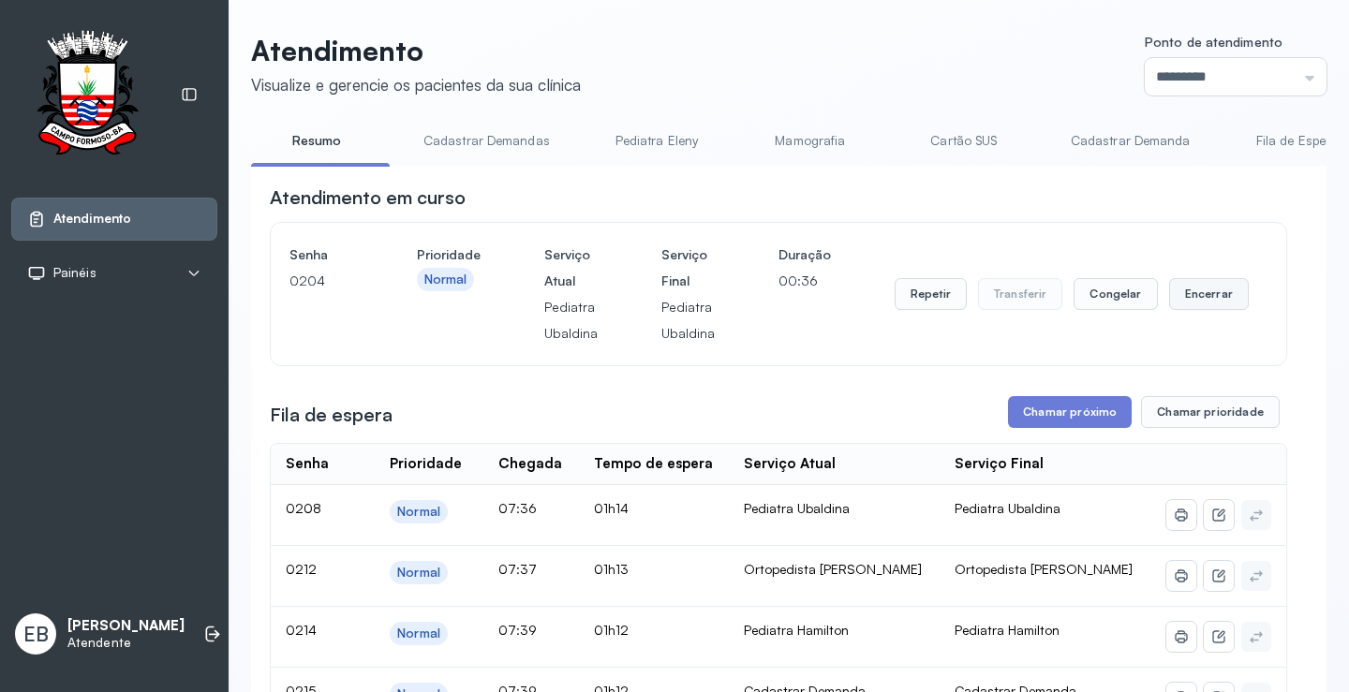
click at [1195, 294] on button "Encerrar" at bounding box center [1209, 294] width 80 height 32
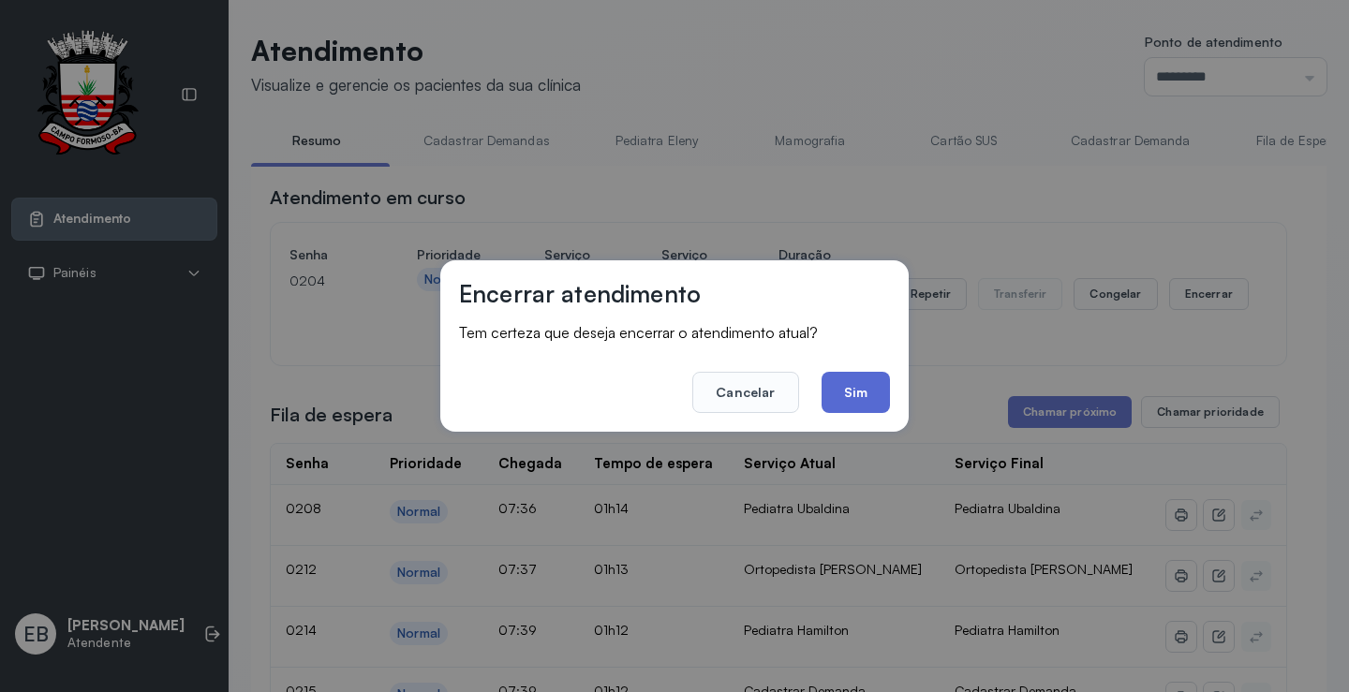
click at [861, 381] on button "Sim" at bounding box center [855, 392] width 68 height 41
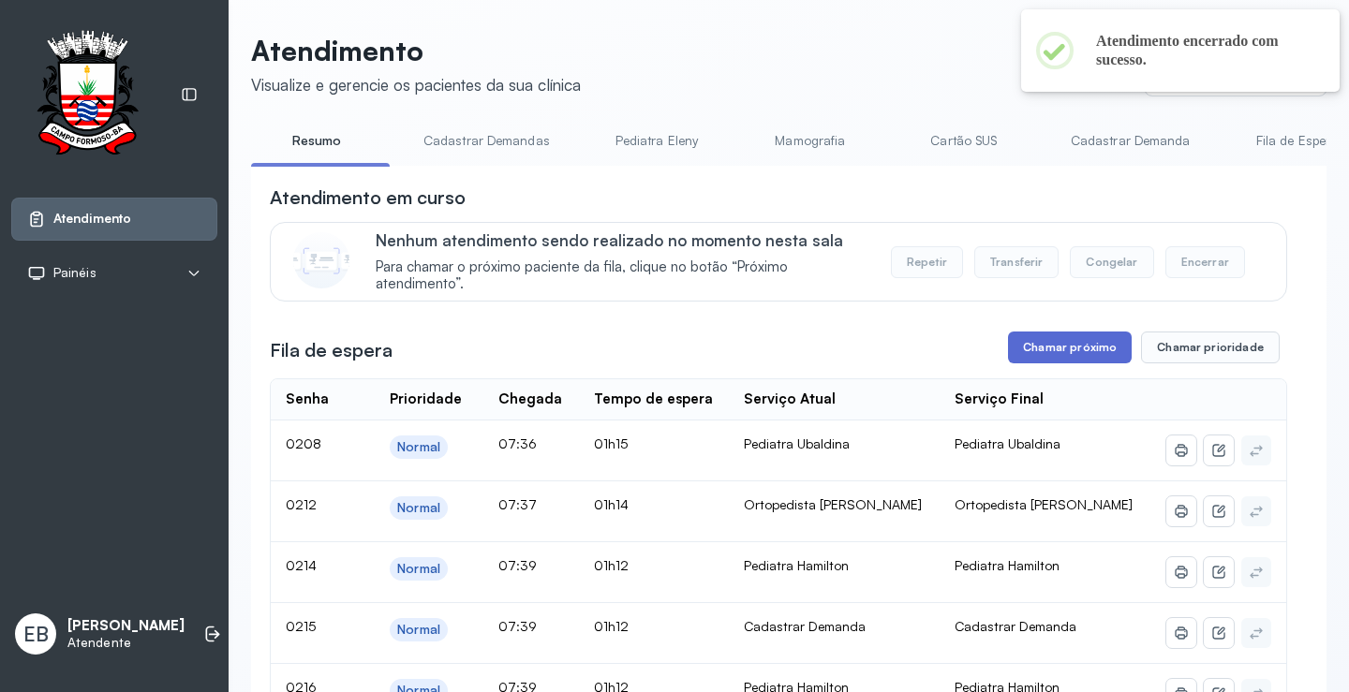
click at [1056, 347] on button "Chamar próximo" at bounding box center [1070, 348] width 124 height 32
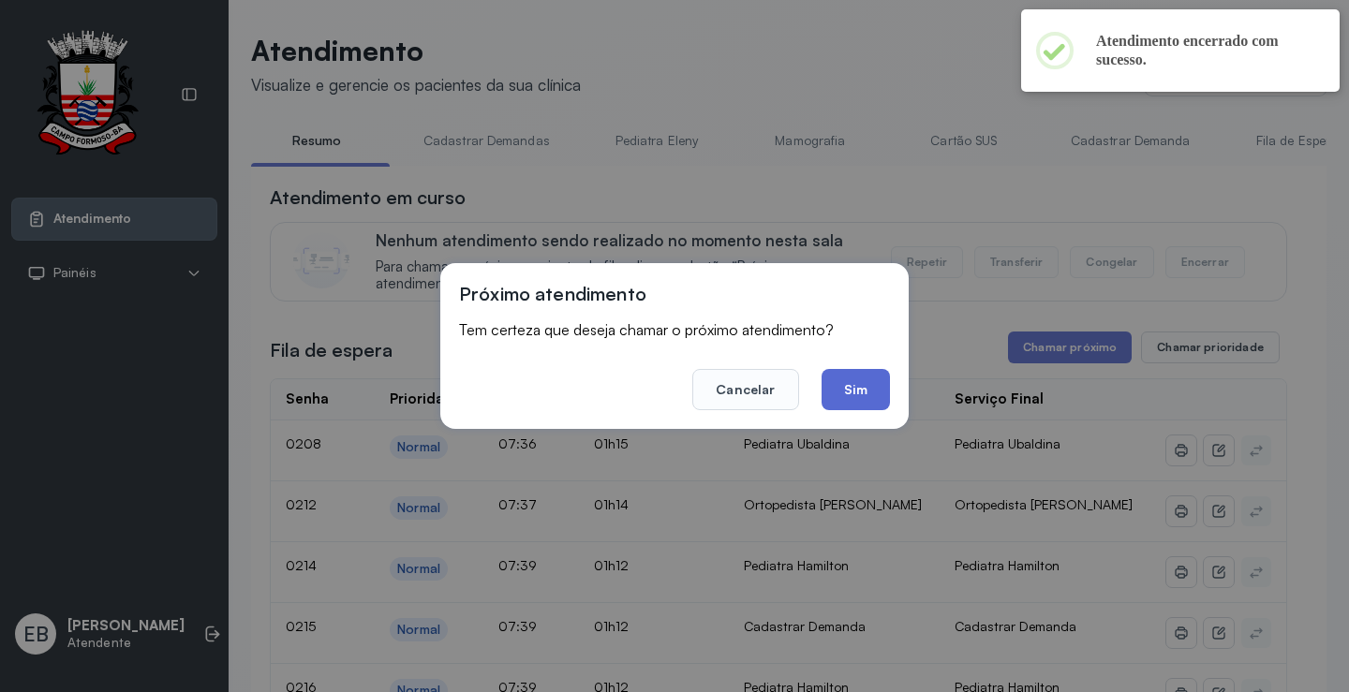
click at [875, 390] on button "Sim" at bounding box center [855, 389] width 68 height 41
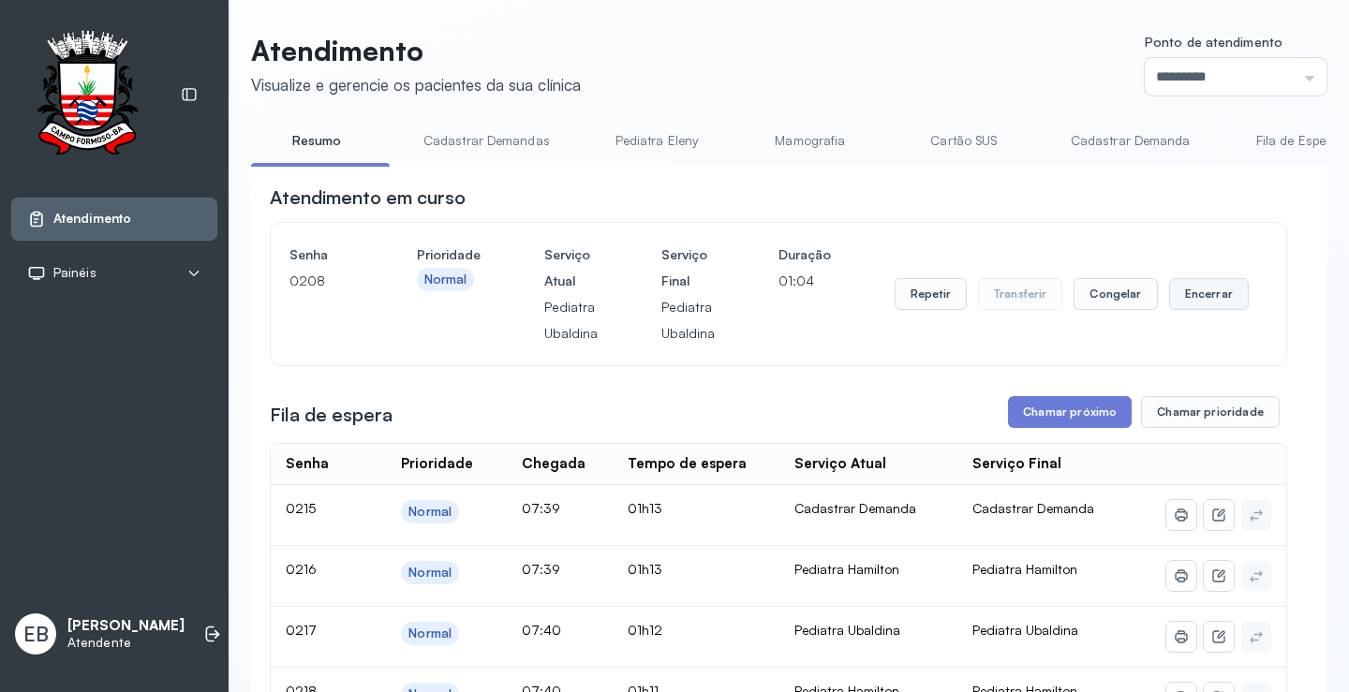
click at [1205, 292] on button "Encerrar" at bounding box center [1209, 294] width 80 height 32
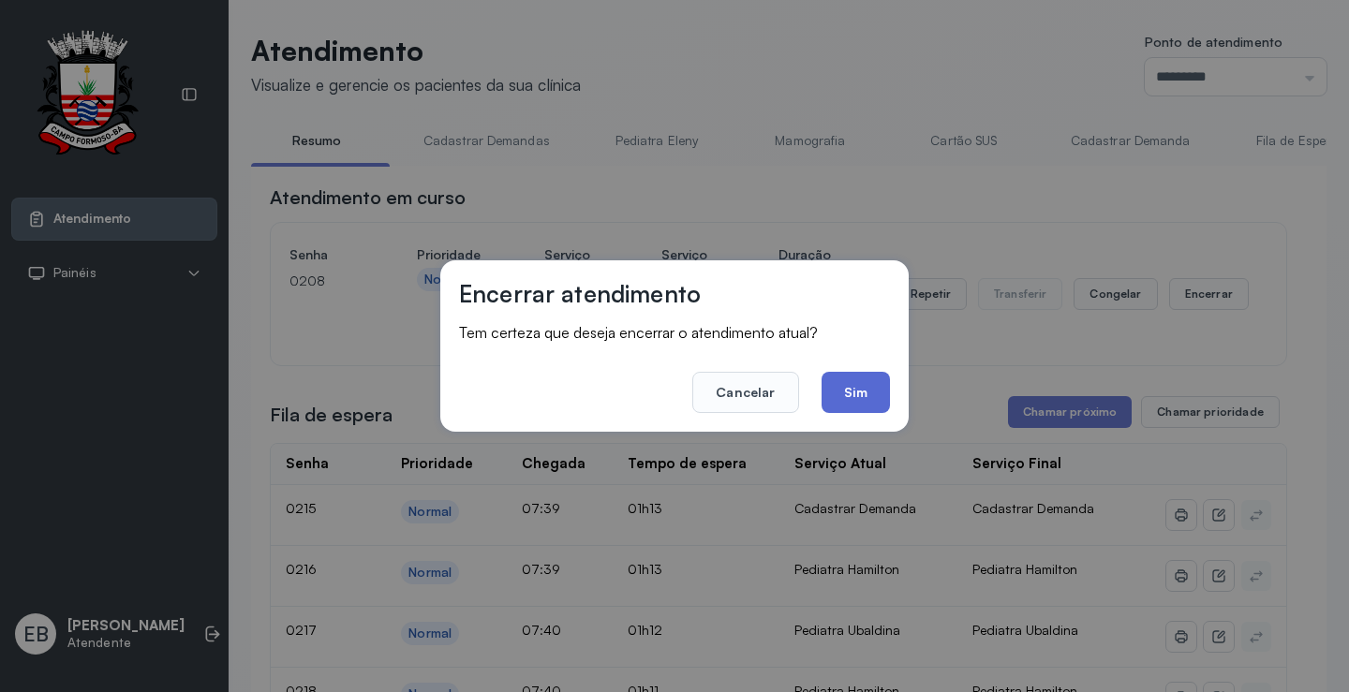
click at [863, 391] on button "Sim" at bounding box center [855, 392] width 68 height 41
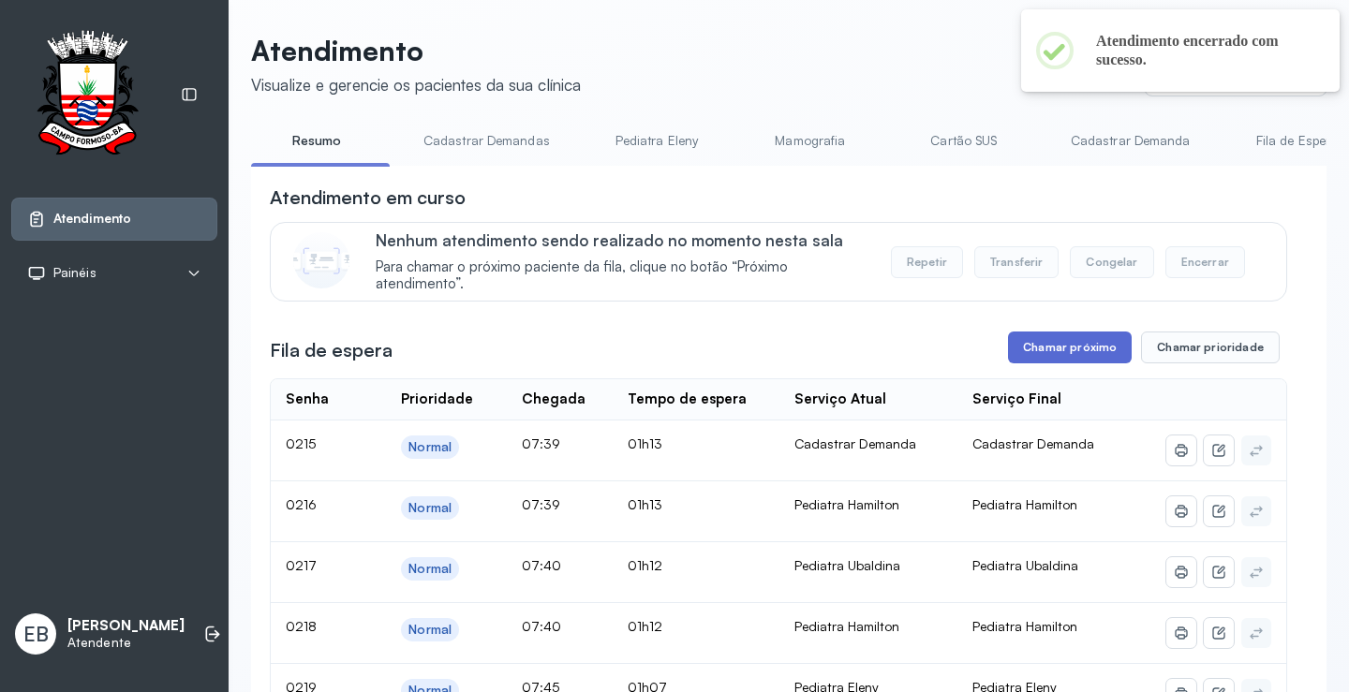
click at [1064, 354] on button "Chamar próximo" at bounding box center [1070, 348] width 124 height 32
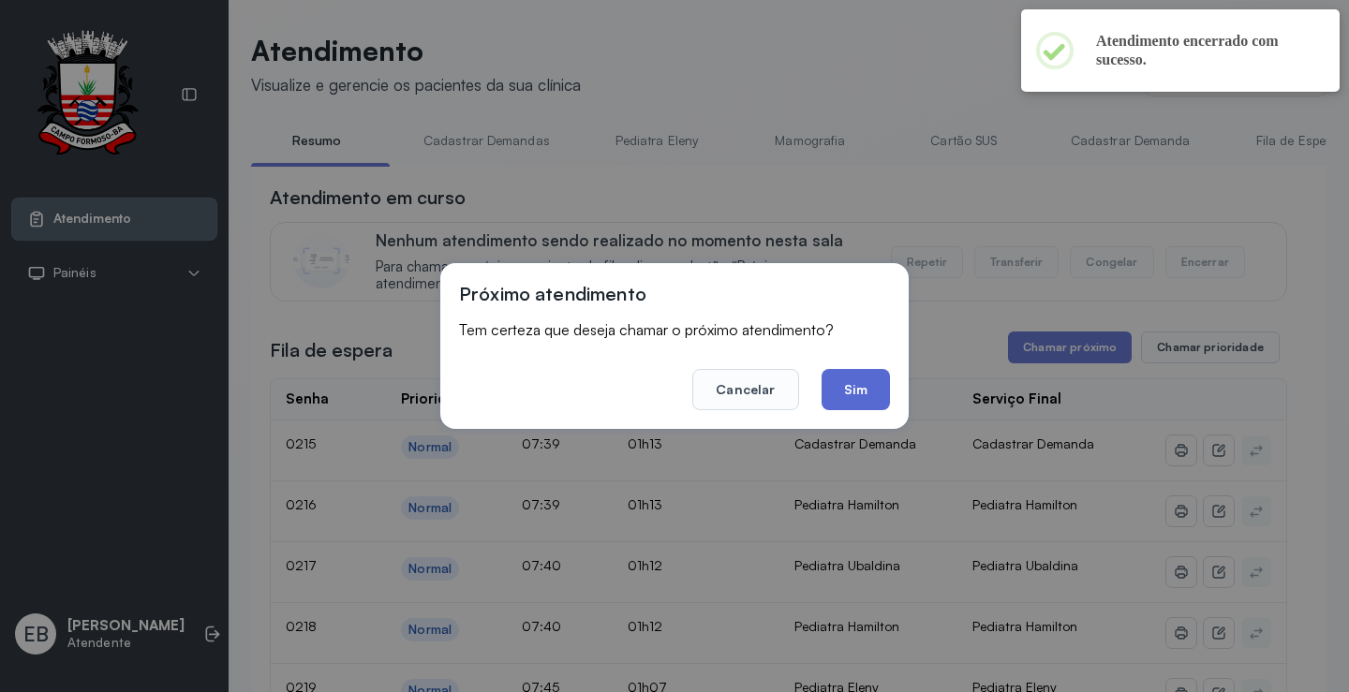
click at [872, 390] on button "Sim" at bounding box center [855, 389] width 68 height 41
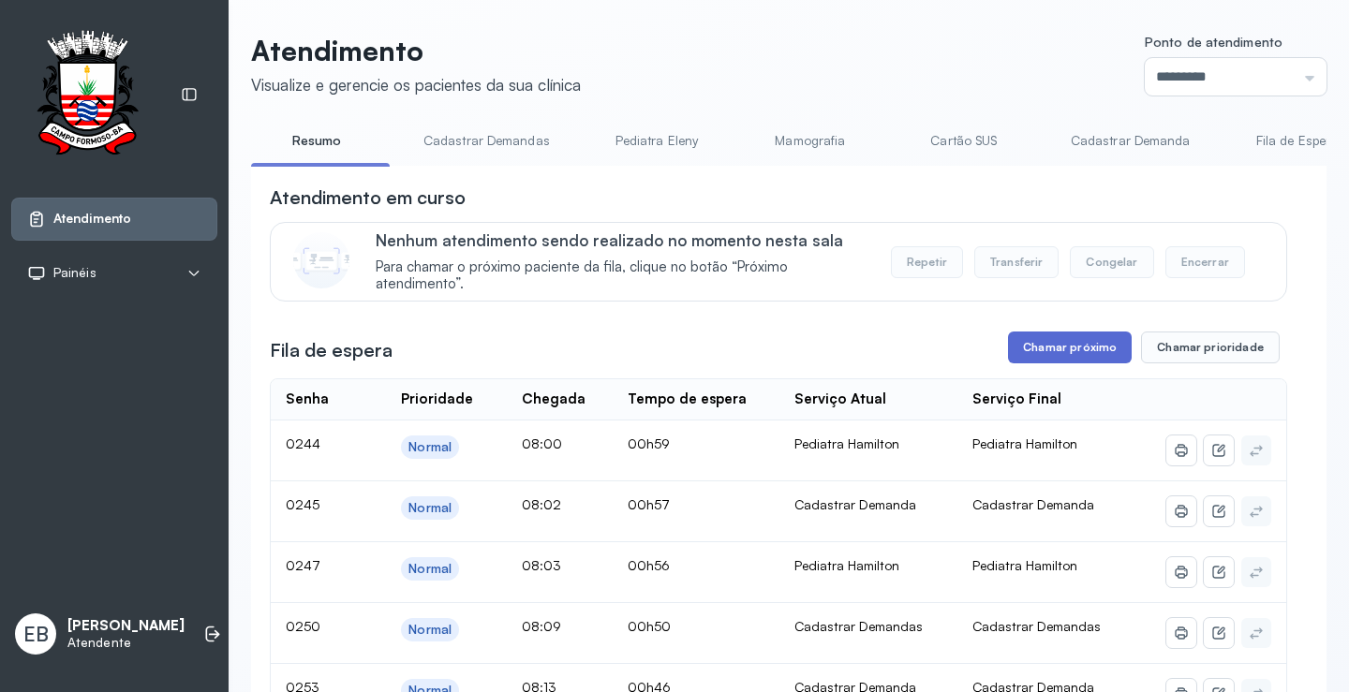
click at [1099, 352] on button "Chamar próximo" at bounding box center [1070, 348] width 124 height 32
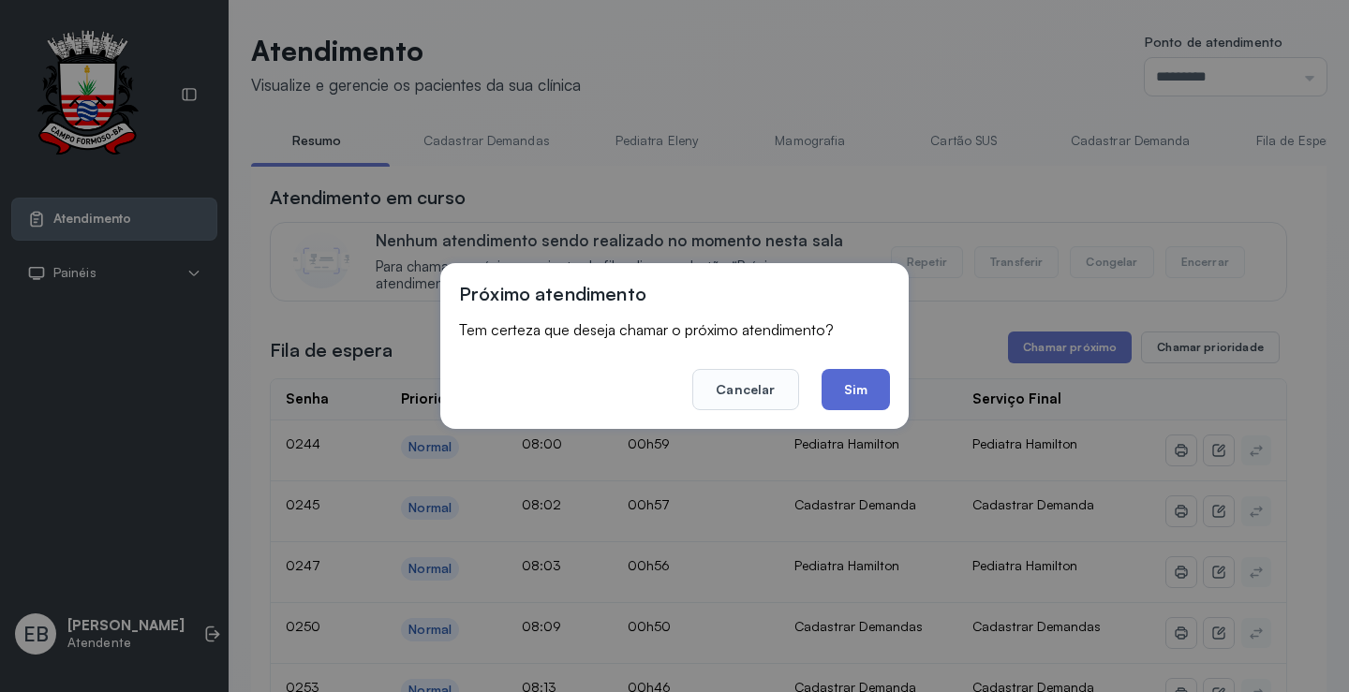
click at [877, 395] on button "Sim" at bounding box center [855, 389] width 68 height 41
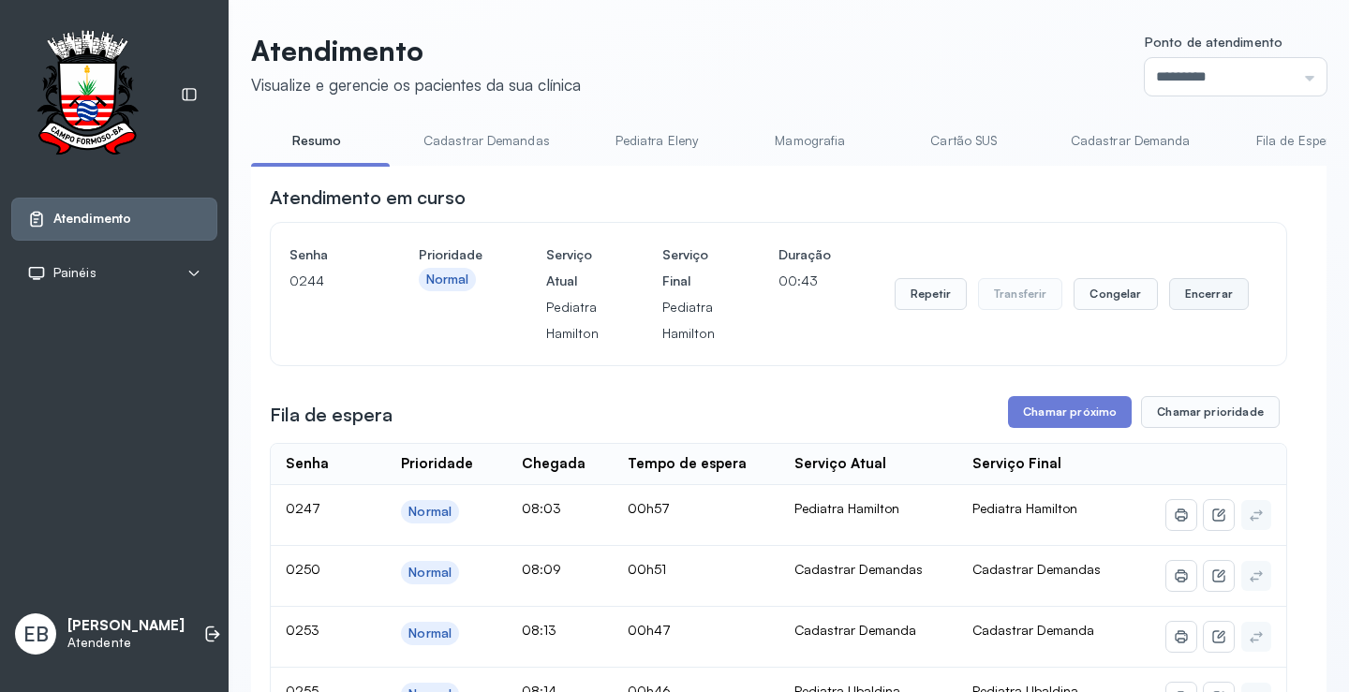
click at [1216, 295] on button "Encerrar" at bounding box center [1209, 294] width 80 height 32
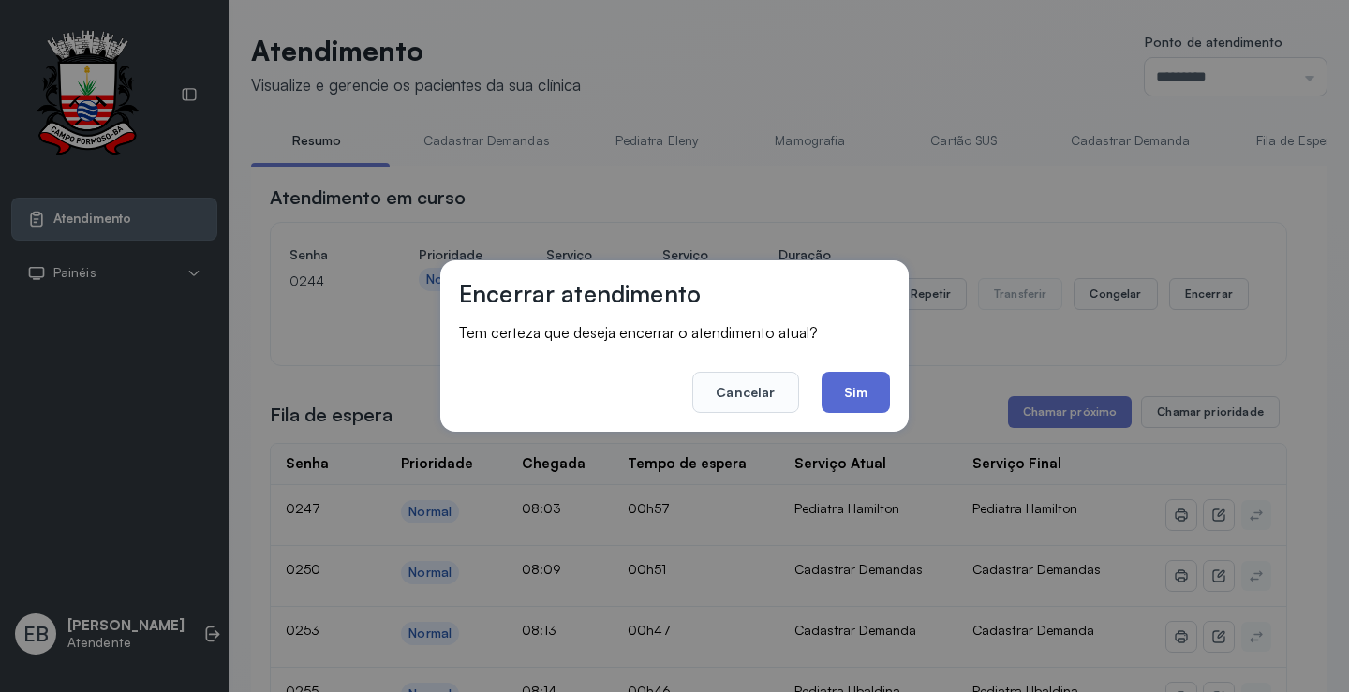
click at [840, 390] on button "Sim" at bounding box center [855, 392] width 68 height 41
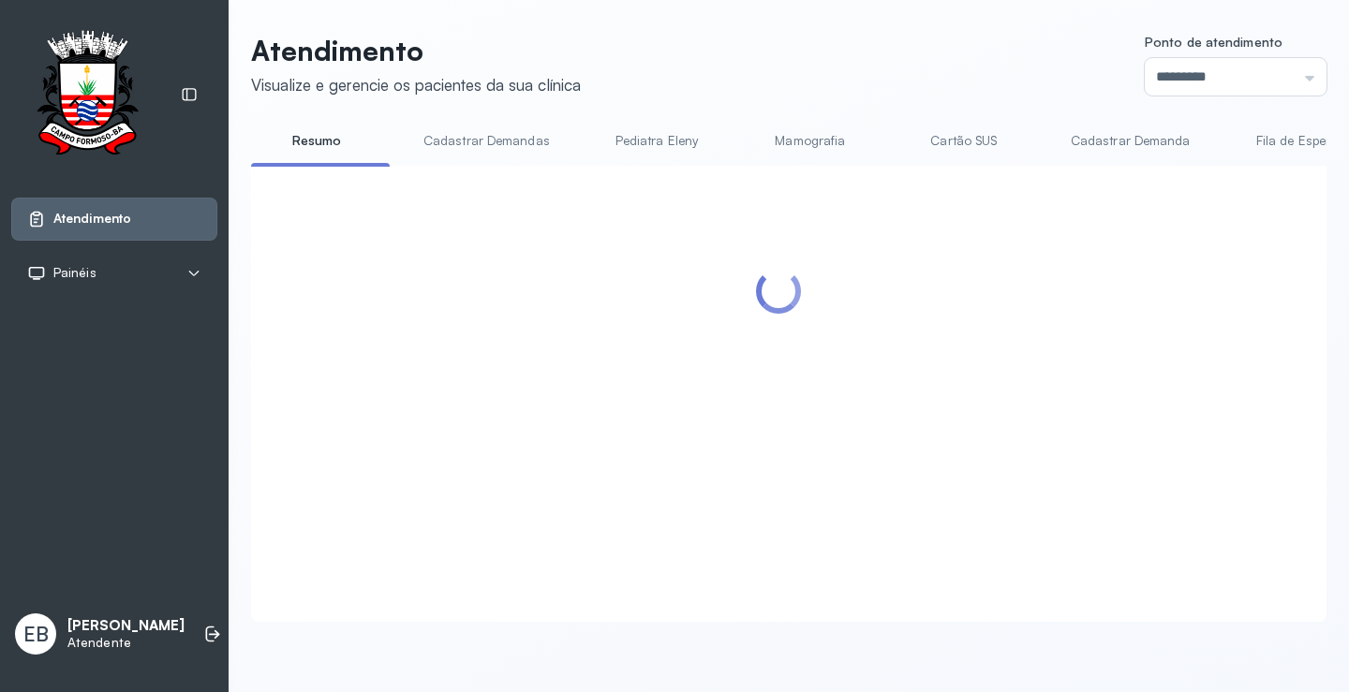
click at [1056, 344] on div at bounding box center [778, 371] width 1017 height 374
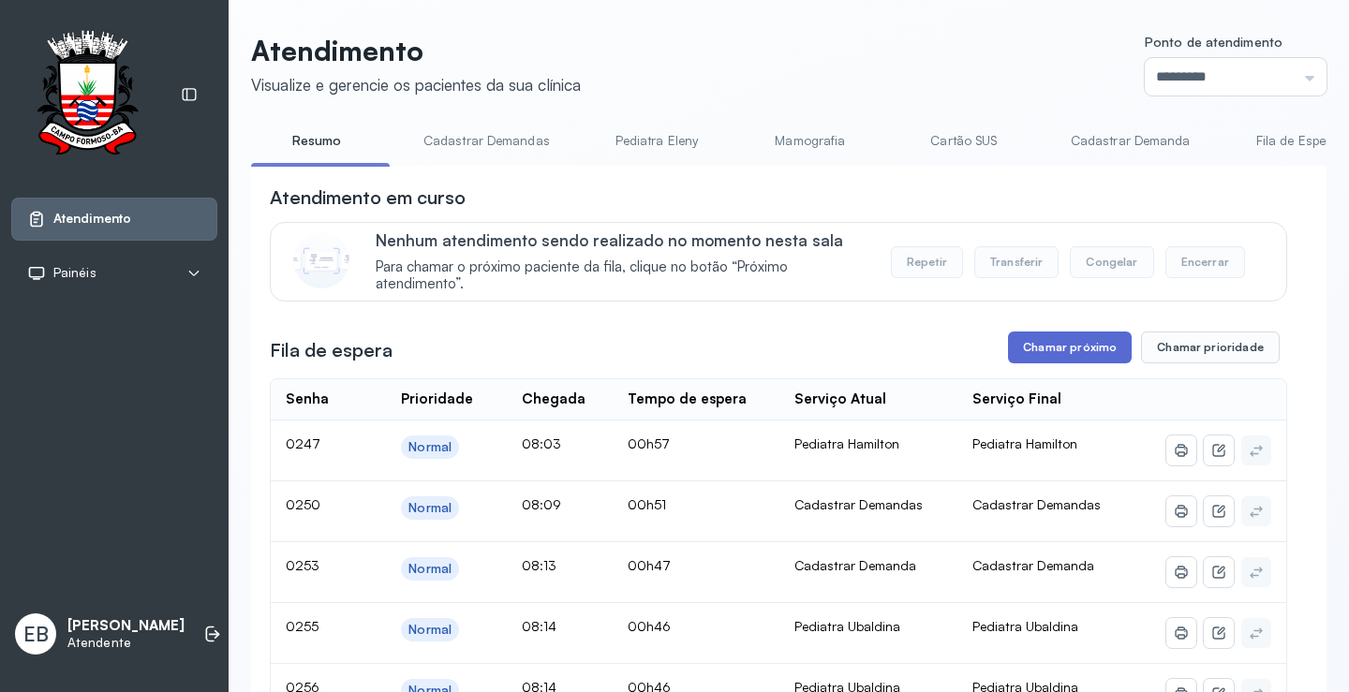
click at [1097, 351] on button "Chamar próximo" at bounding box center [1070, 348] width 124 height 32
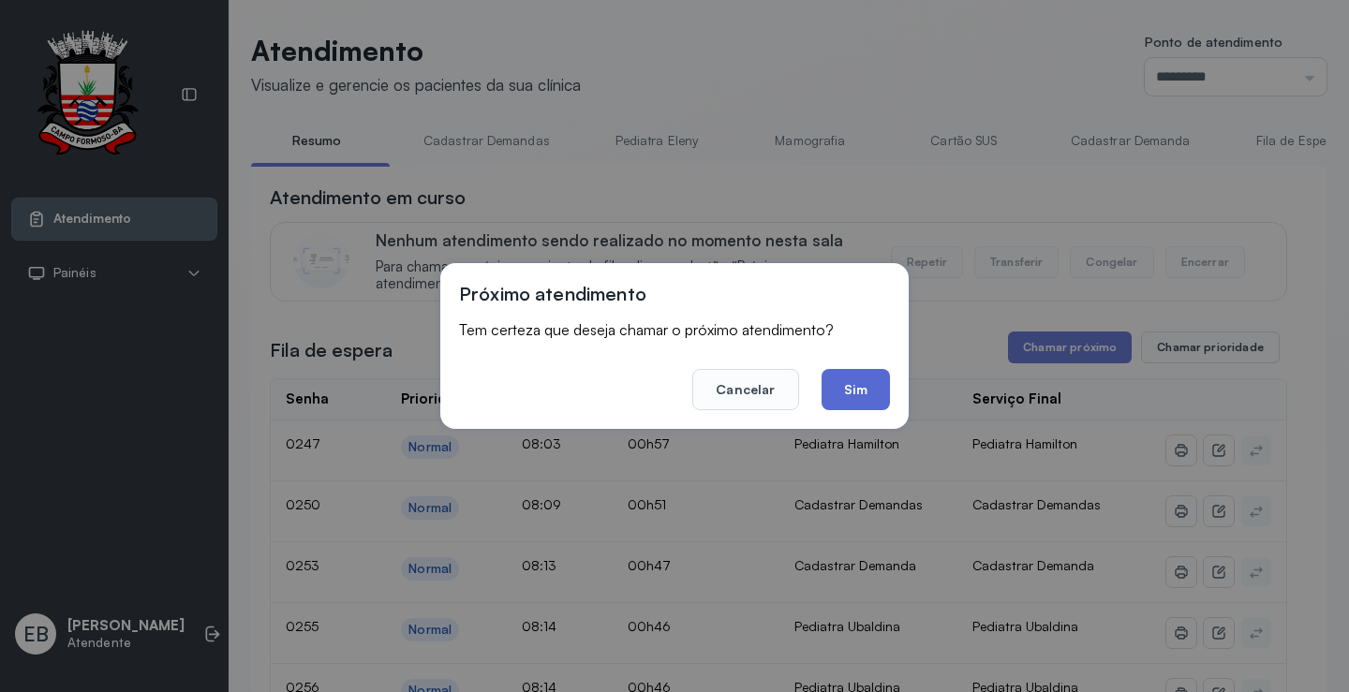
click at [845, 388] on button "Sim" at bounding box center [855, 389] width 68 height 41
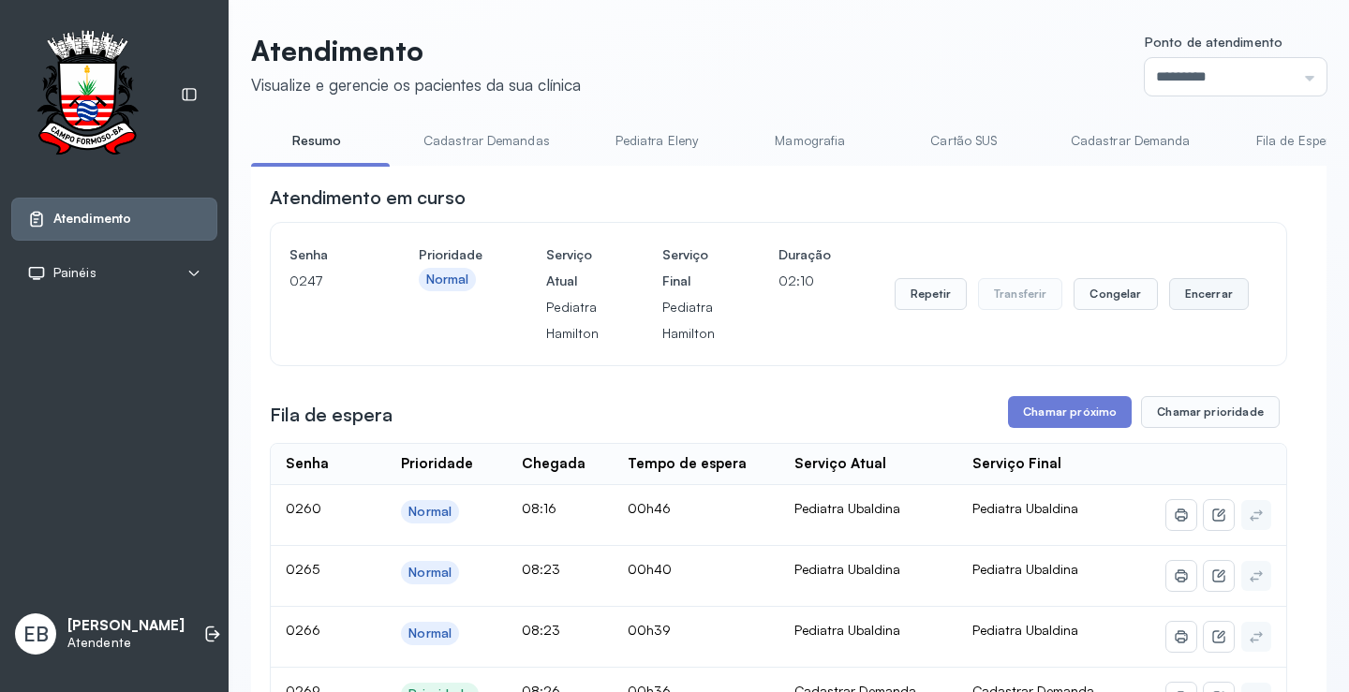
click at [1209, 306] on button "Encerrar" at bounding box center [1209, 294] width 80 height 32
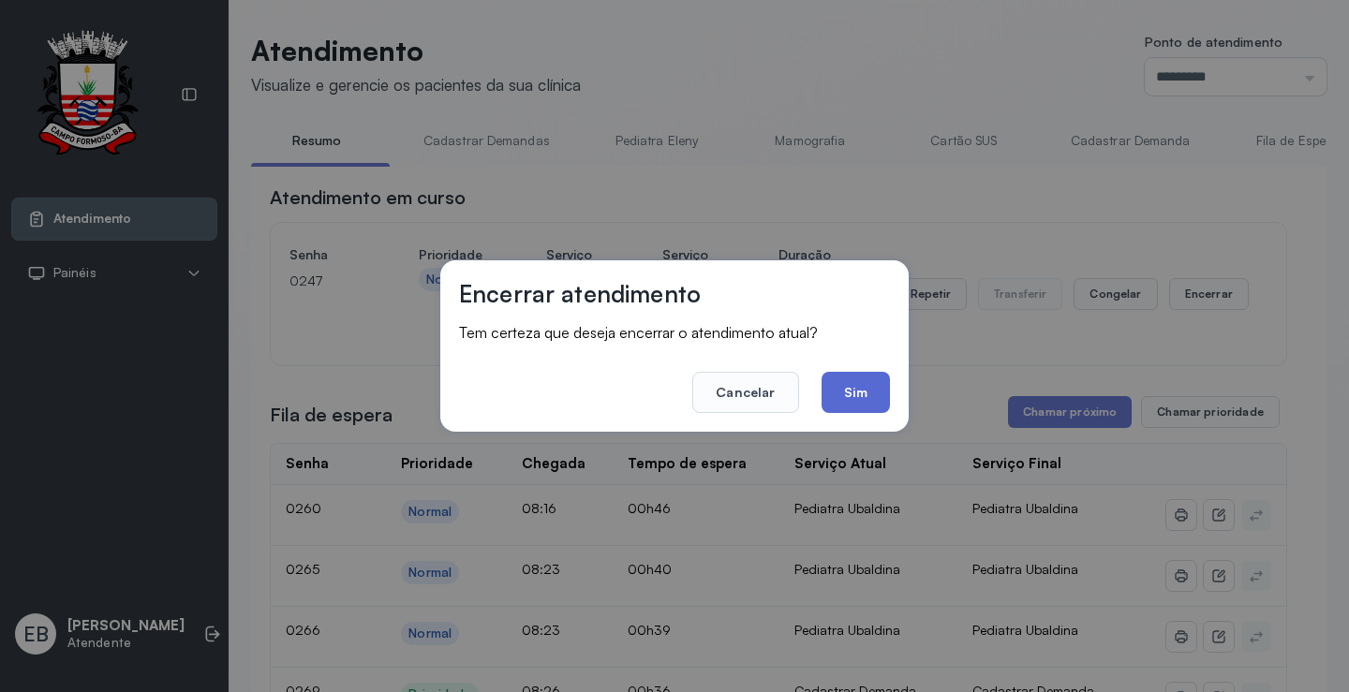
click at [859, 381] on button "Sim" at bounding box center [855, 392] width 68 height 41
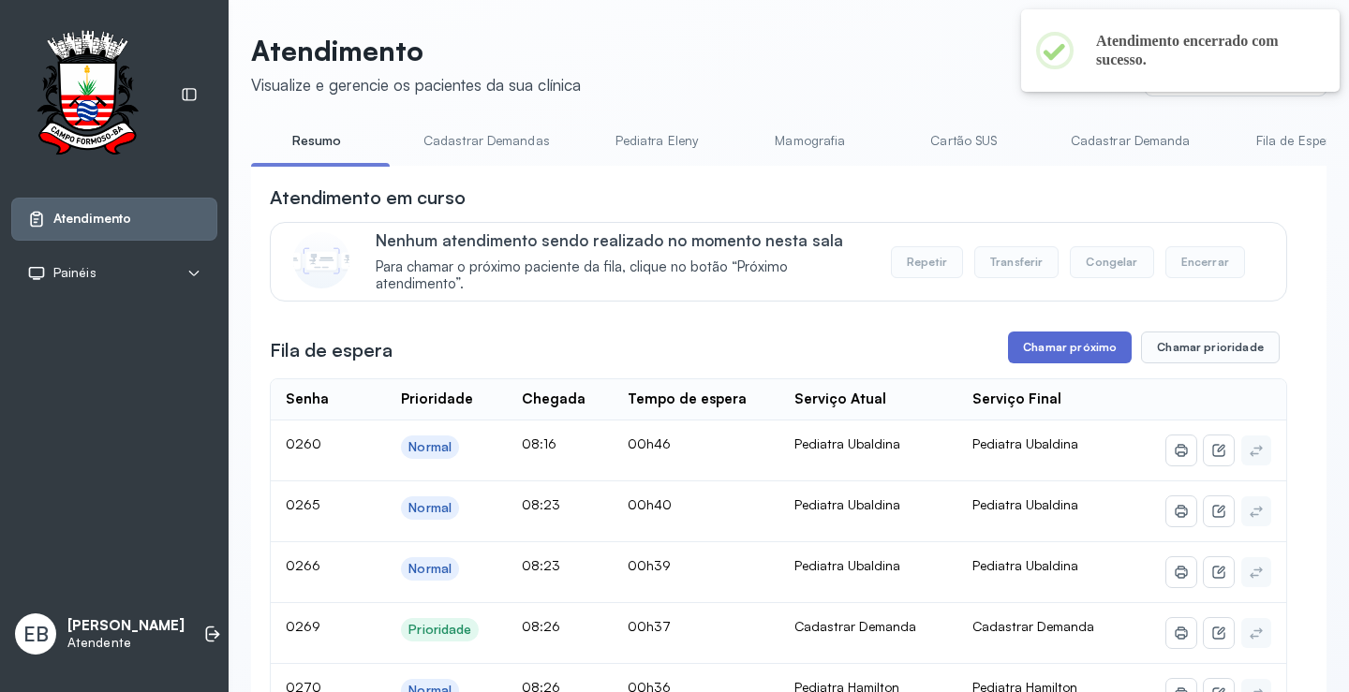
click at [1070, 354] on button "Chamar próximo" at bounding box center [1070, 348] width 124 height 32
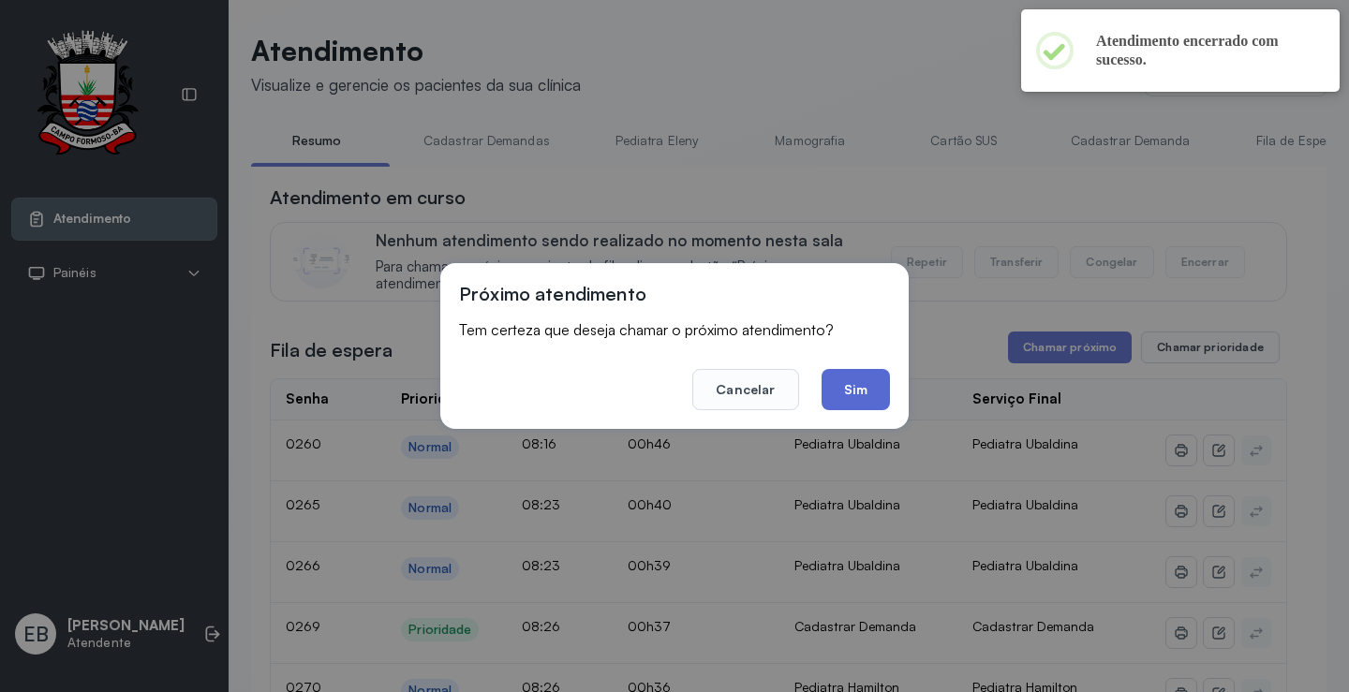
click at [863, 395] on button "Sim" at bounding box center [855, 389] width 68 height 41
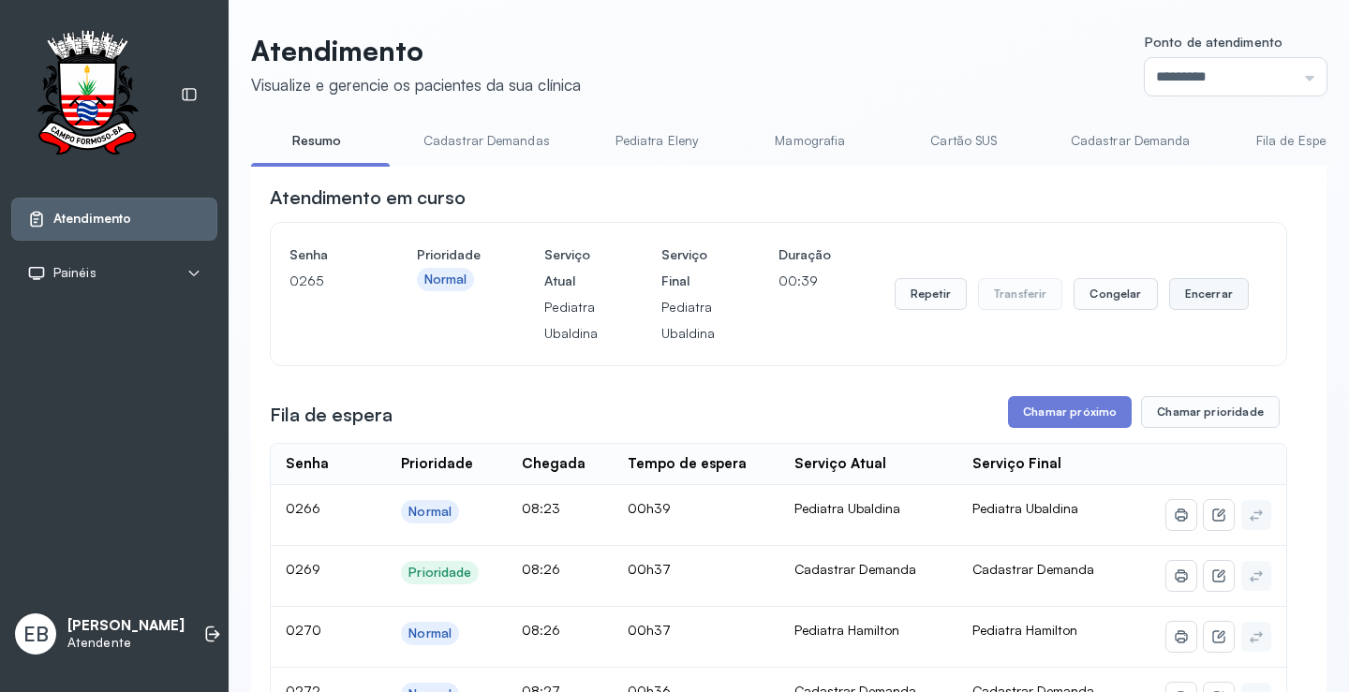
click at [1195, 305] on button "Encerrar" at bounding box center [1209, 294] width 80 height 32
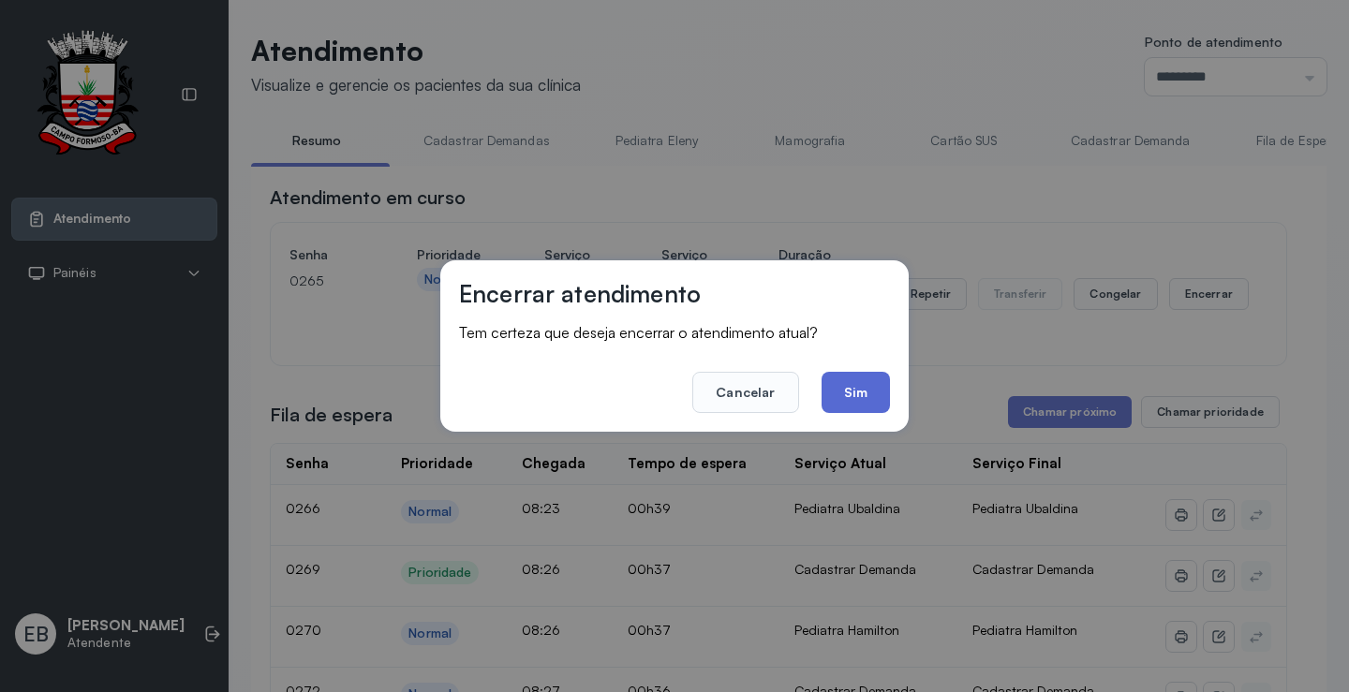
click at [864, 391] on button "Sim" at bounding box center [855, 392] width 68 height 41
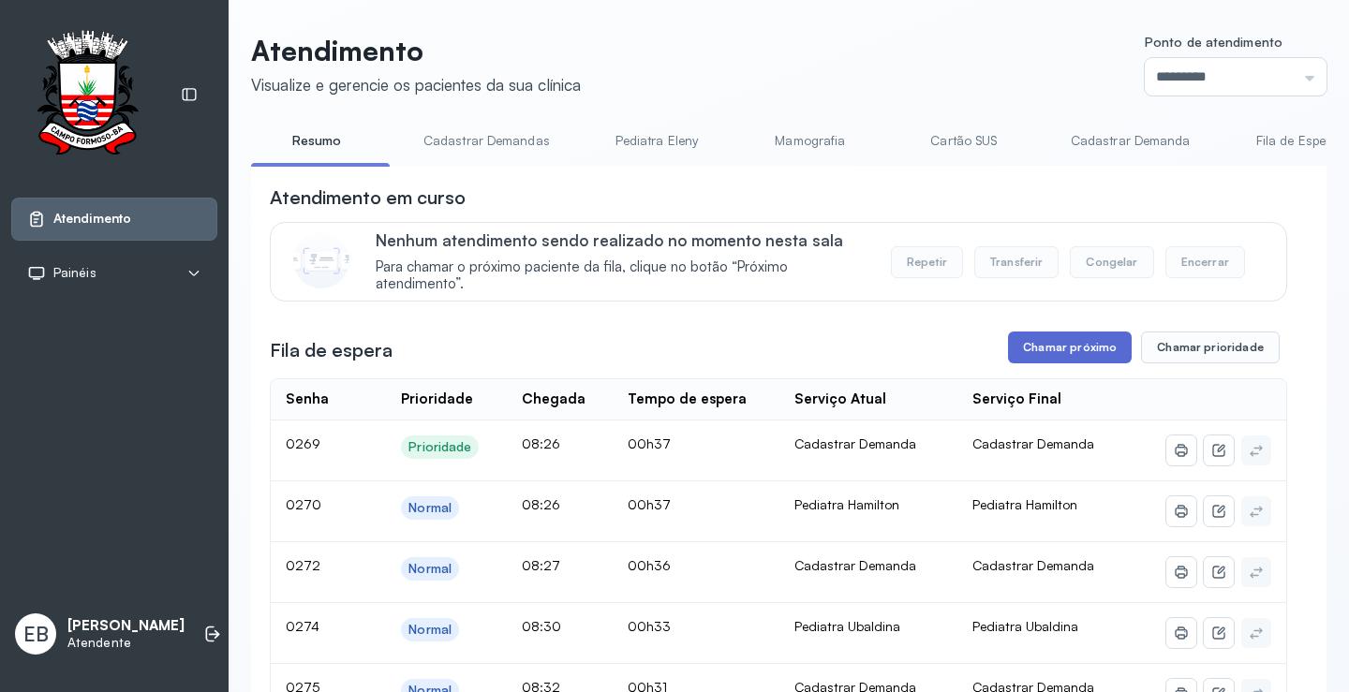
click at [1055, 344] on button "Chamar próximo" at bounding box center [1070, 348] width 124 height 32
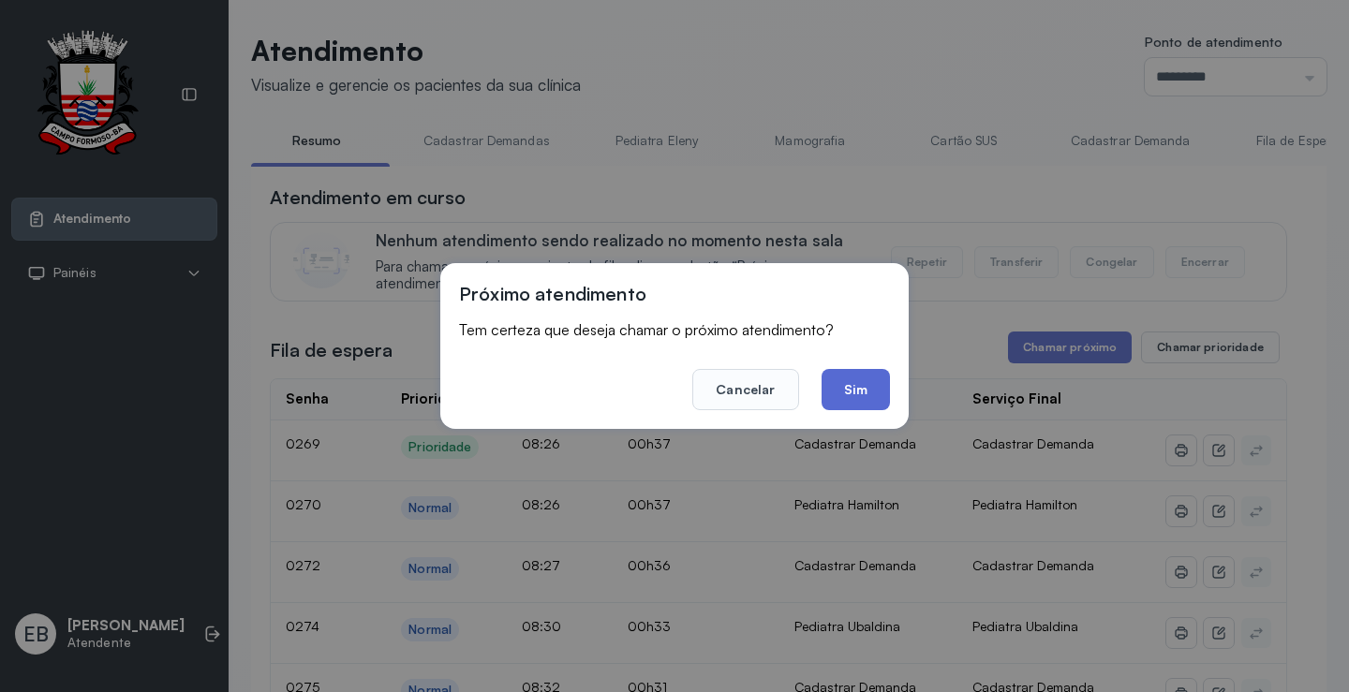
click at [846, 384] on button "Sim" at bounding box center [855, 389] width 68 height 41
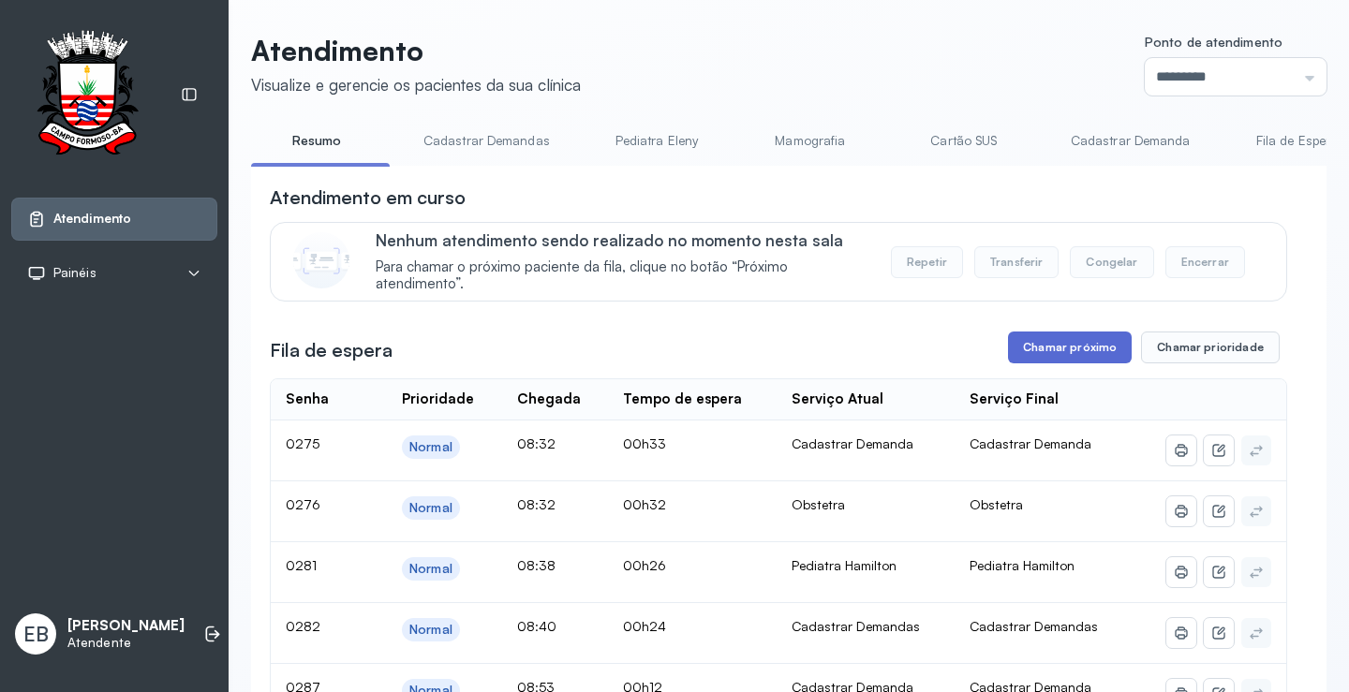
click at [1065, 352] on button "Chamar próximo" at bounding box center [1070, 348] width 124 height 32
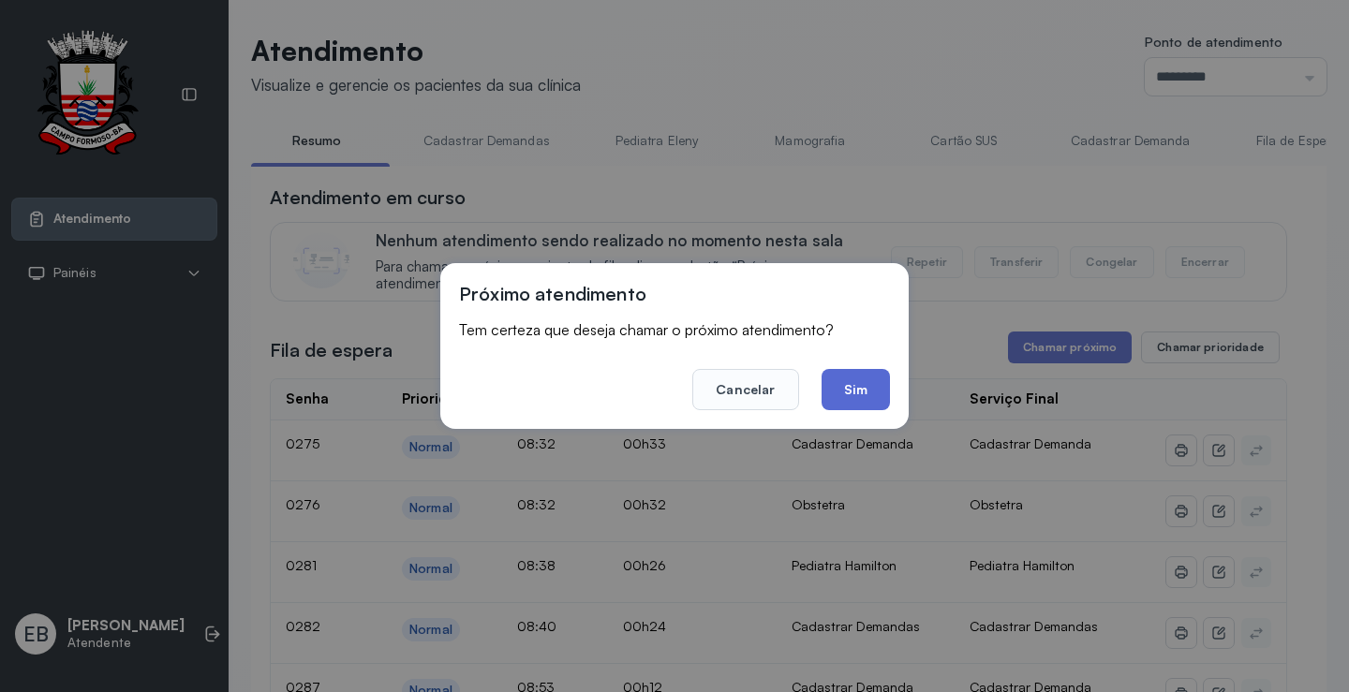
click at [866, 389] on button "Sim" at bounding box center [855, 389] width 68 height 41
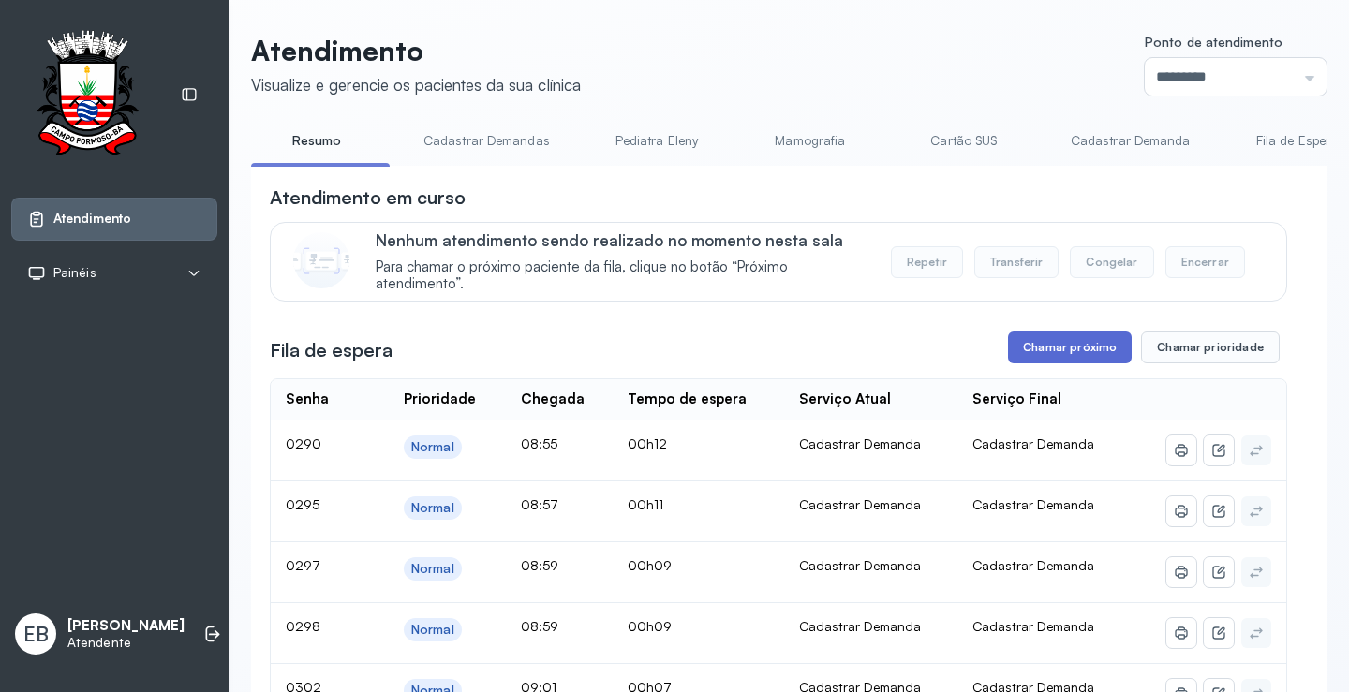
click at [1072, 347] on button "Chamar próximo" at bounding box center [1070, 348] width 124 height 32
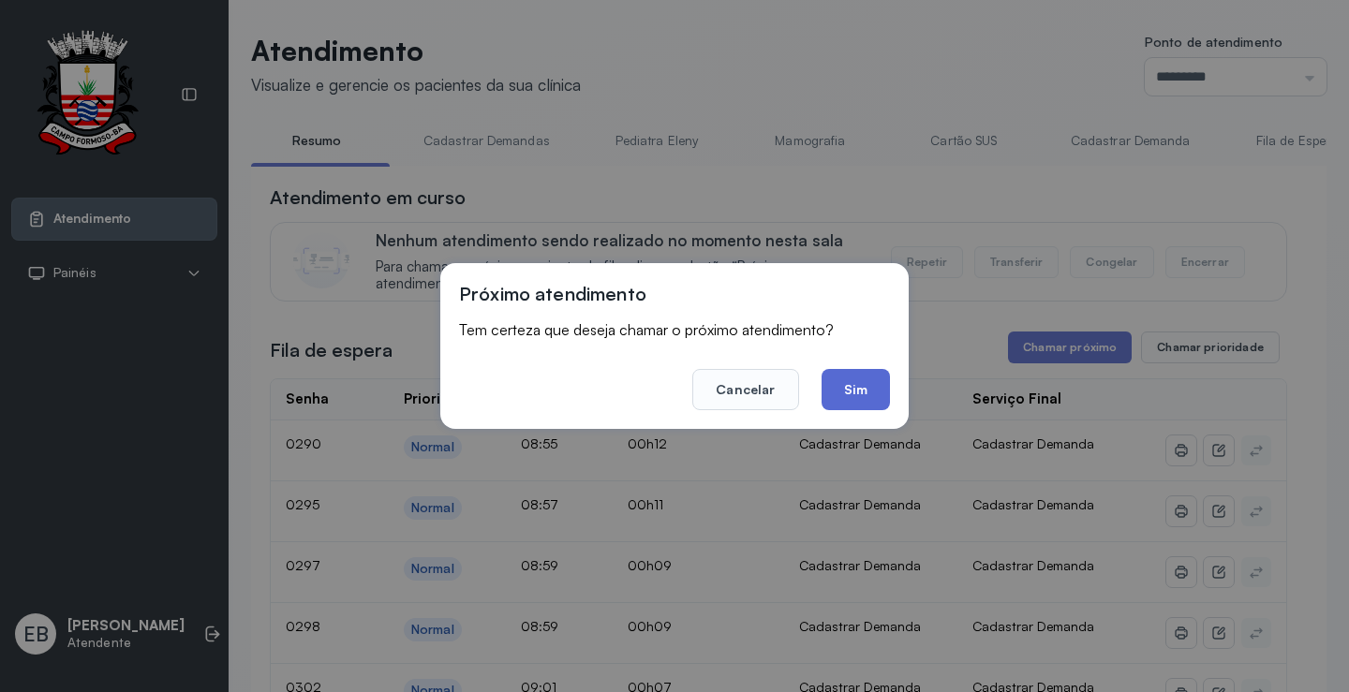
click at [857, 384] on button "Sim" at bounding box center [855, 389] width 68 height 41
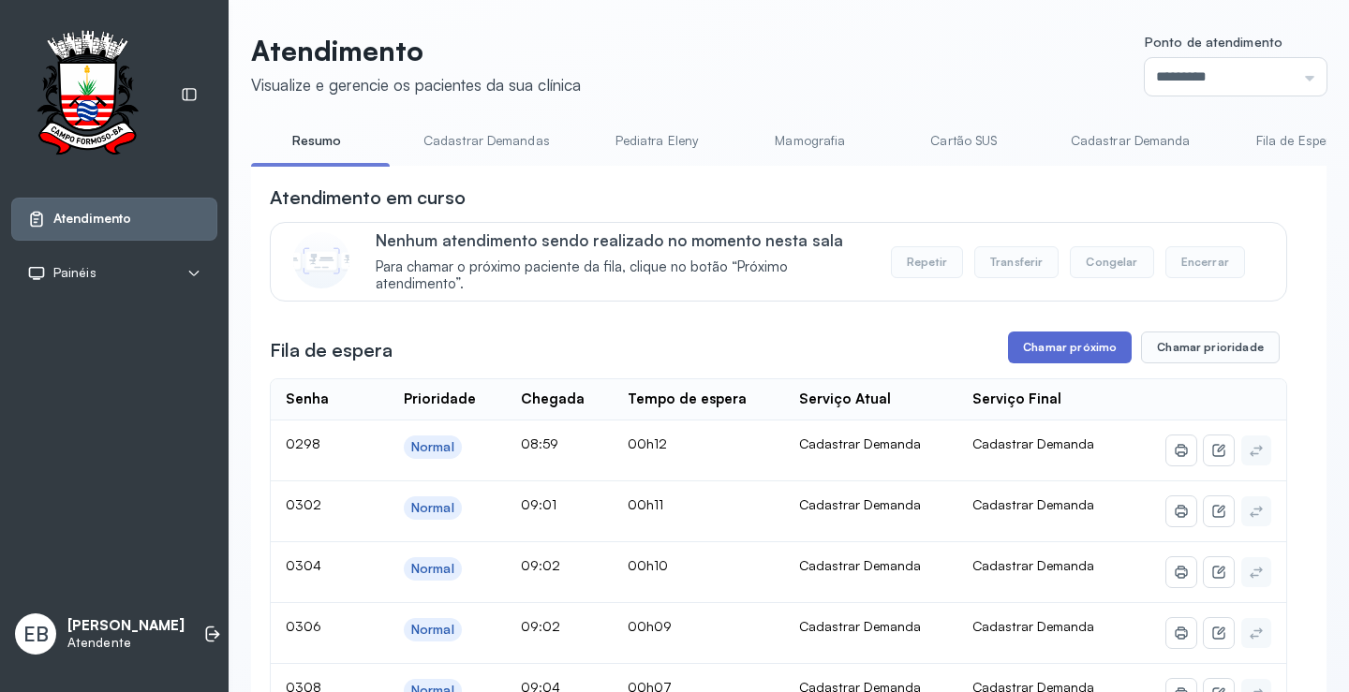
click at [1080, 355] on button "Chamar próximo" at bounding box center [1070, 348] width 124 height 32
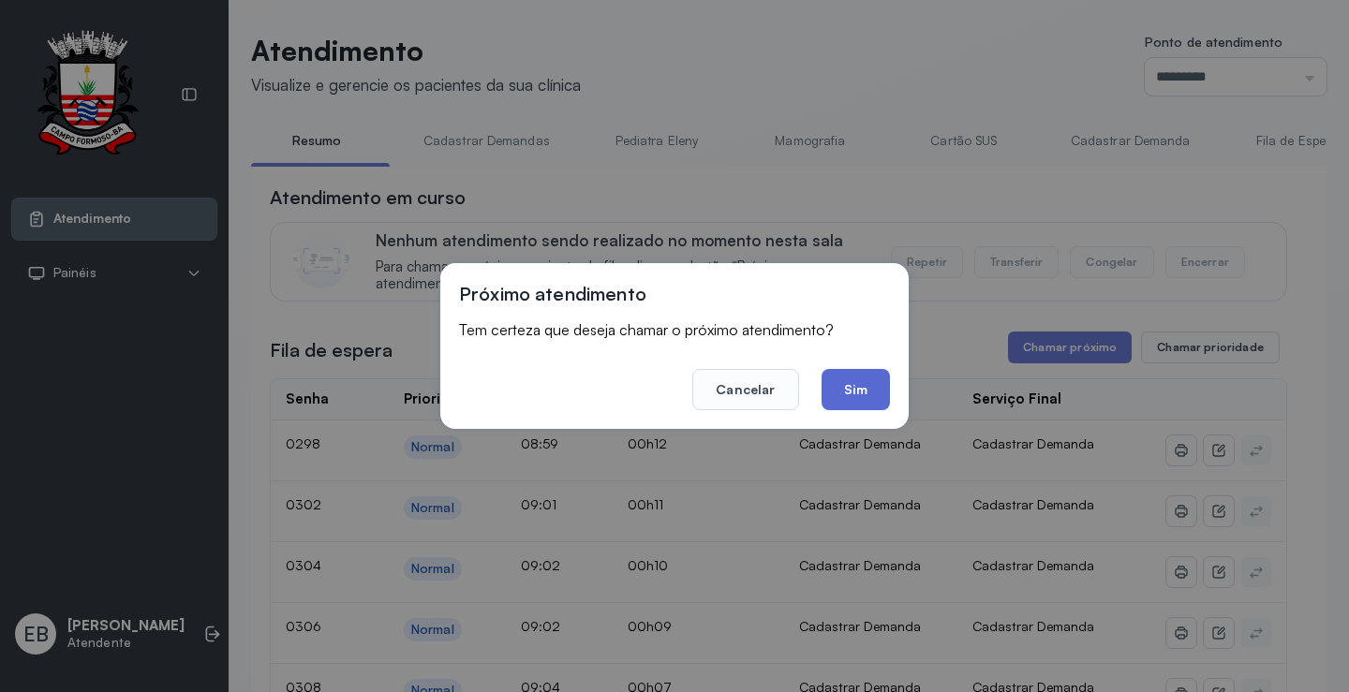
click at [881, 392] on button "Sim" at bounding box center [855, 389] width 68 height 41
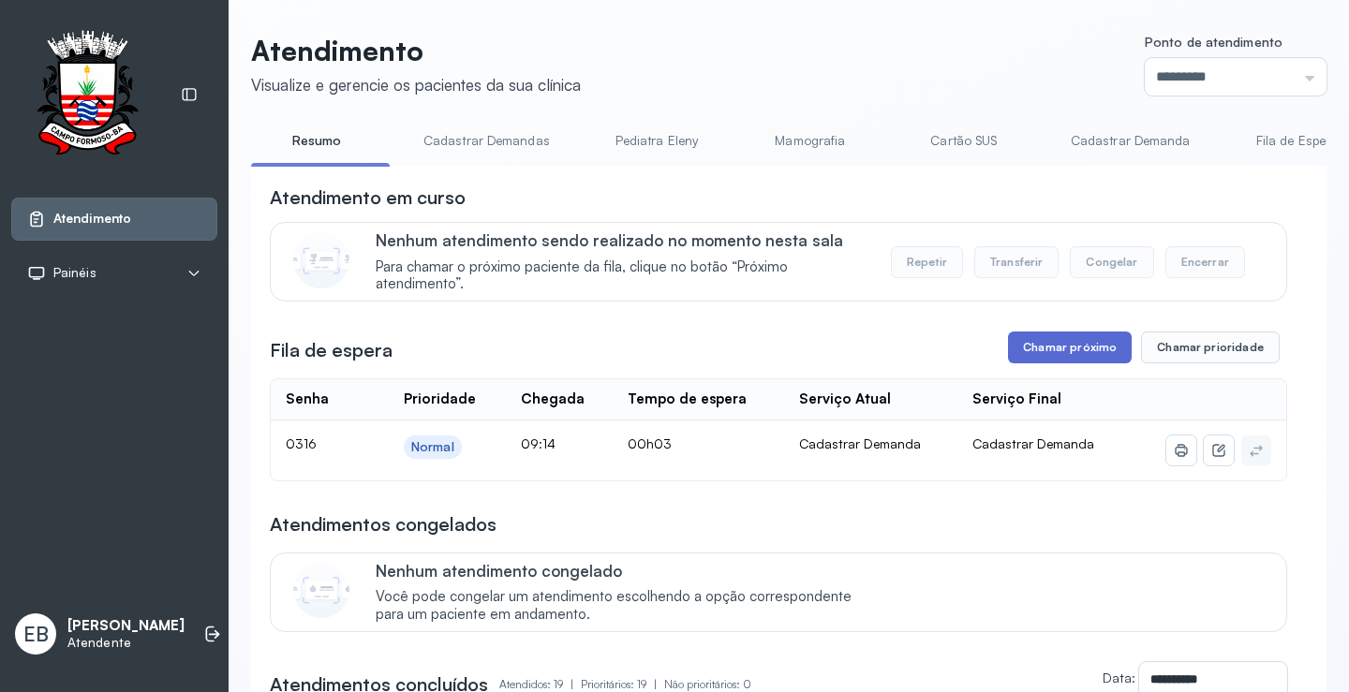
click at [1071, 349] on button "Chamar próximo" at bounding box center [1070, 348] width 124 height 32
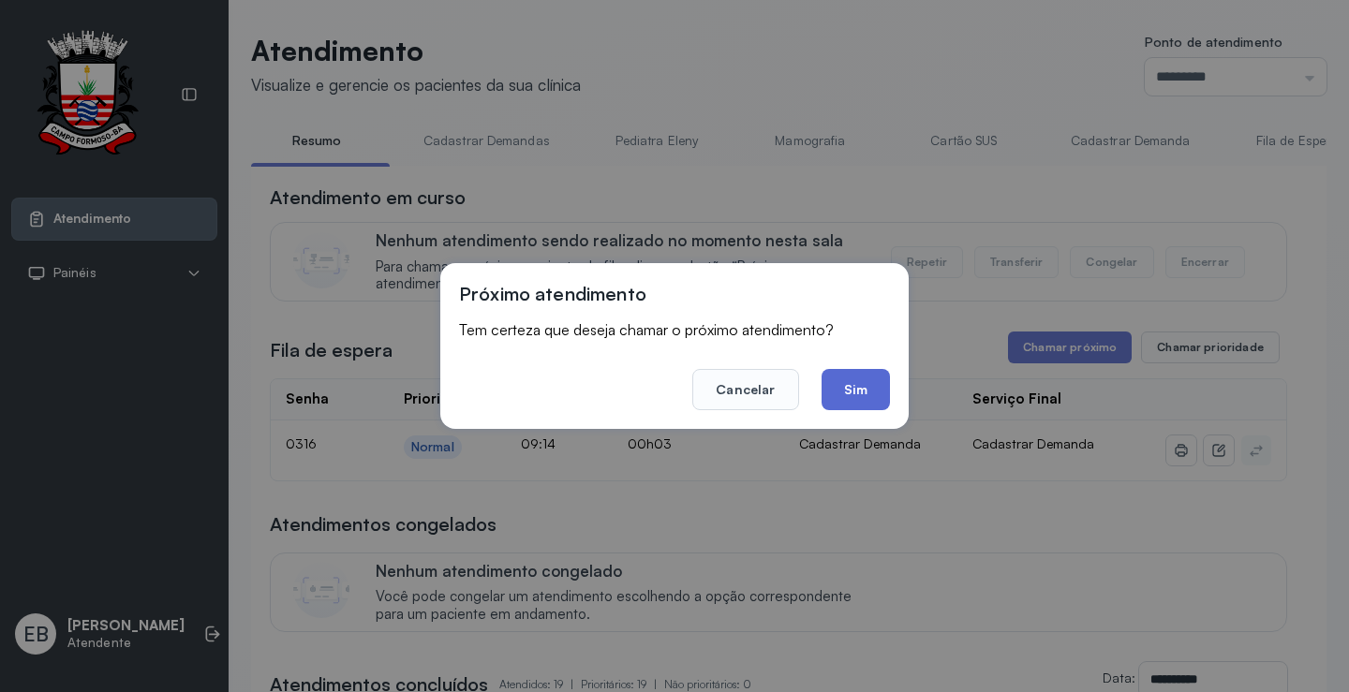
click at [851, 395] on button "Sim" at bounding box center [855, 389] width 68 height 41
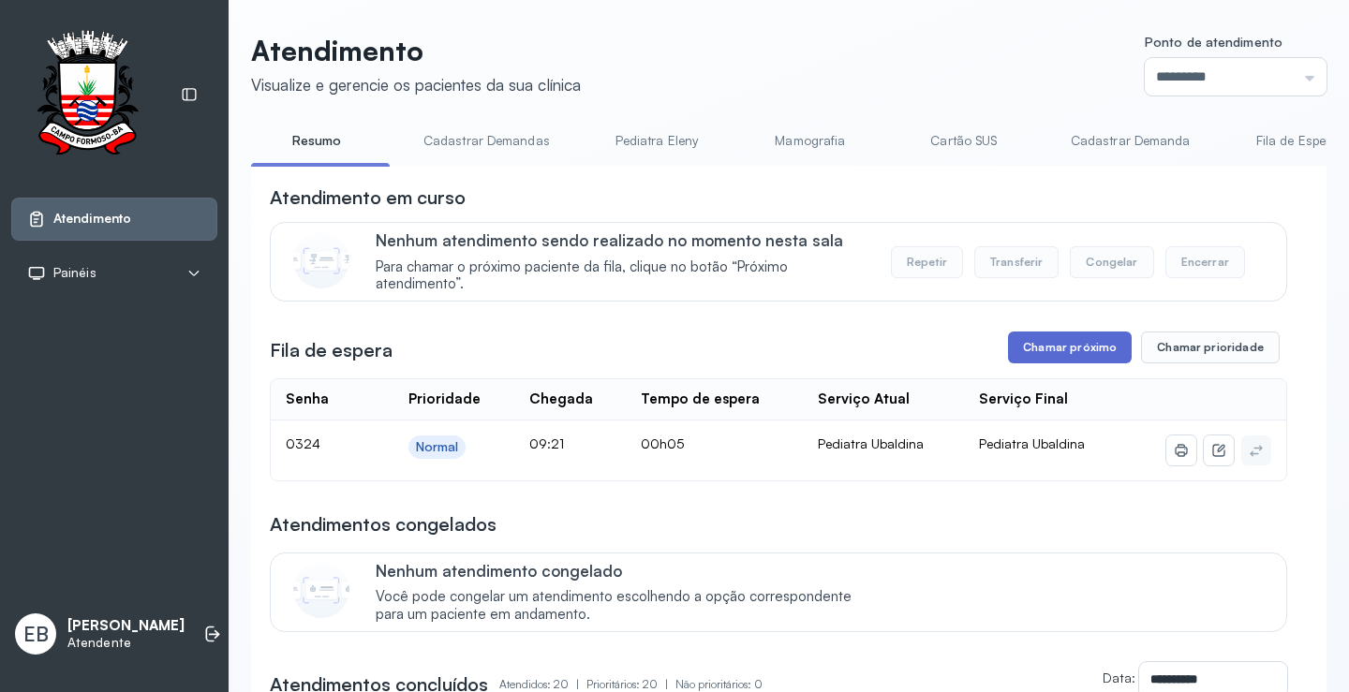
click at [1073, 347] on button "Chamar próximo" at bounding box center [1070, 348] width 124 height 32
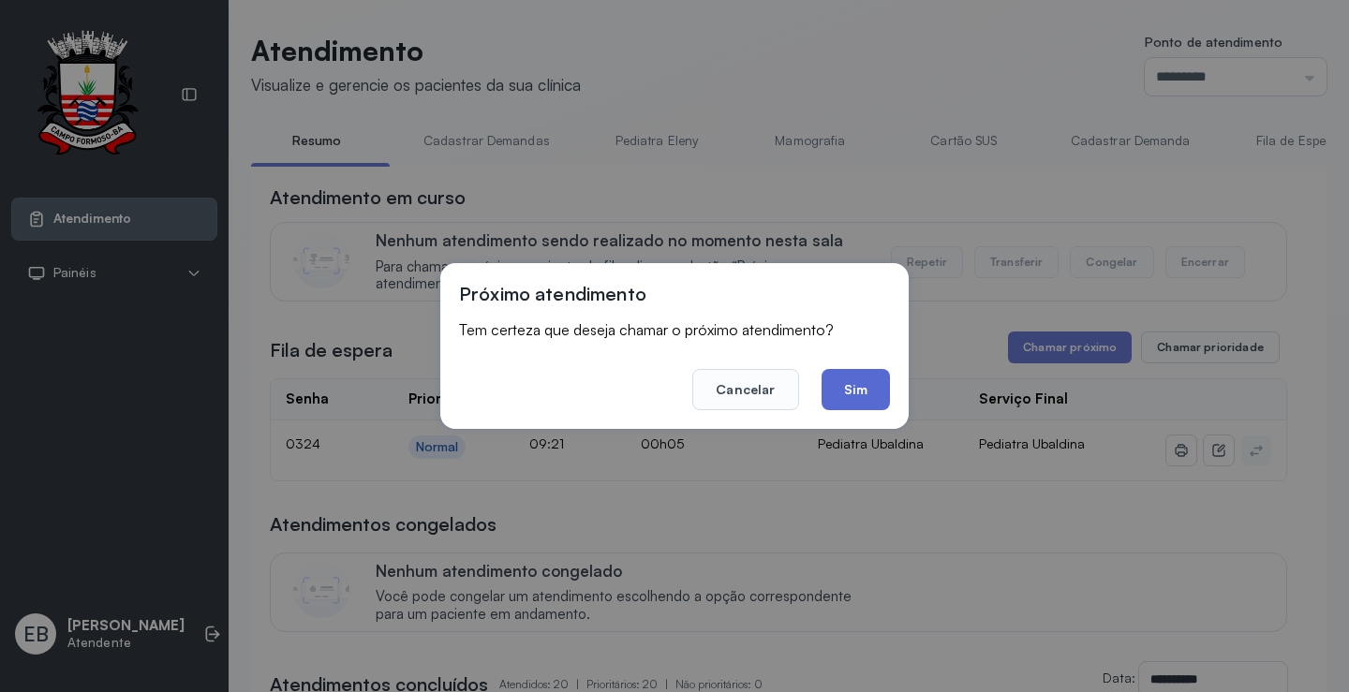
click at [862, 385] on button "Sim" at bounding box center [855, 389] width 68 height 41
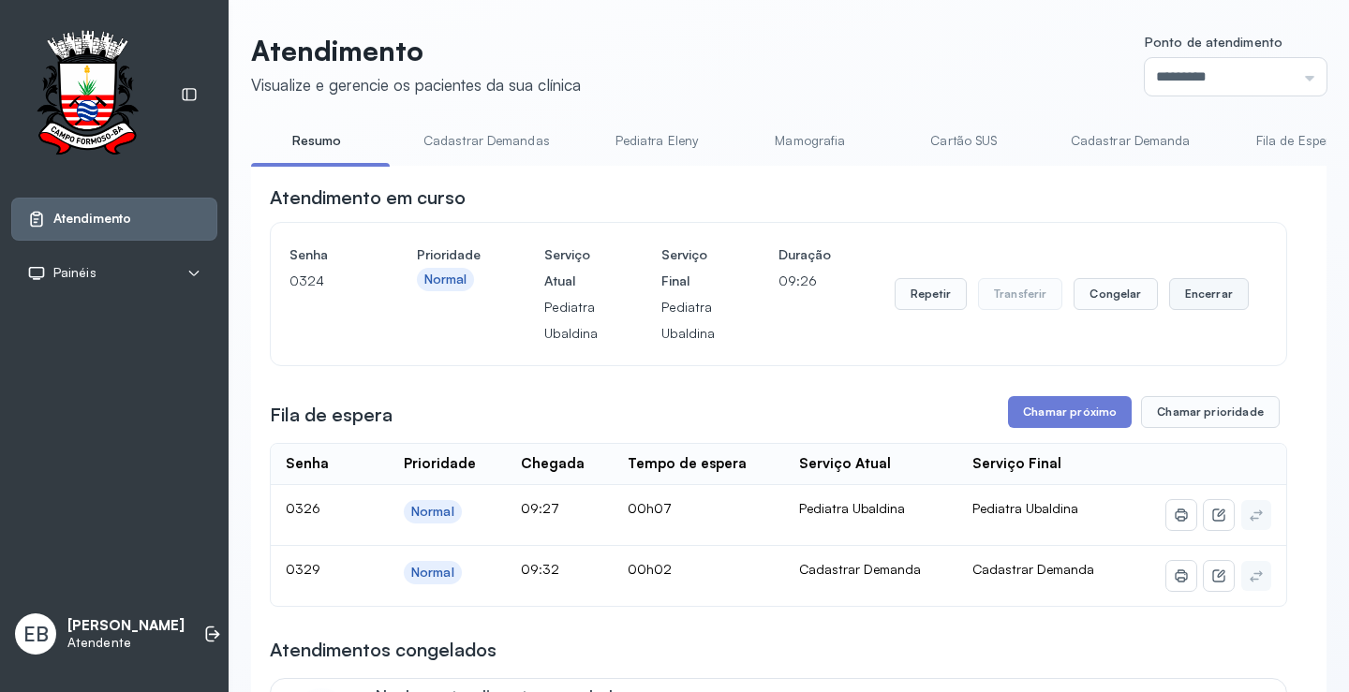
click at [1185, 295] on button "Encerrar" at bounding box center [1209, 294] width 80 height 32
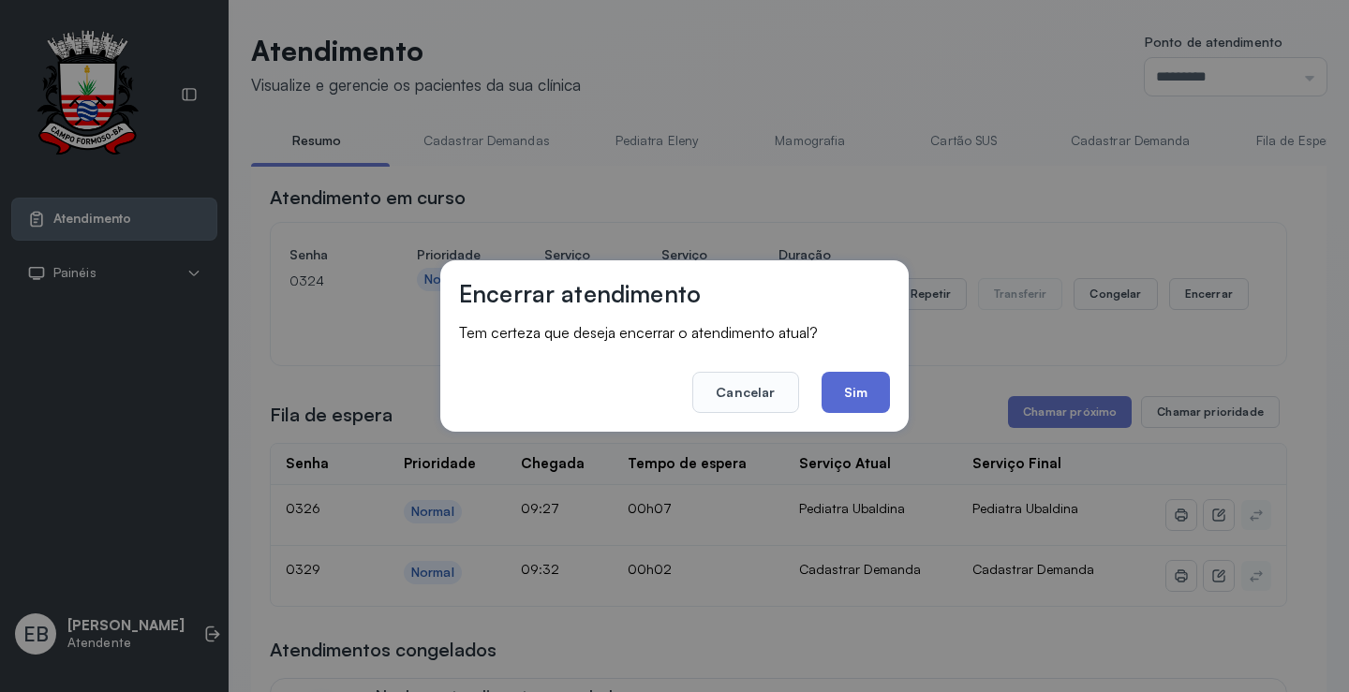
click at [841, 380] on button "Sim" at bounding box center [855, 392] width 68 height 41
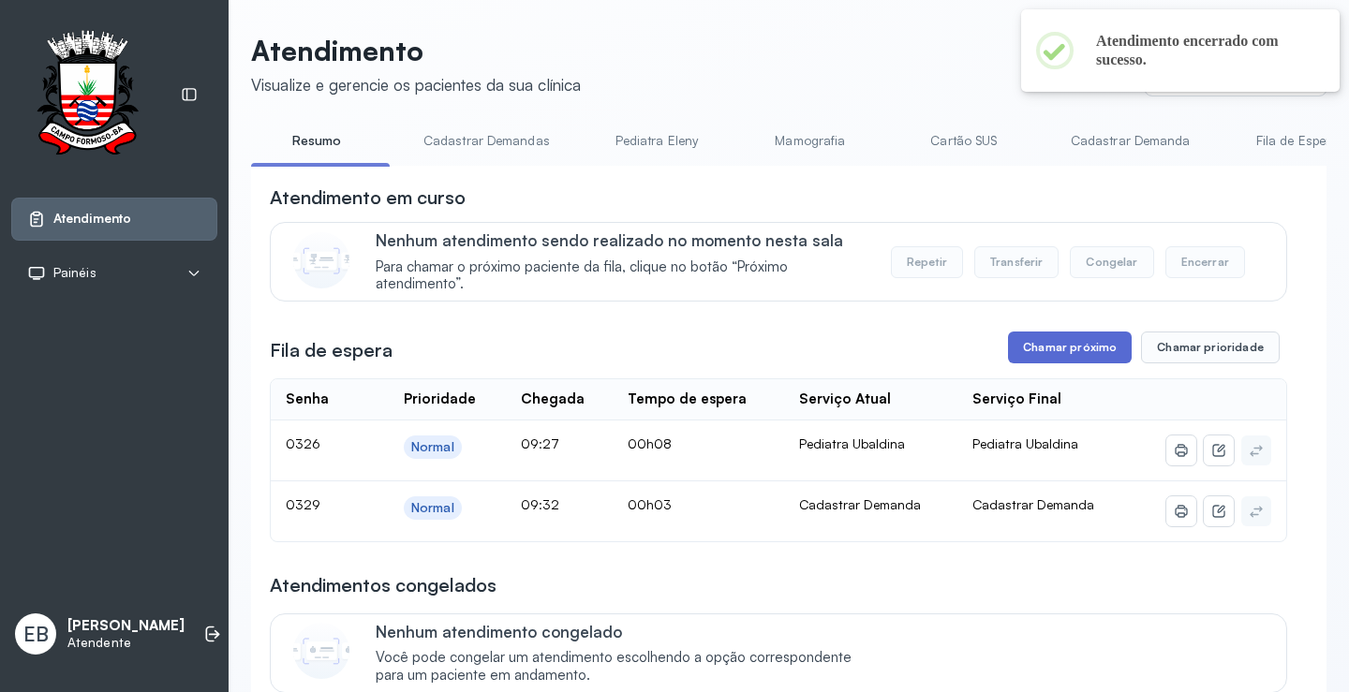
click at [1048, 349] on button "Chamar próximo" at bounding box center [1070, 348] width 124 height 32
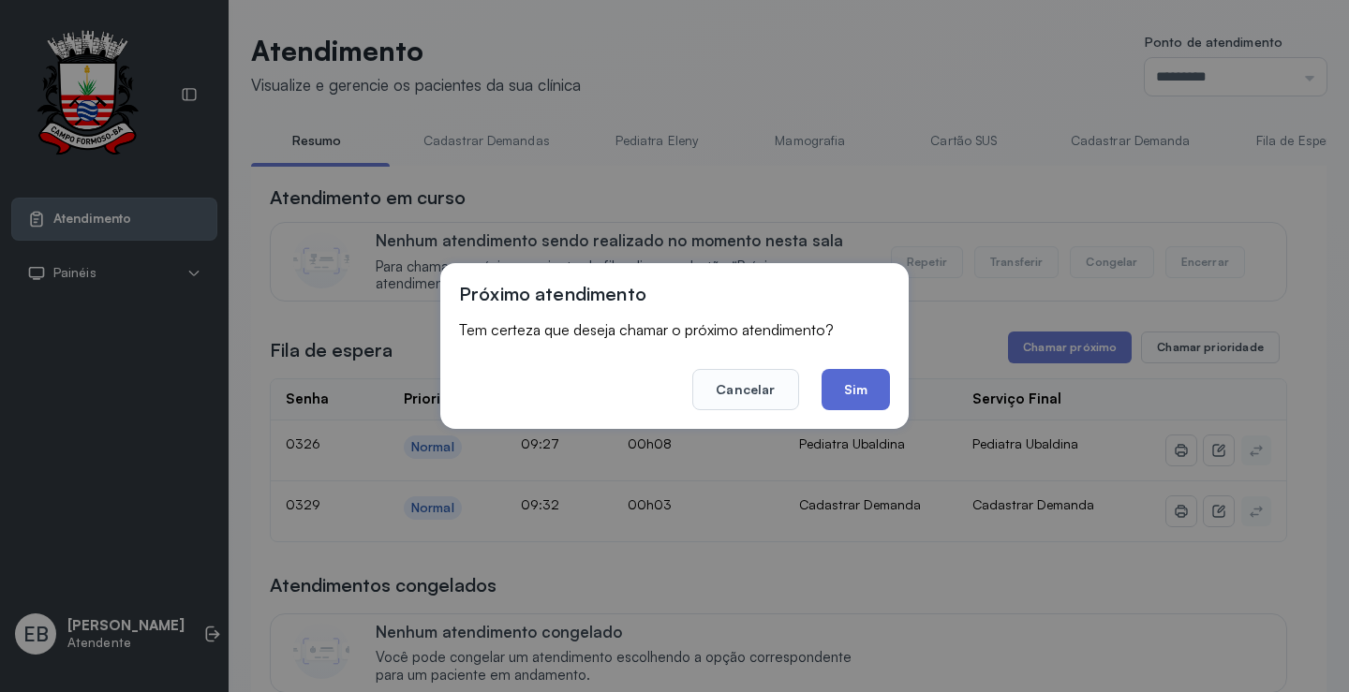
click at [842, 397] on button "Sim" at bounding box center [855, 389] width 68 height 41
